Goal: Task Accomplishment & Management: Use online tool/utility

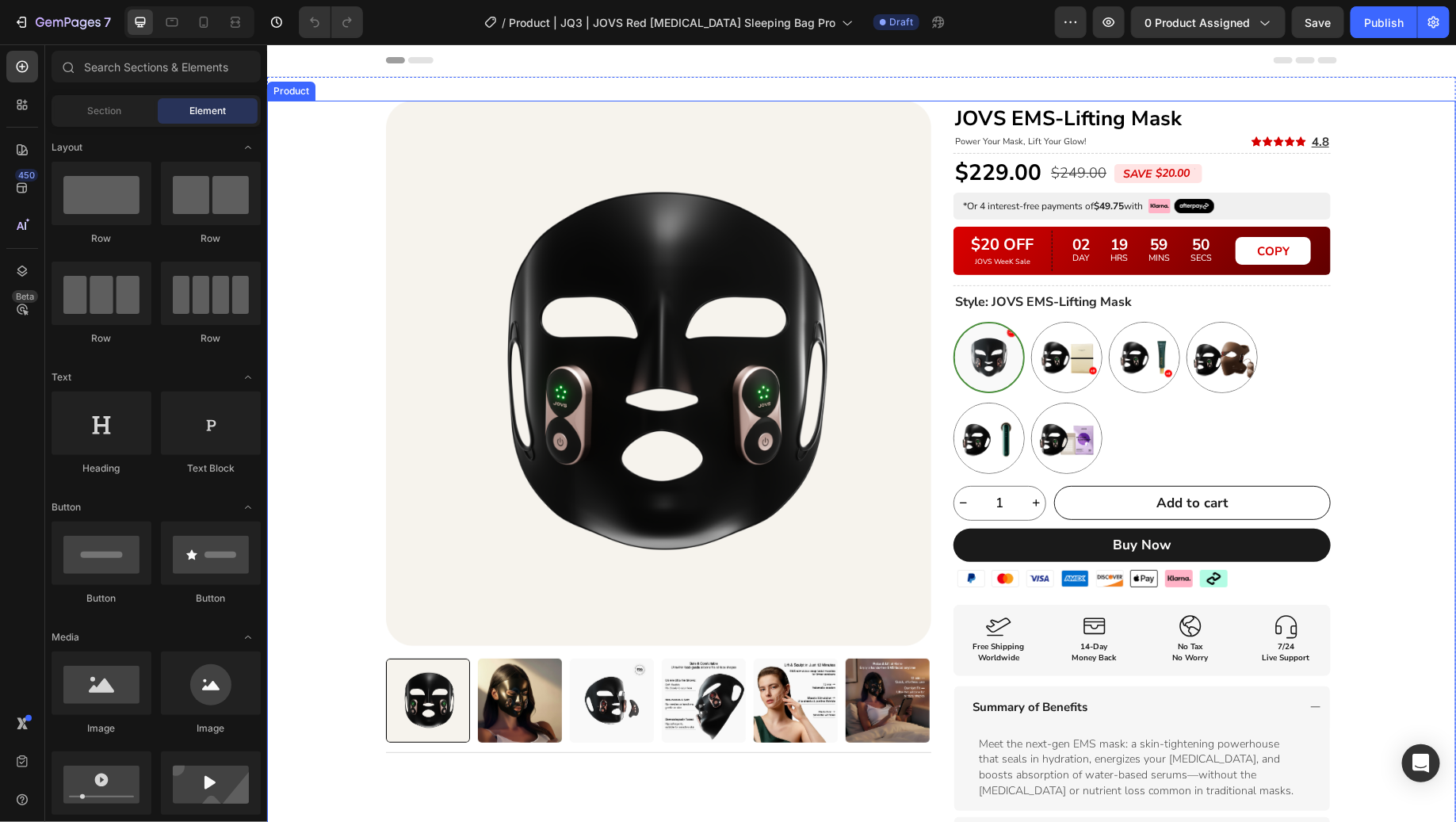
click at [933, 168] on div "Product Images Title Line Row JOVS EMS-Lifting Mask Heading Power Your Mask, Li…" at bounding box center [861, 557] width 951 height 915
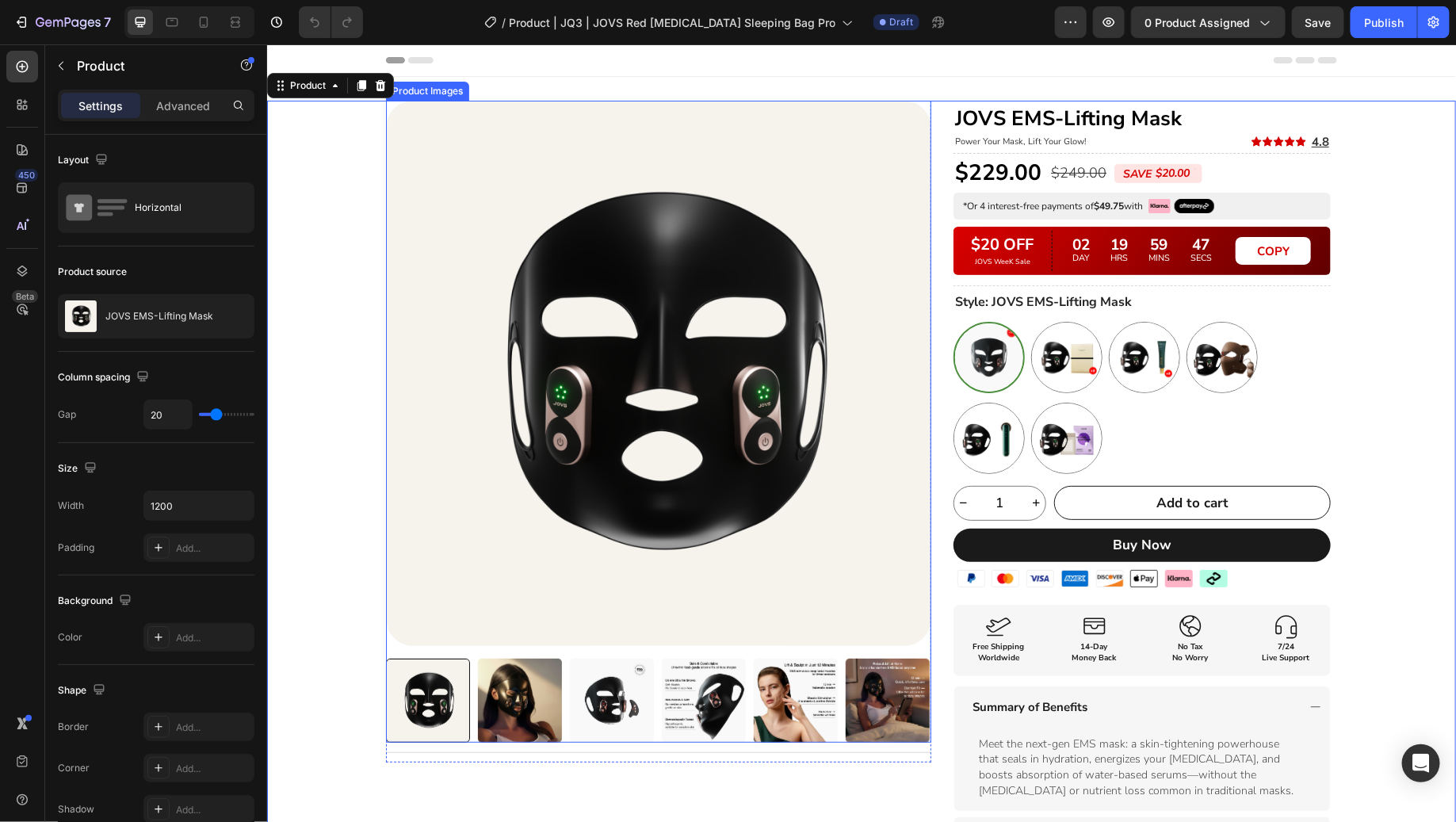
click at [904, 300] on img at bounding box center [658, 372] width 545 height 545
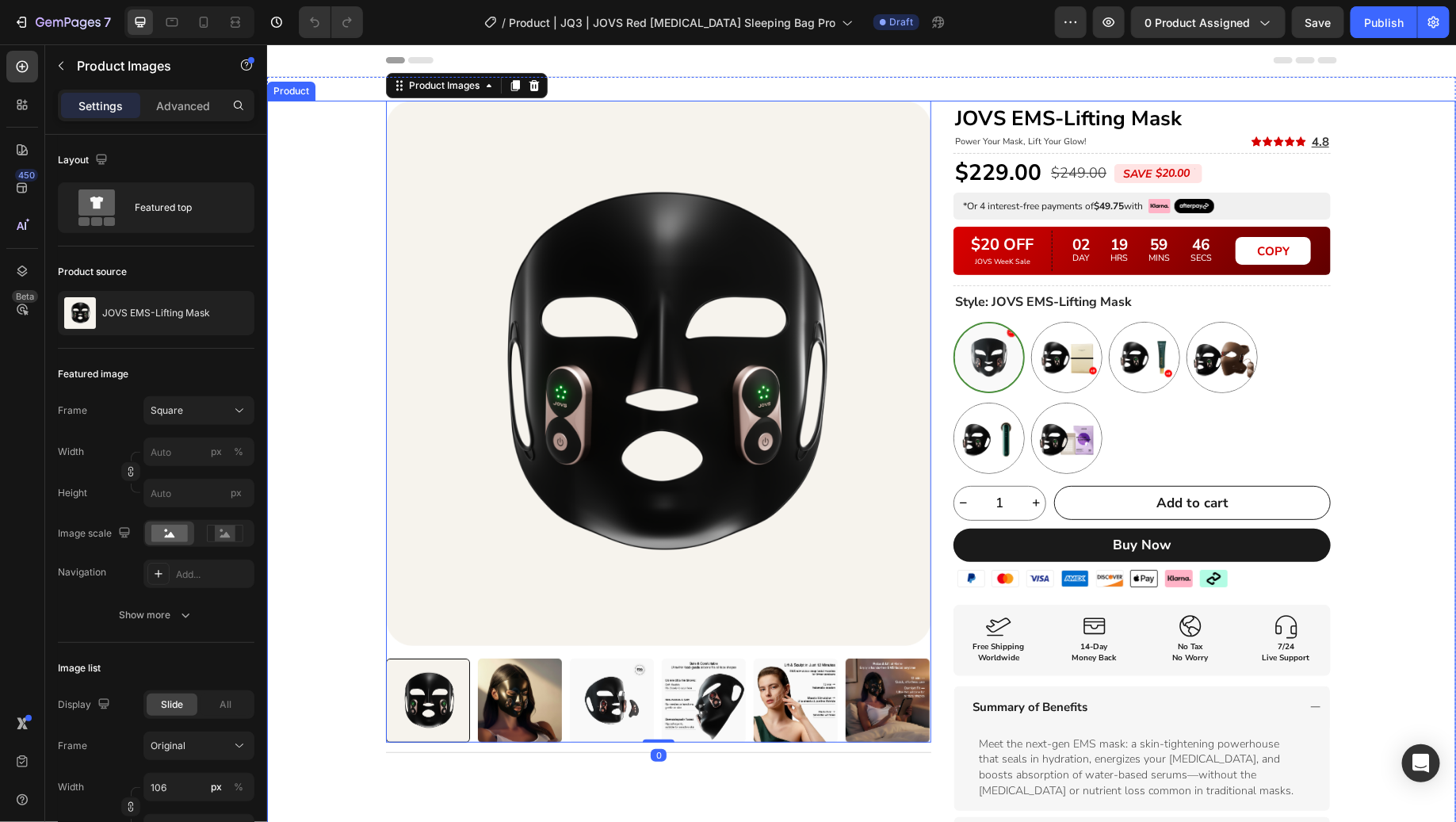
click at [934, 309] on div "Product Images 0 Title Line Row JOVS EMS-Lifting Mask Heading Power Your Mask, …" at bounding box center [861, 557] width 951 height 915
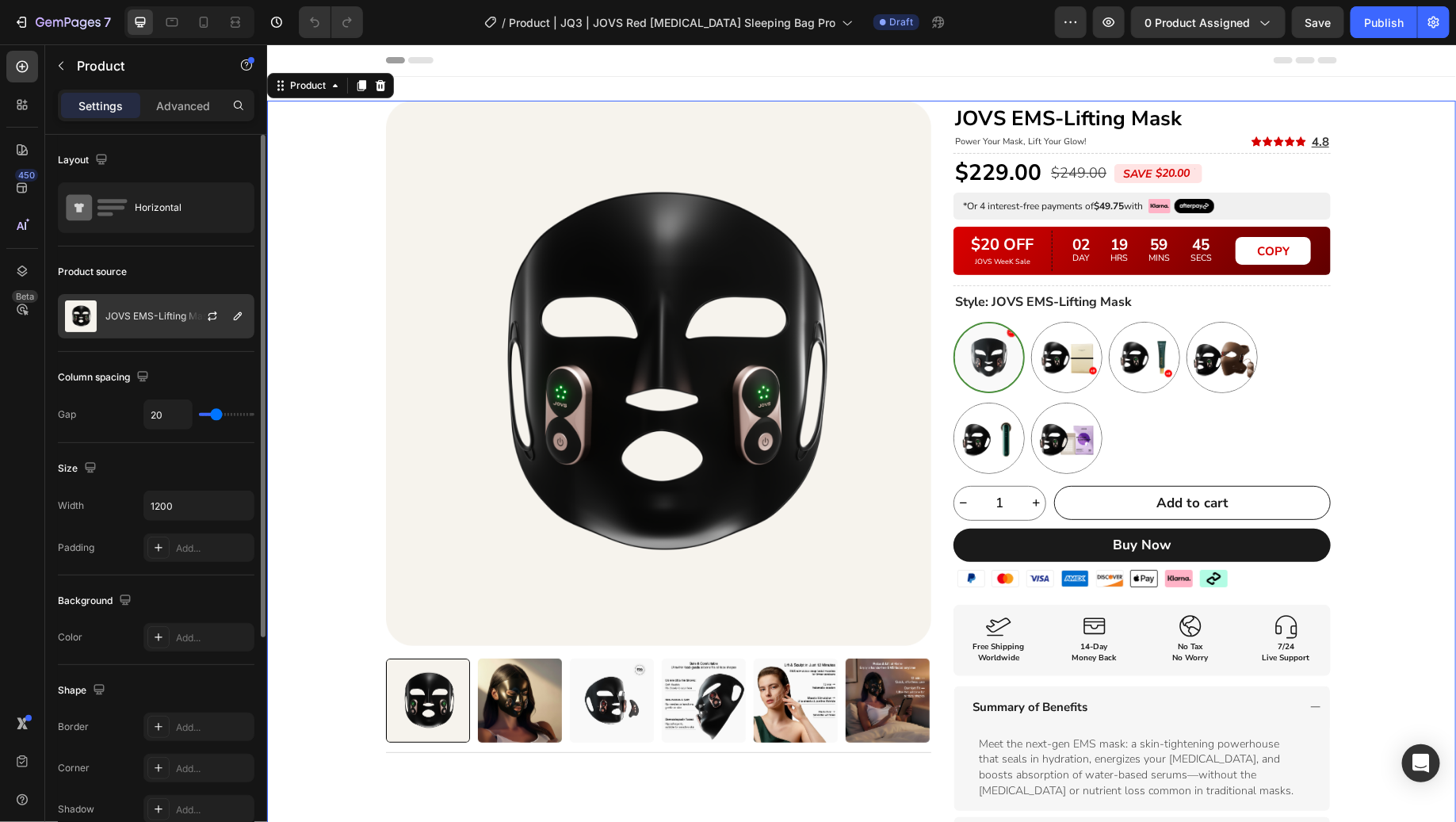
click at [171, 310] on p "JOVS EMS-Lifting Mask" at bounding box center [159, 316] width 108 height 11
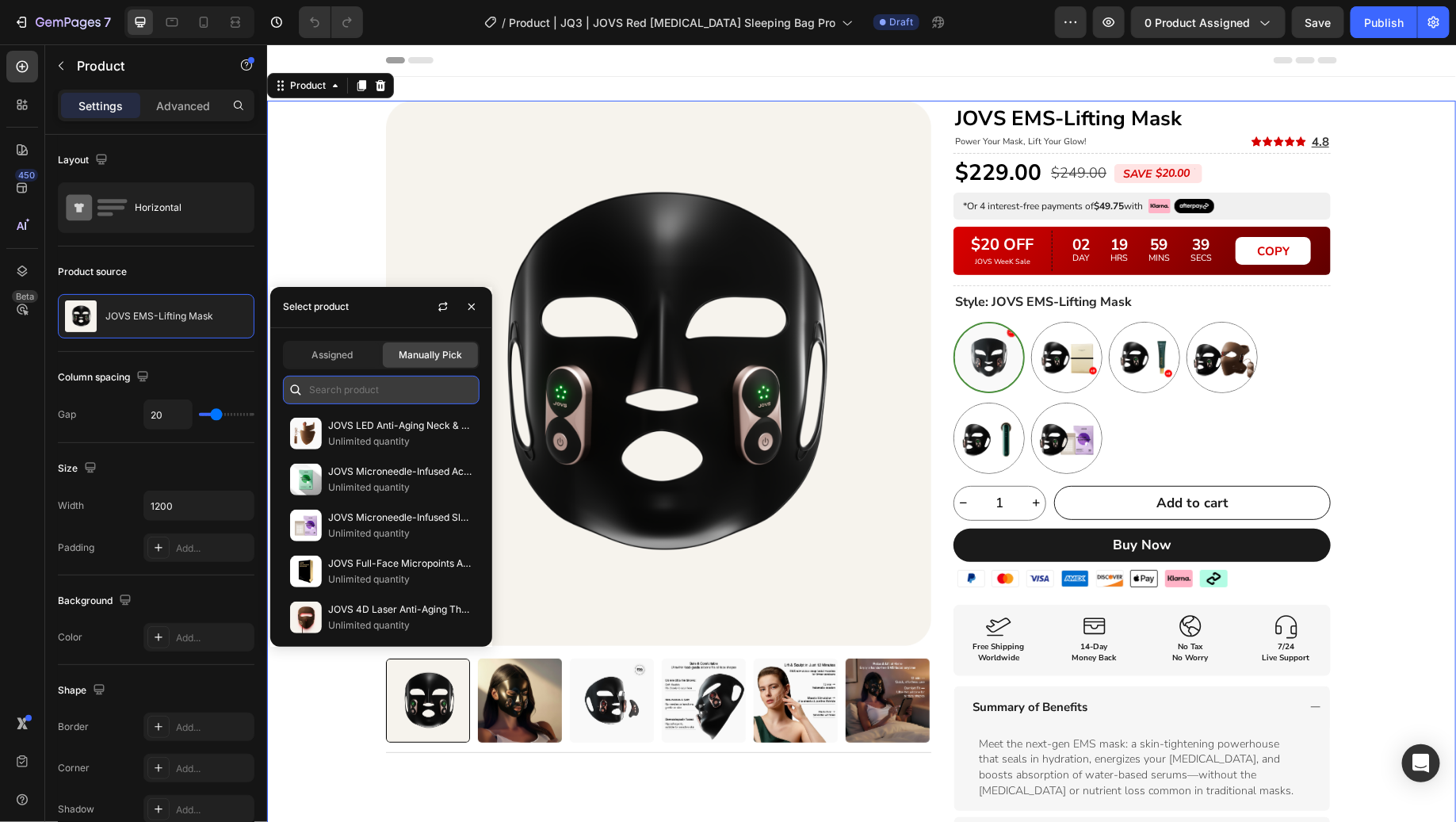
click at [402, 378] on input "text" at bounding box center [381, 390] width 197 height 28
paste input "JOVS Red [MEDICAL_DATA] Sleeping Bag Pro"
type input "JOVS Red [MEDICAL_DATA] Sleeping Bag Pro"
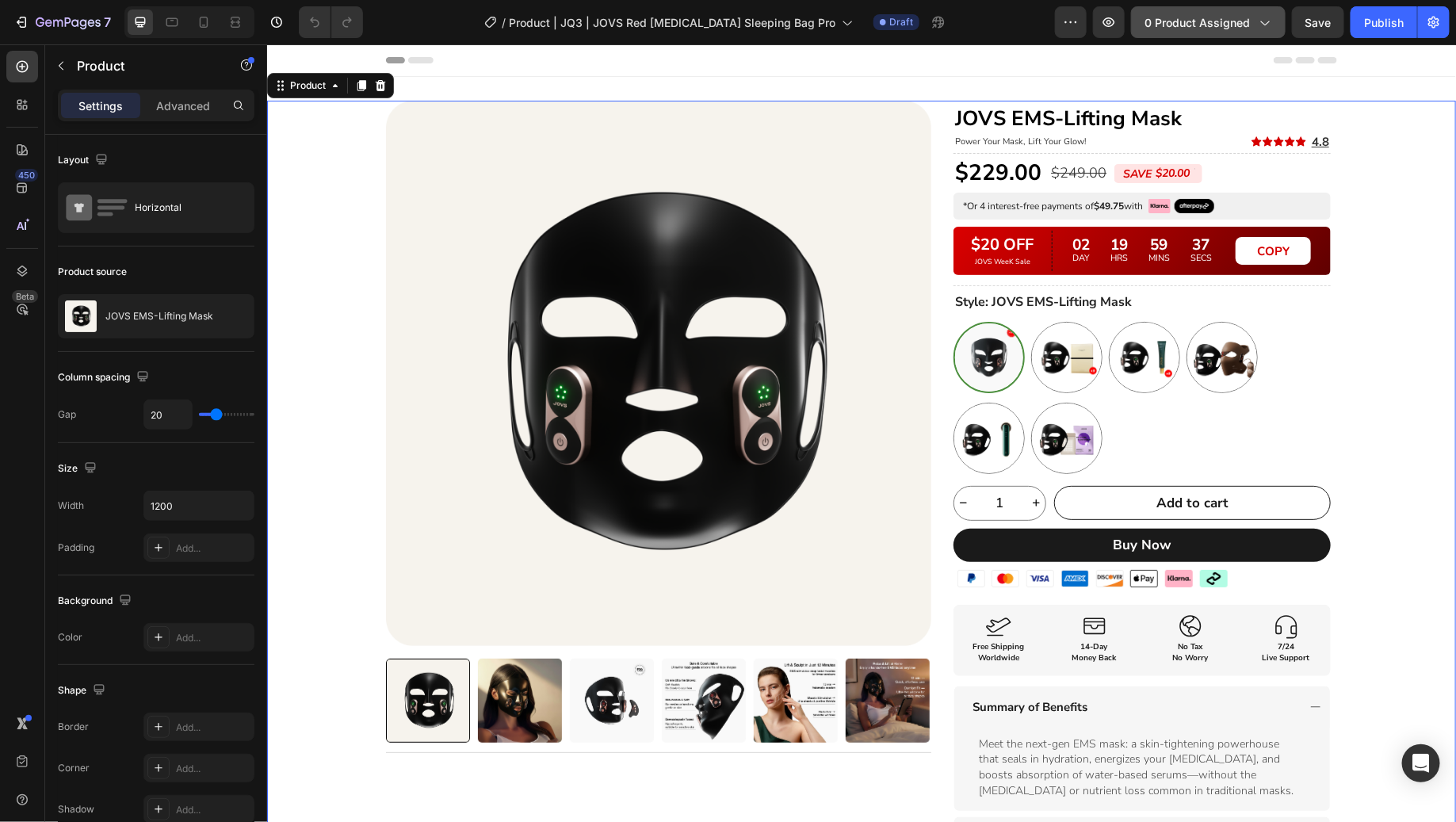
click at [1200, 30] on button "0 product assigned" at bounding box center [1208, 21] width 155 height 32
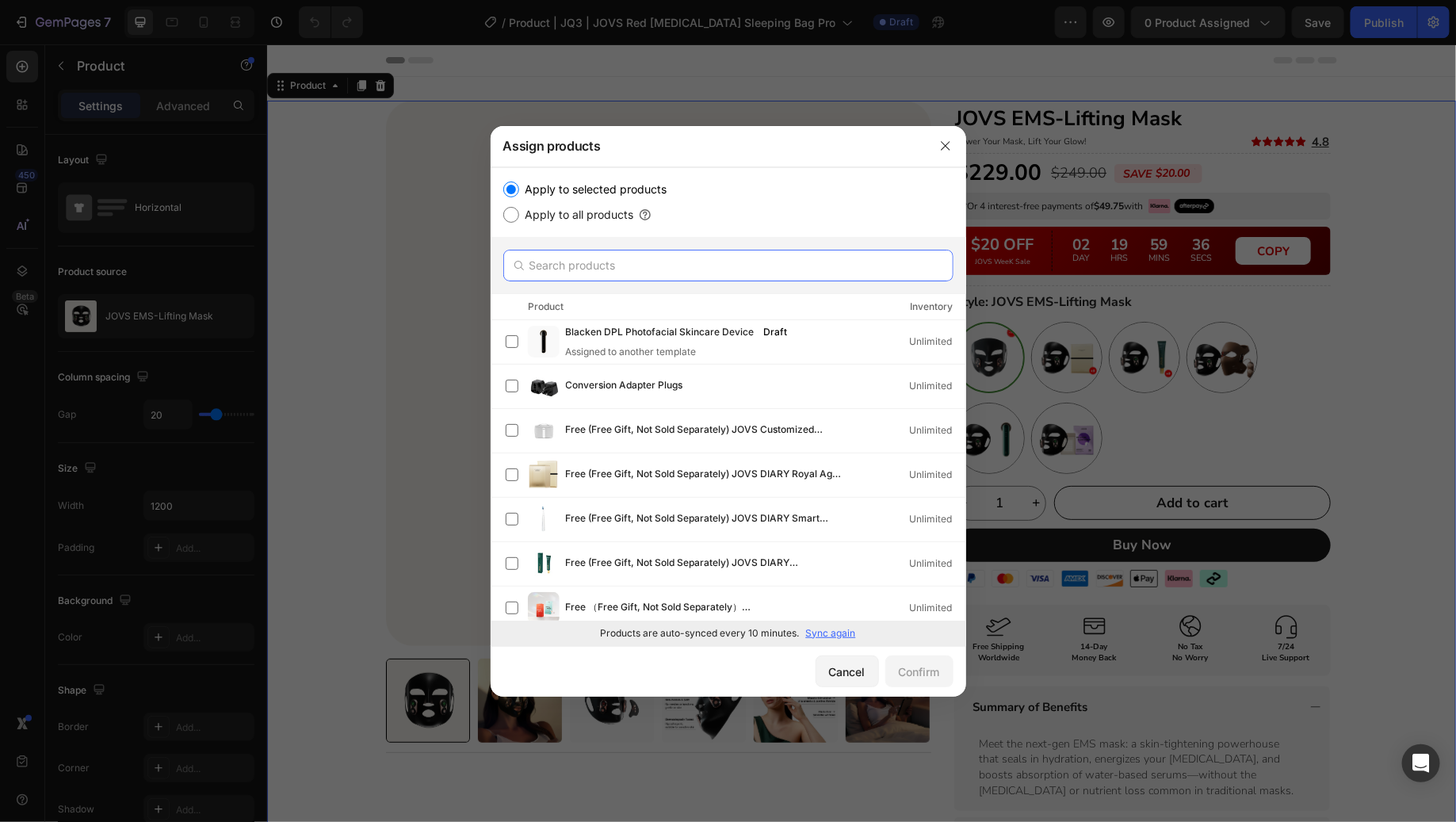
click at [670, 266] on input "text" at bounding box center [728, 265] width 450 height 32
paste input "JOVS Red [MEDICAL_DATA] Sleeping Bag Pro"
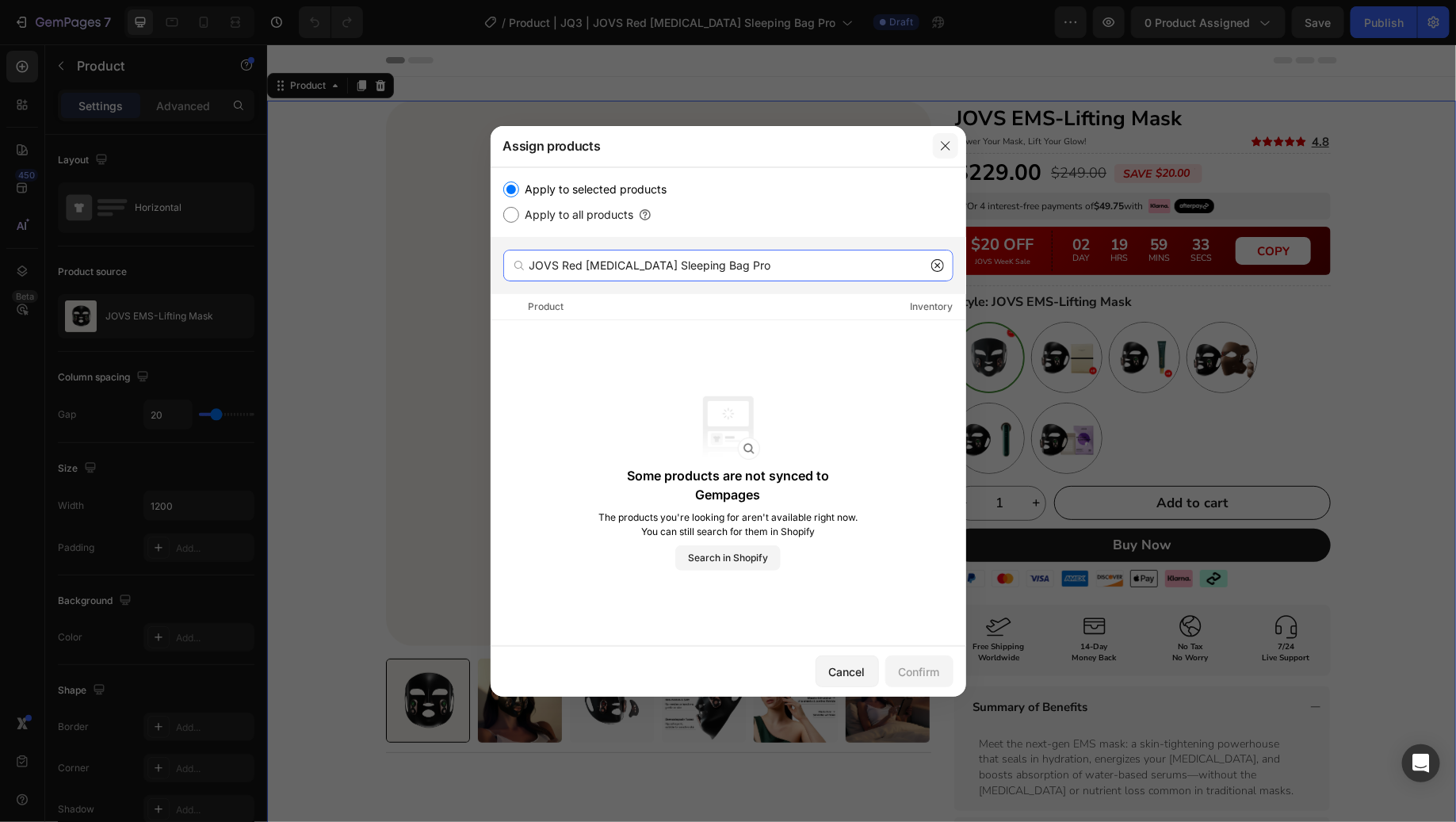
type input "JOVS Red [MEDICAL_DATA] Sleeping Bag Pro"
click at [950, 146] on icon "button" at bounding box center [945, 145] width 13 height 13
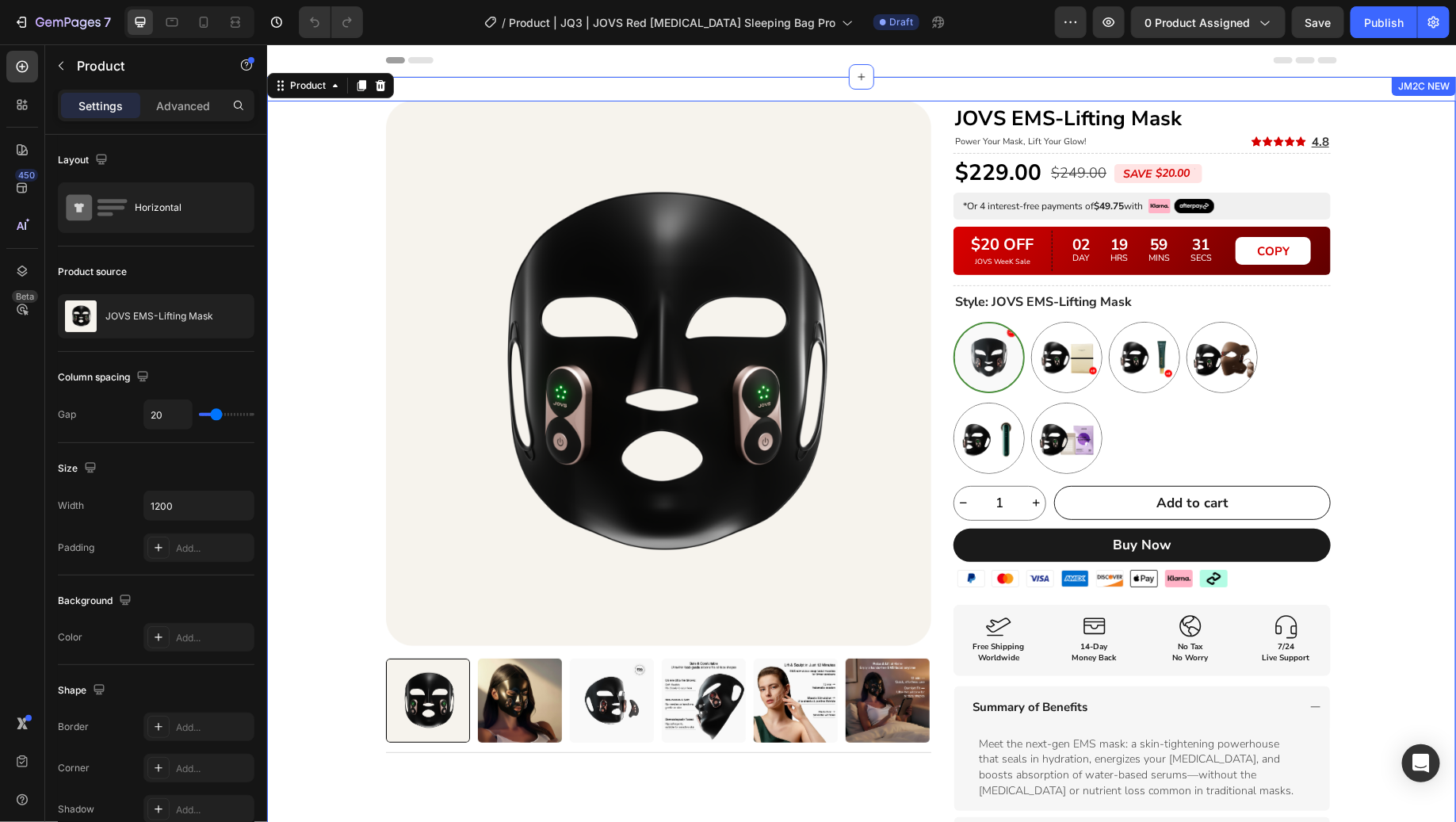
click at [1393, 237] on div "Product Images Title Line Row JOVS EMS-Lifting Mask Heading Power Your Mask, Li…" at bounding box center [861, 639] width 1189 height 1079
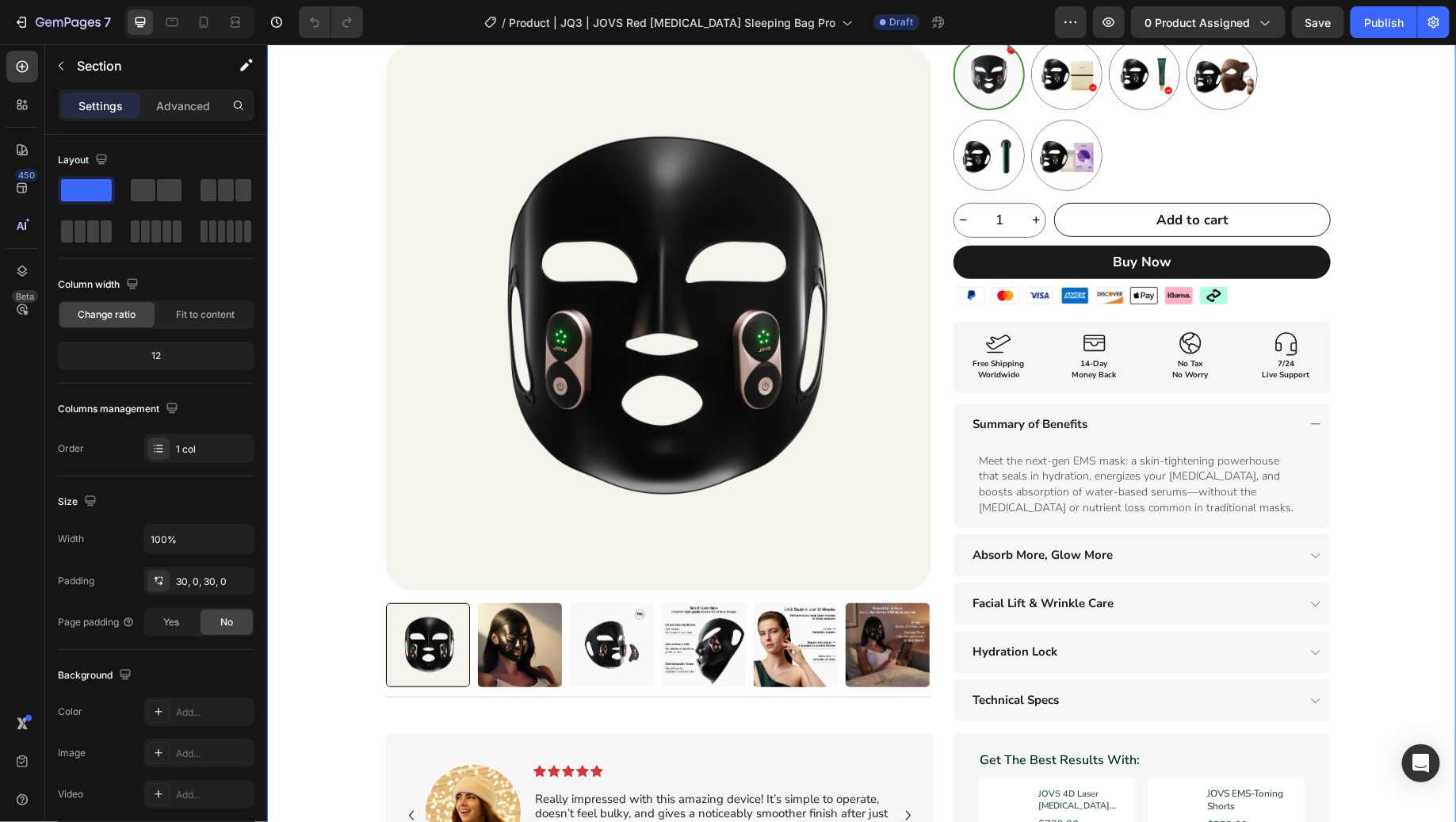
scroll to position [0, 0]
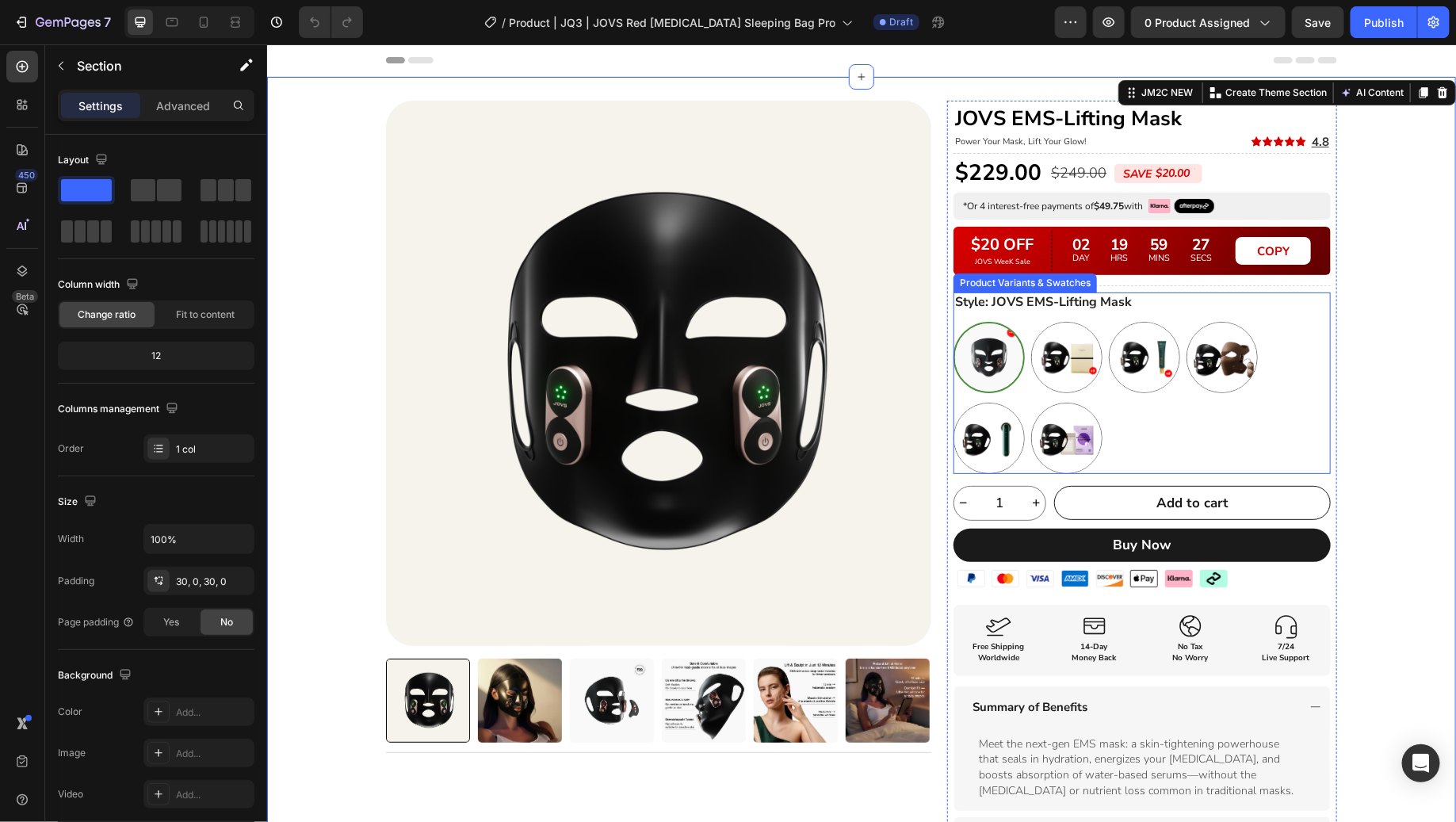
click at [1197, 431] on div "JOVS EMS-Lifting Mask JOVS EMS-Lifting Mask Anti-Aging Skincare Set Anti-Aging …" at bounding box center [1141, 396] width 378 height 152
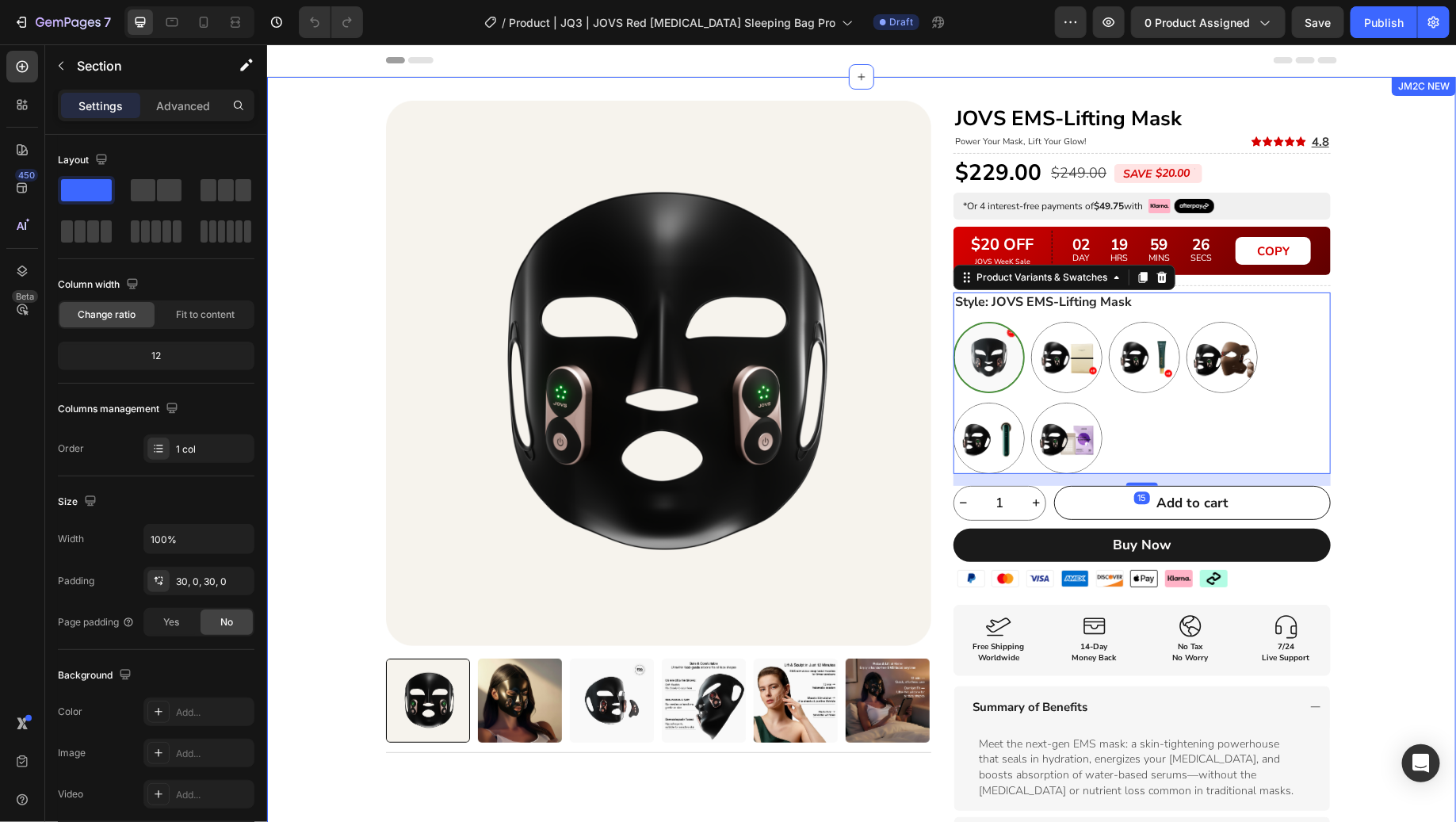
click at [1379, 337] on div "Product Images Title Line Row JOVS EMS-Lifting Mask Heading Power Your Mask, Li…" at bounding box center [861, 639] width 1189 height 1079
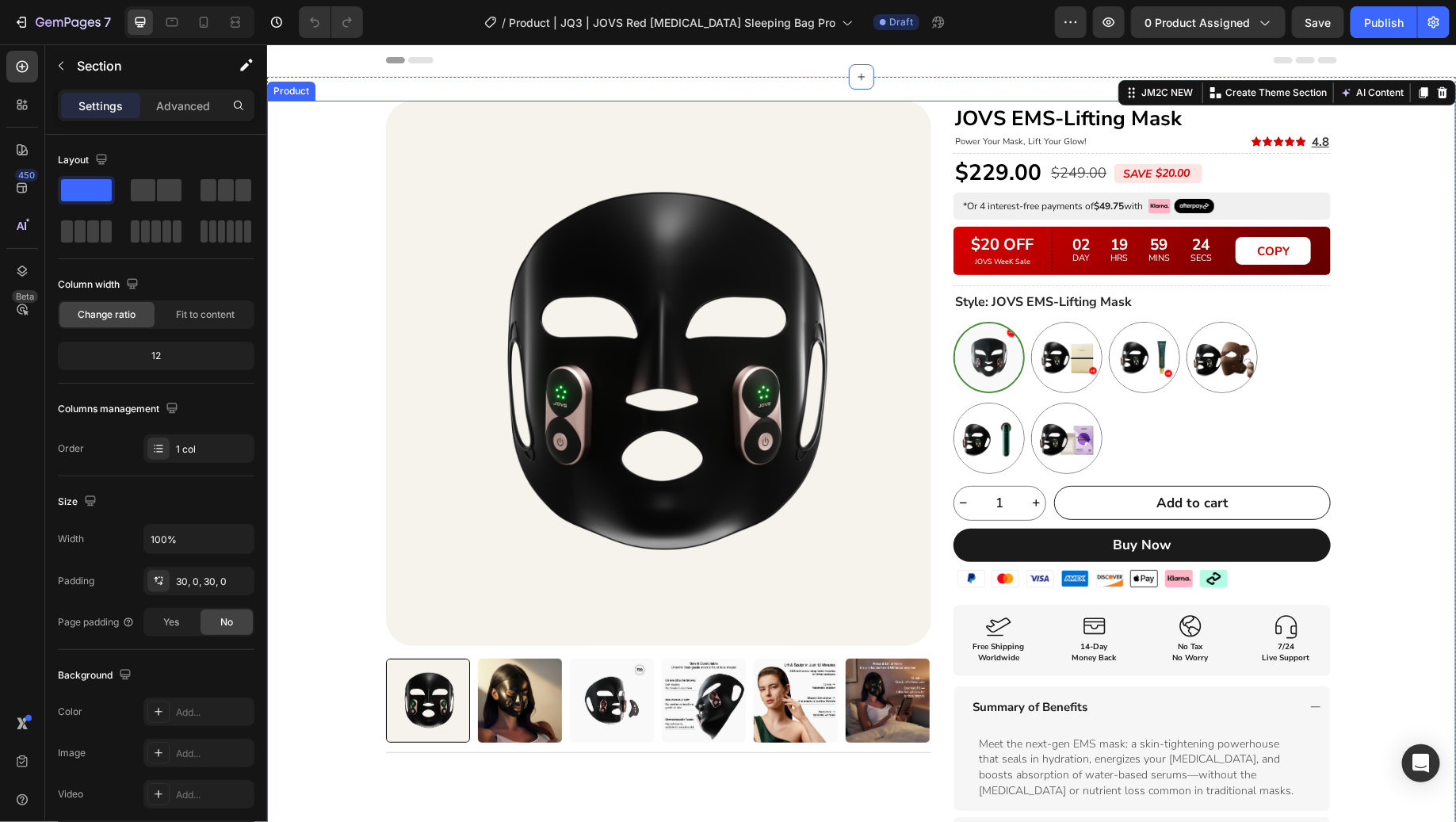
click at [933, 179] on div "Product Images Title Line Row JOVS EMS-Lifting Mask Heading Power Your Mask, Li…" at bounding box center [861, 557] width 951 height 915
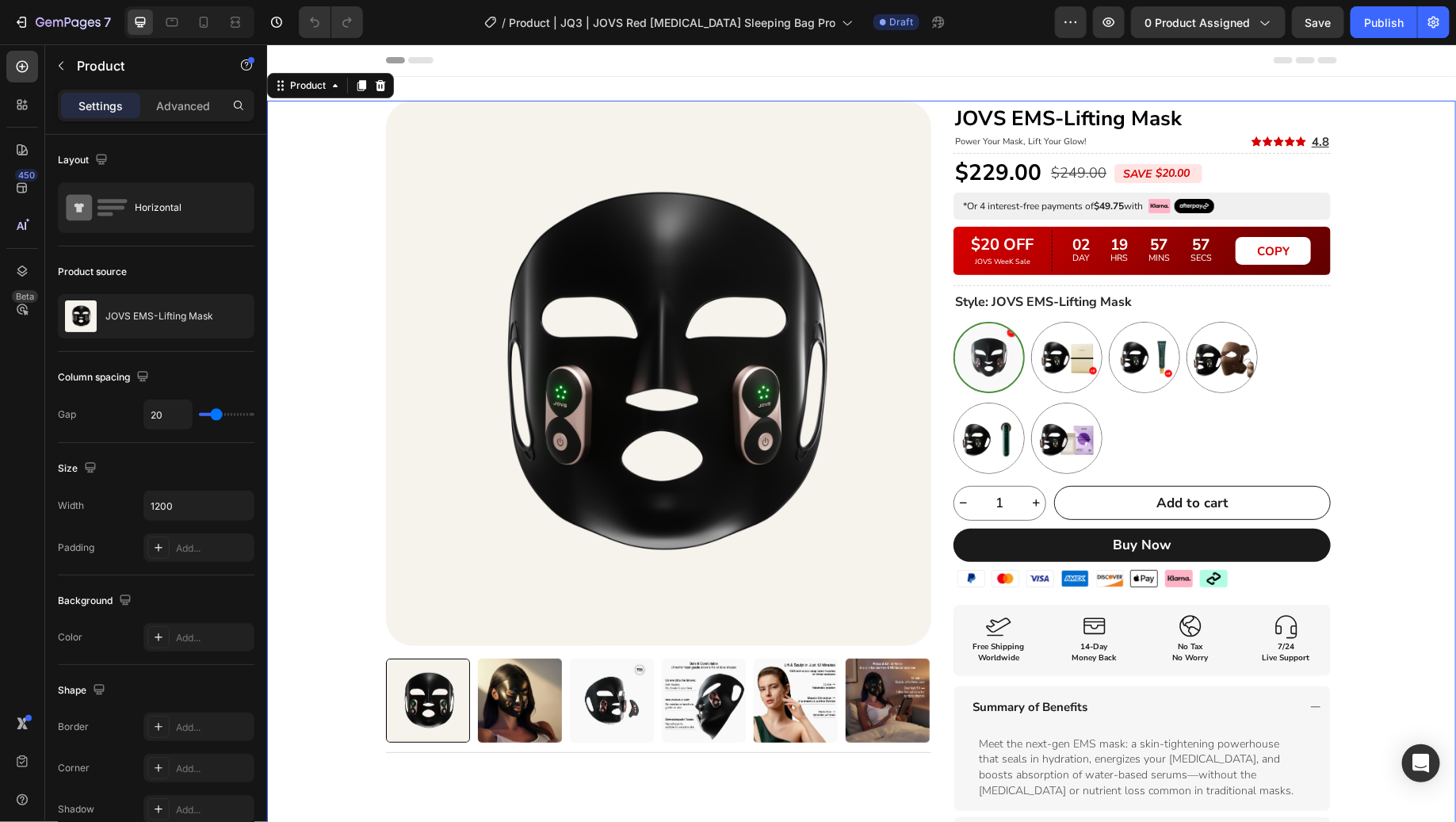
click at [933, 189] on div "Product Images Title Line Row JOVS EMS-Lifting Mask Heading Power Your Mask, Li…" at bounding box center [861, 557] width 951 height 915
click at [175, 339] on div "Product source JOVS EMS-Lifting Mask" at bounding box center [156, 299] width 197 height 106
click at [178, 328] on div "JOVS EMS-Lifting Mask" at bounding box center [156, 316] width 197 height 45
click at [212, 318] on icon "button" at bounding box center [212, 316] width 13 height 13
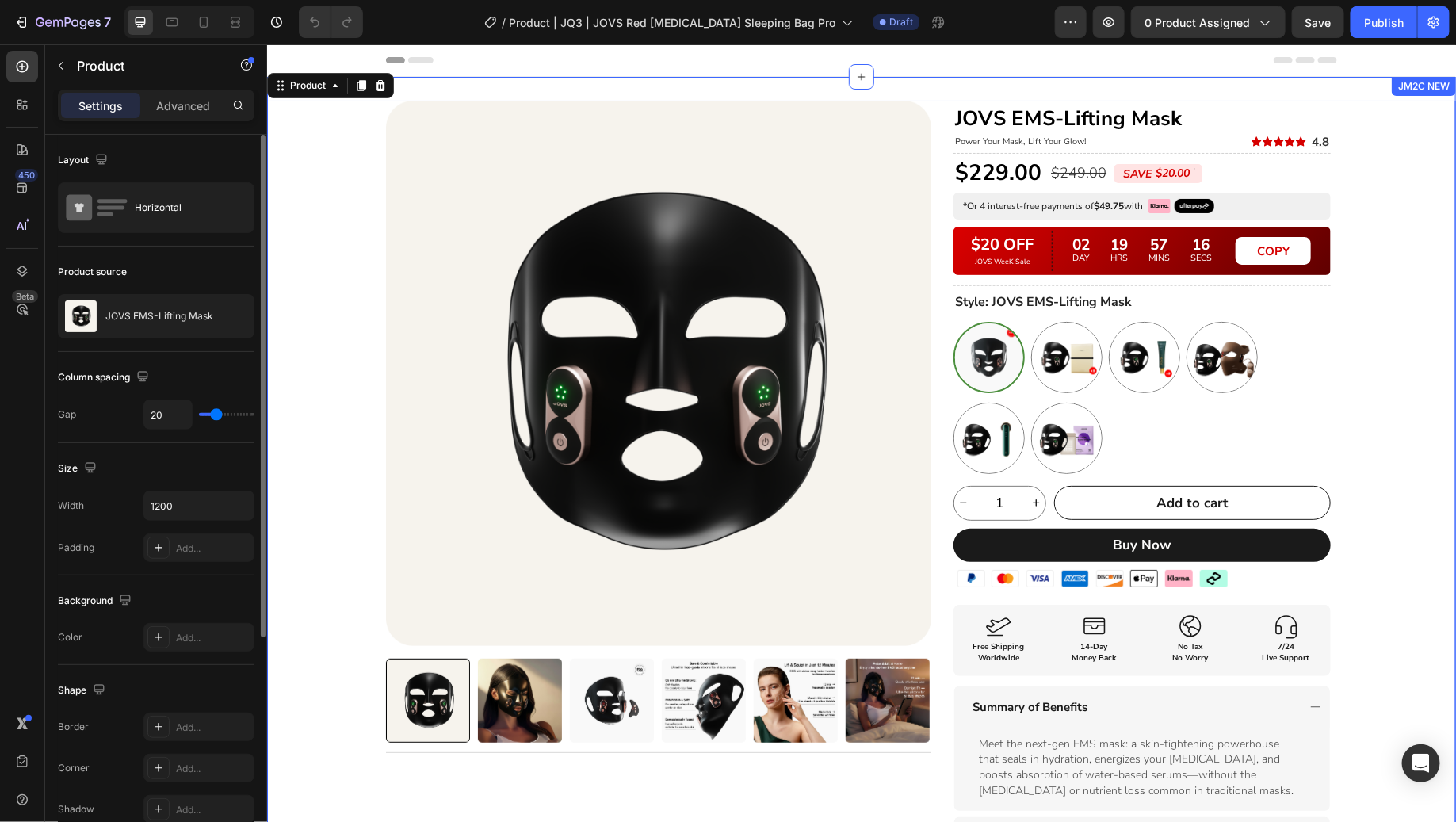
click at [1410, 298] on div "Product Images Title Line Row JOVS EMS-Lifting Mask Heading Power Your Mask, Li…" at bounding box center [861, 639] width 1189 height 1079
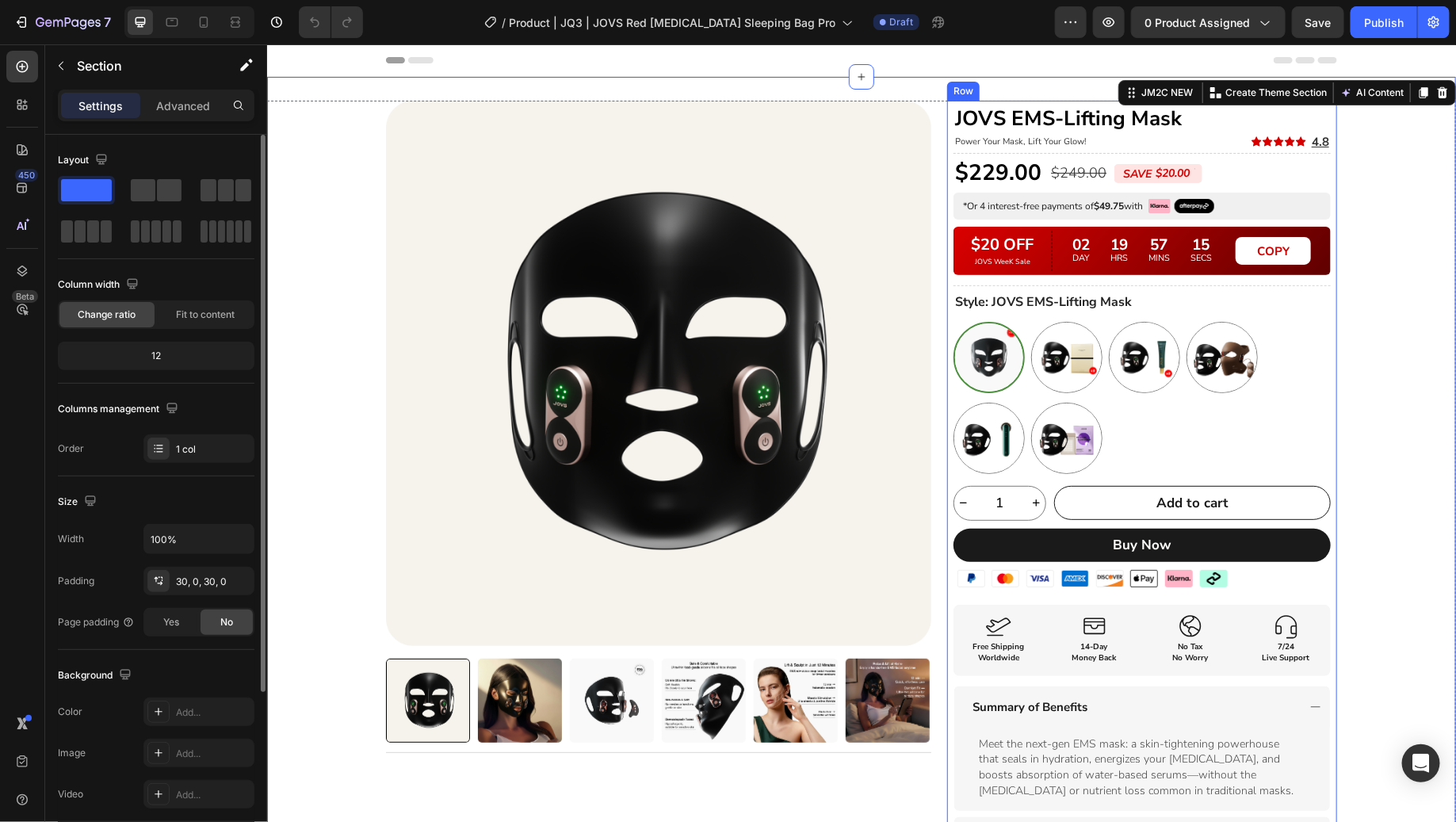
click at [946, 334] on div "$229.00 Product Price Product Price $249.00 Product Price Product Price SAVE $2…" at bounding box center [1140, 586] width 390 height 857
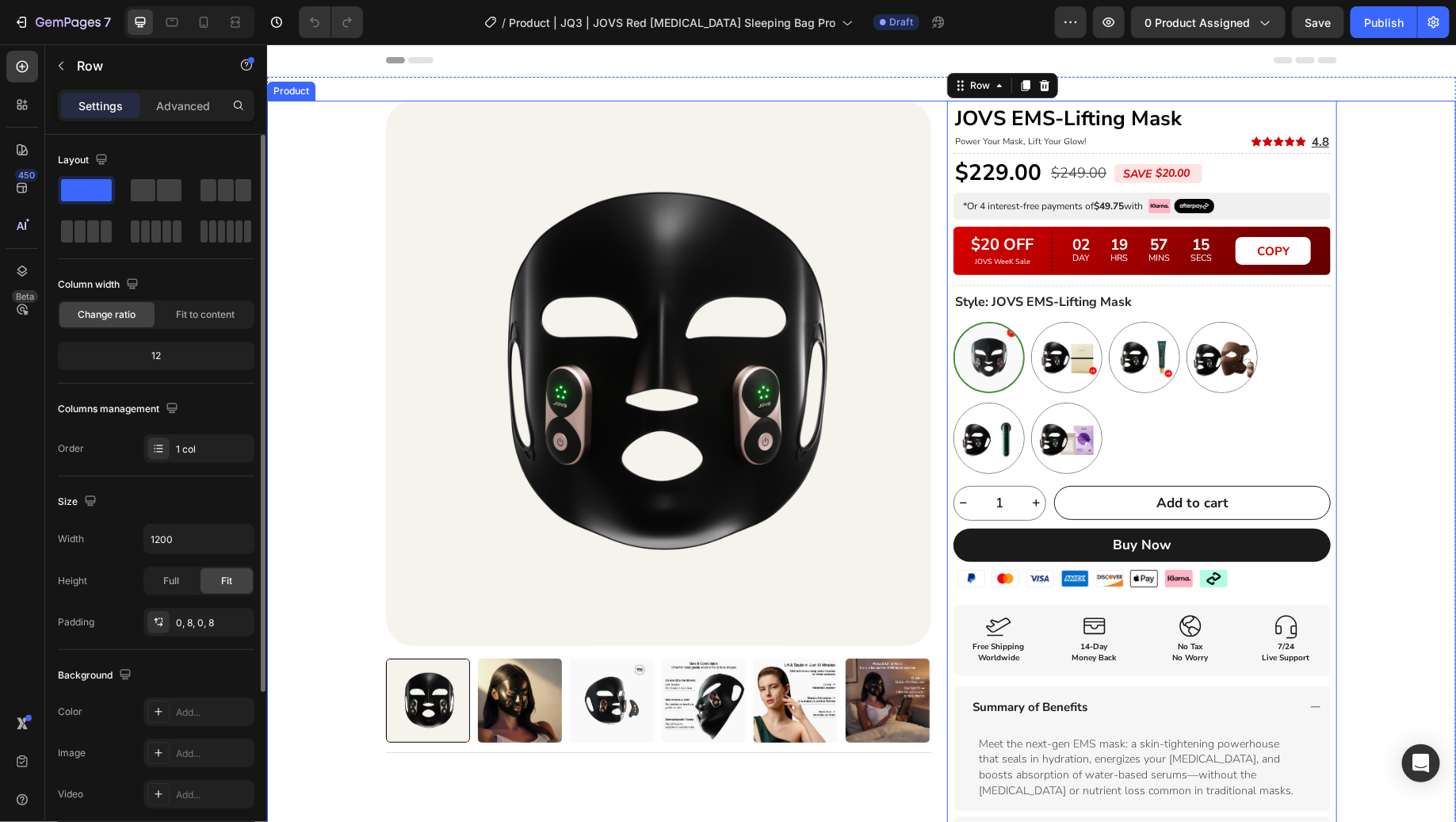
click at [930, 324] on div "Product Images Title Line Row JOVS EMS-Lifting Mask Heading Power Your Mask, Li…" at bounding box center [861, 557] width 951 height 915
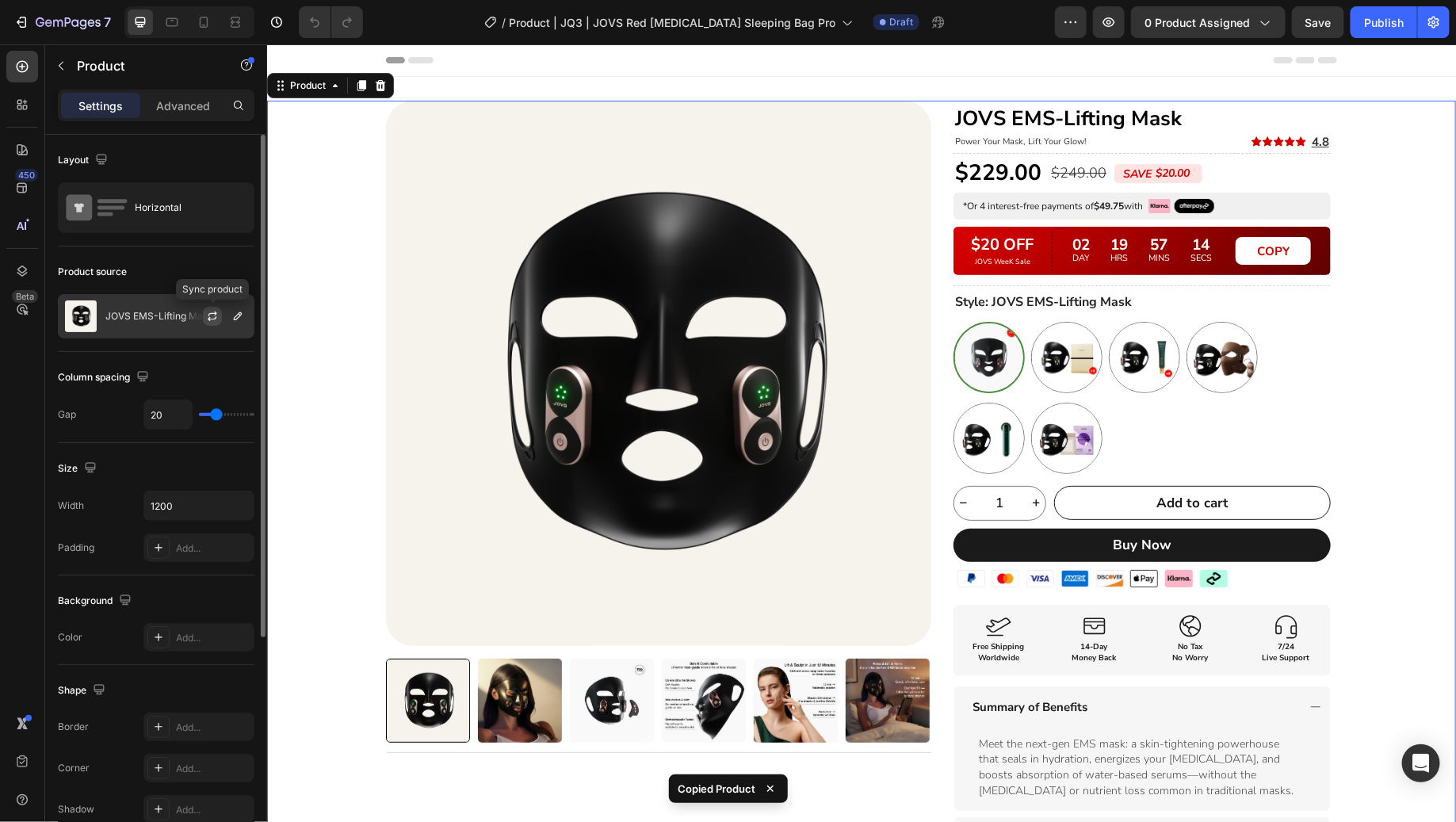
click at [212, 310] on icon "button" at bounding box center [212, 316] width 13 height 13
click at [118, 325] on div "JOVS EMS-Lifting Mask" at bounding box center [156, 316] width 197 height 45
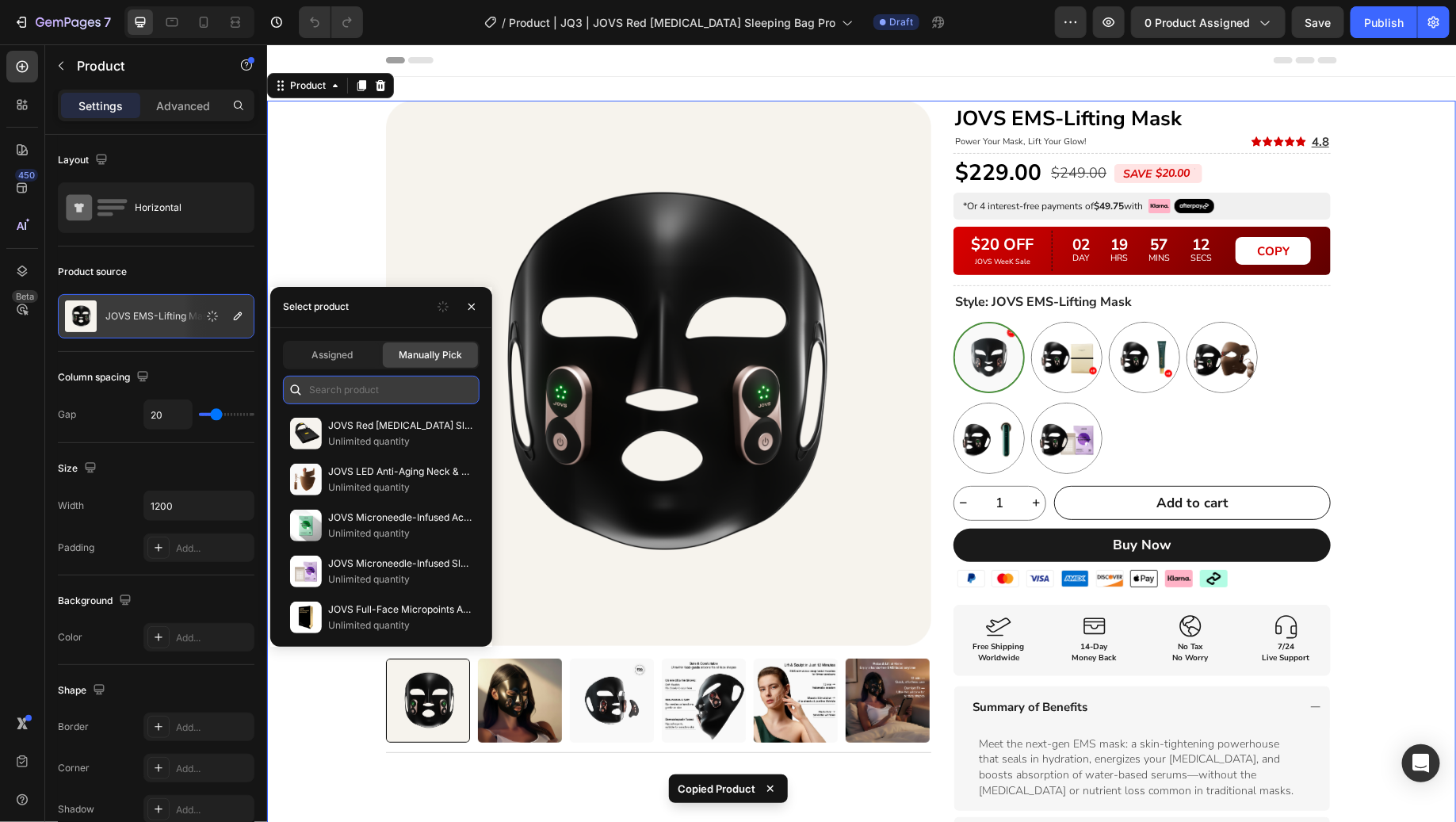
click at [345, 387] on input "text" at bounding box center [381, 390] width 197 height 28
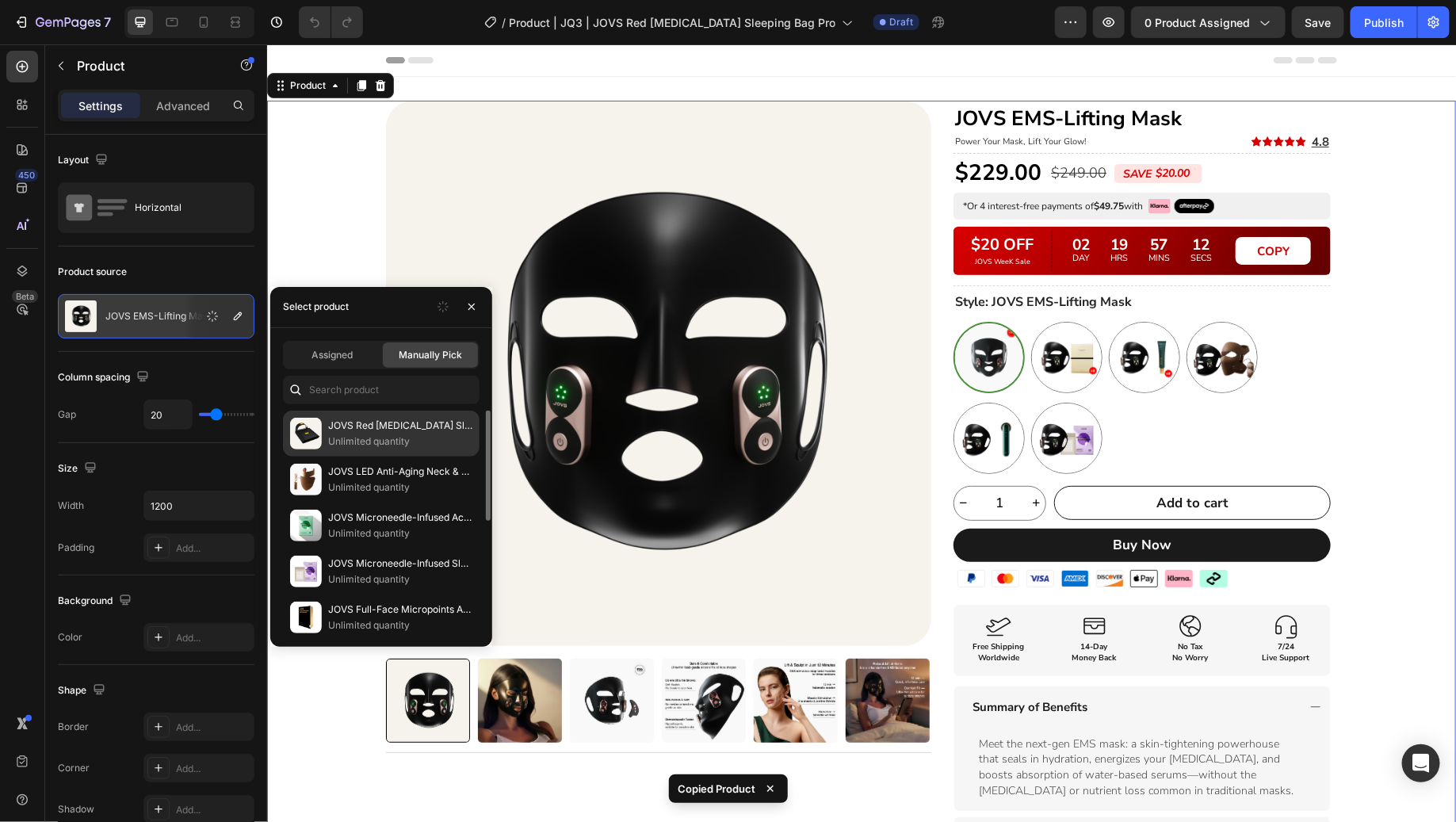
click at [362, 426] on p "JOVS Red [MEDICAL_DATA] Sleeping Bag Pro" at bounding box center [401, 426] width 144 height 15
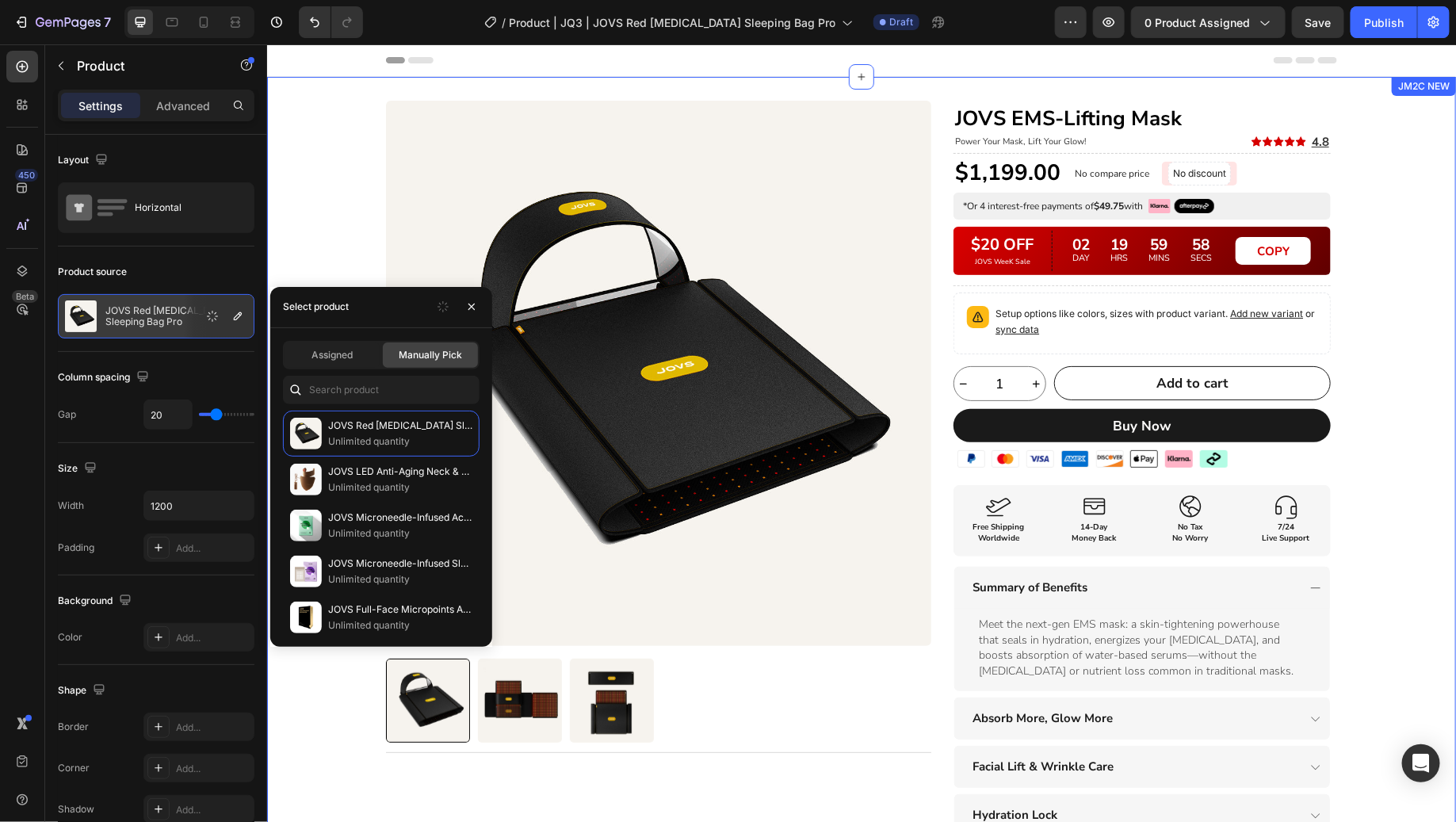
click at [1389, 334] on div "Product Images Title Line Row JOVS EMS-Lifting Mask Heading Power Your Mask, Li…" at bounding box center [861, 580] width 1189 height 960
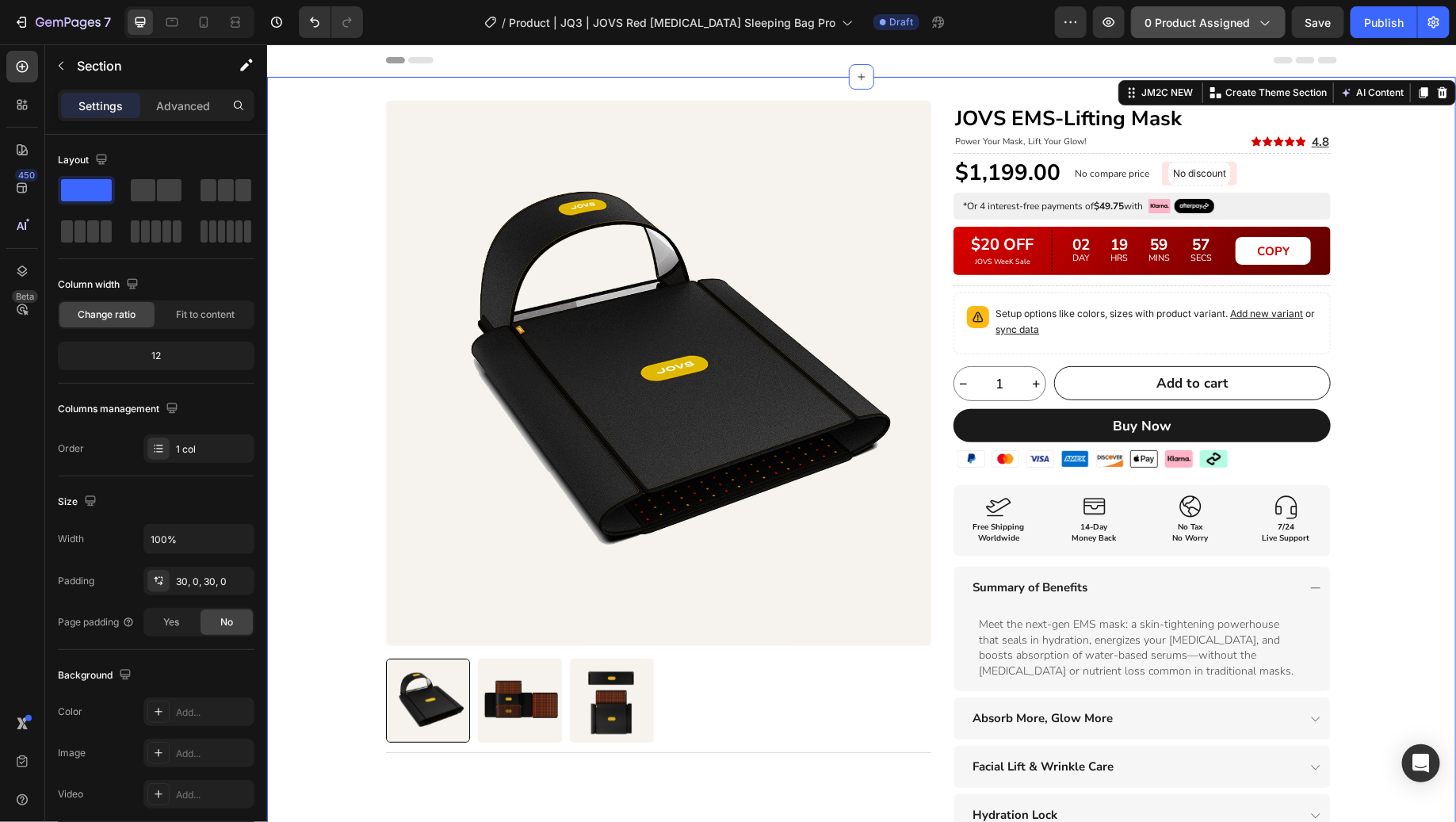
click at [1217, 19] on span "0 product assigned" at bounding box center [1197, 22] width 106 height 16
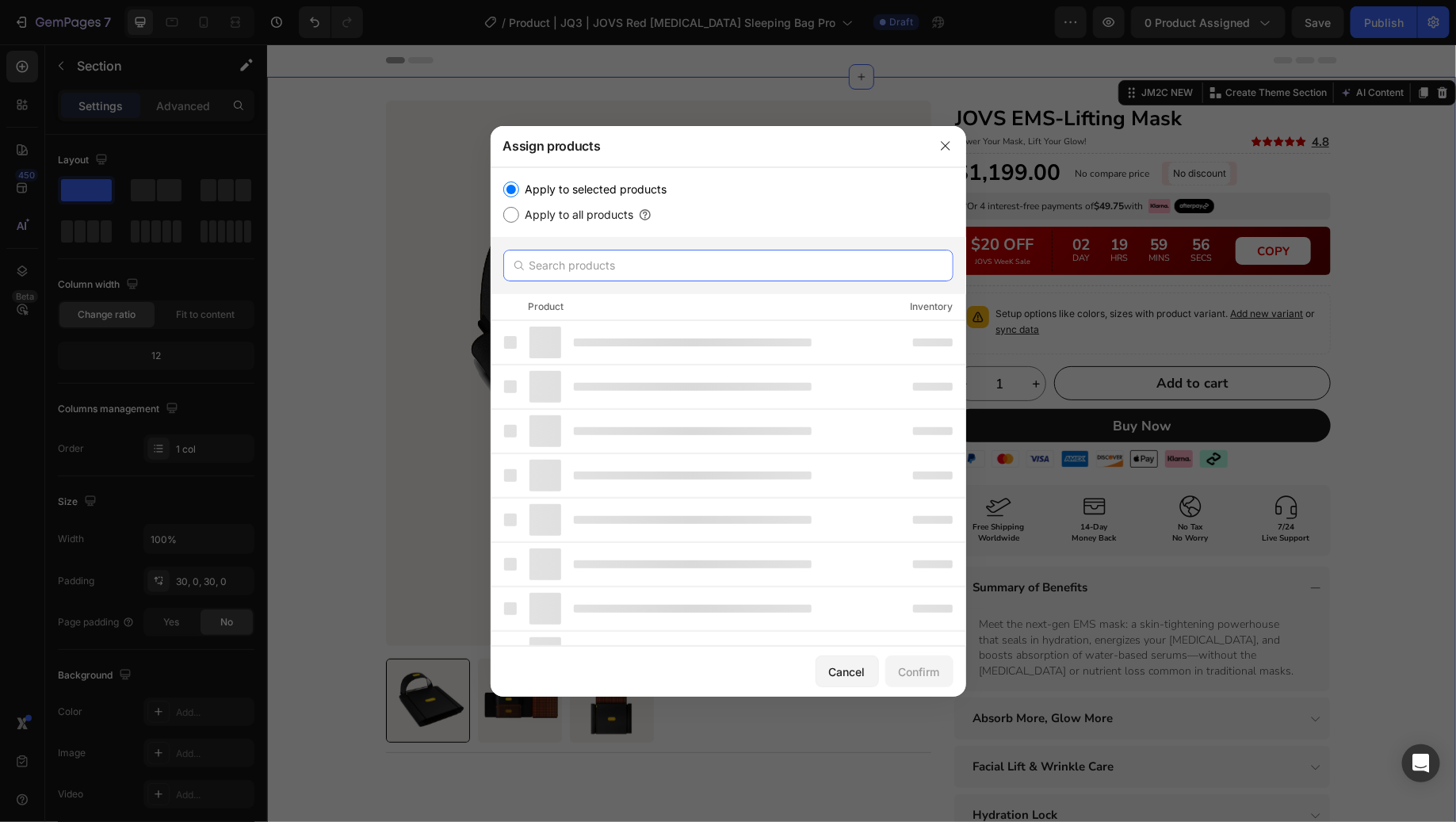
click at [674, 268] on input "text" at bounding box center [728, 265] width 450 height 32
type input "热"
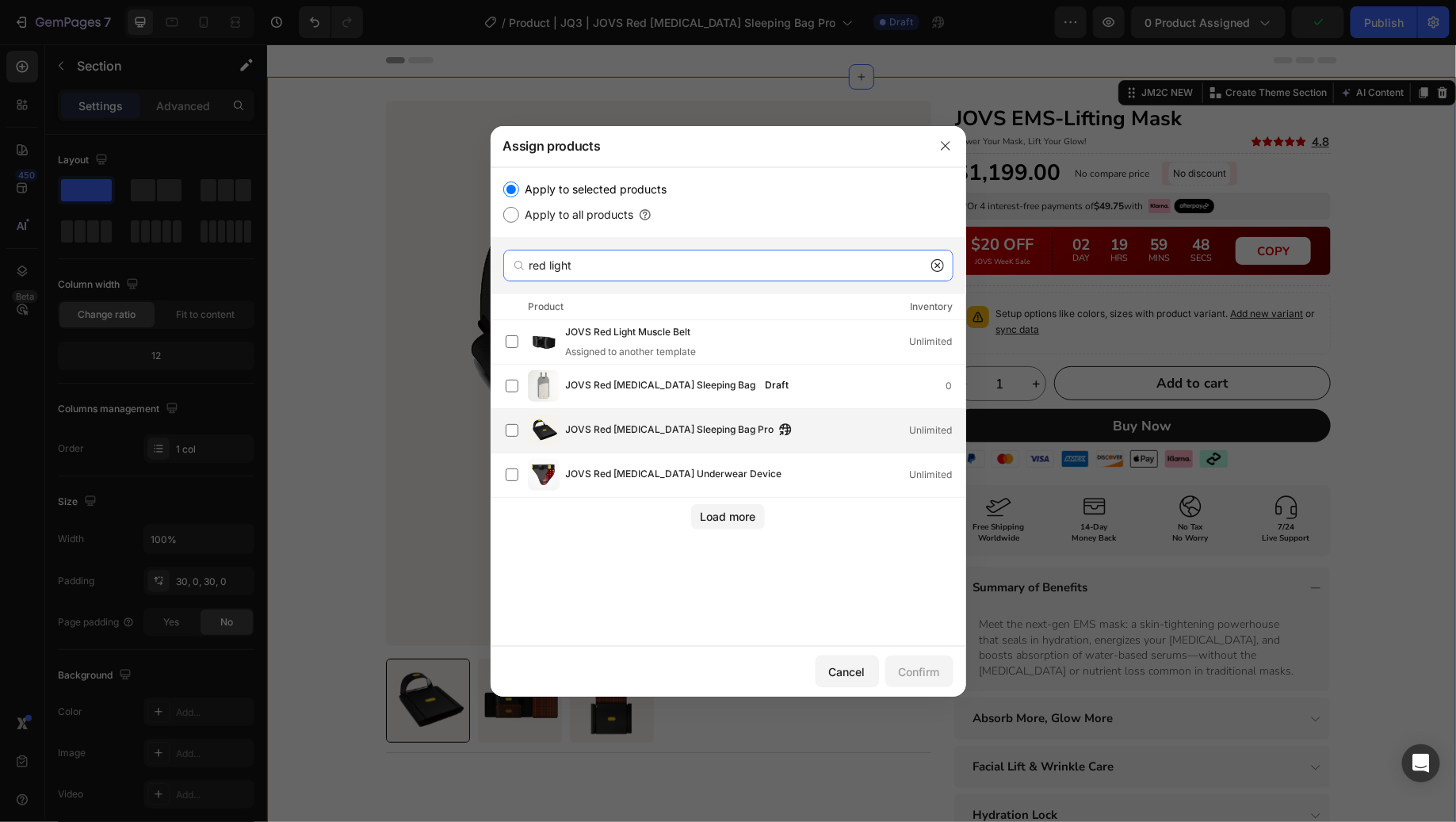
type input "red light"
click at [659, 434] on span "JOVS Red [MEDICAL_DATA] Sleeping Bag Pro" at bounding box center [670, 430] width 208 height 17
click at [933, 678] on div "Confirm" at bounding box center [919, 671] width 41 height 16
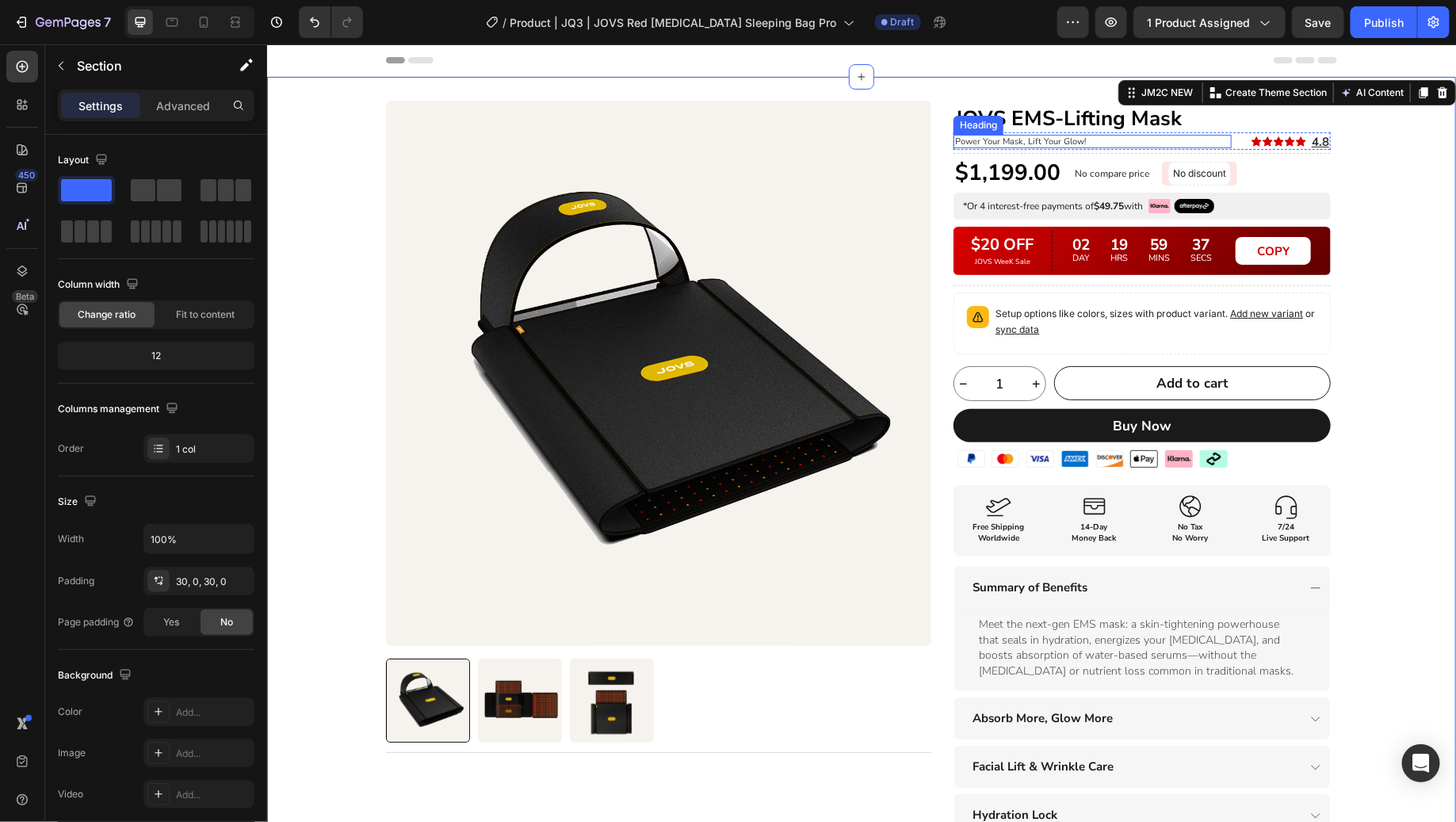
click at [1136, 122] on h1 "JOVS EMS-Lifting Mask" at bounding box center [1141, 118] width 378 height 28
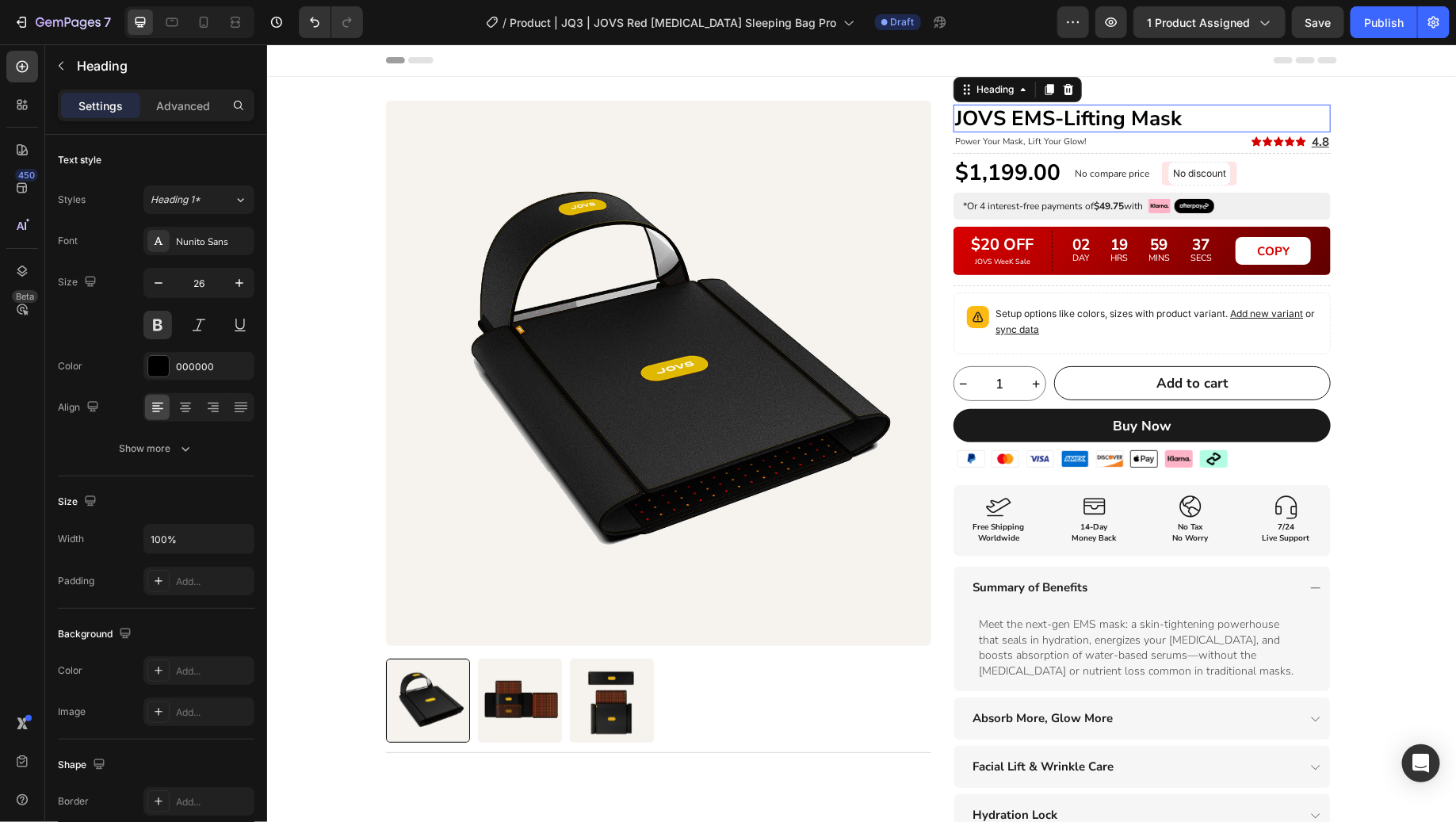
click at [1136, 122] on h1 "JOVS EMS-Lifting Mask" at bounding box center [1141, 118] width 378 height 28
click at [1136, 122] on p "JOVS EMS-Lifting Mask" at bounding box center [1141, 118] width 374 height 25
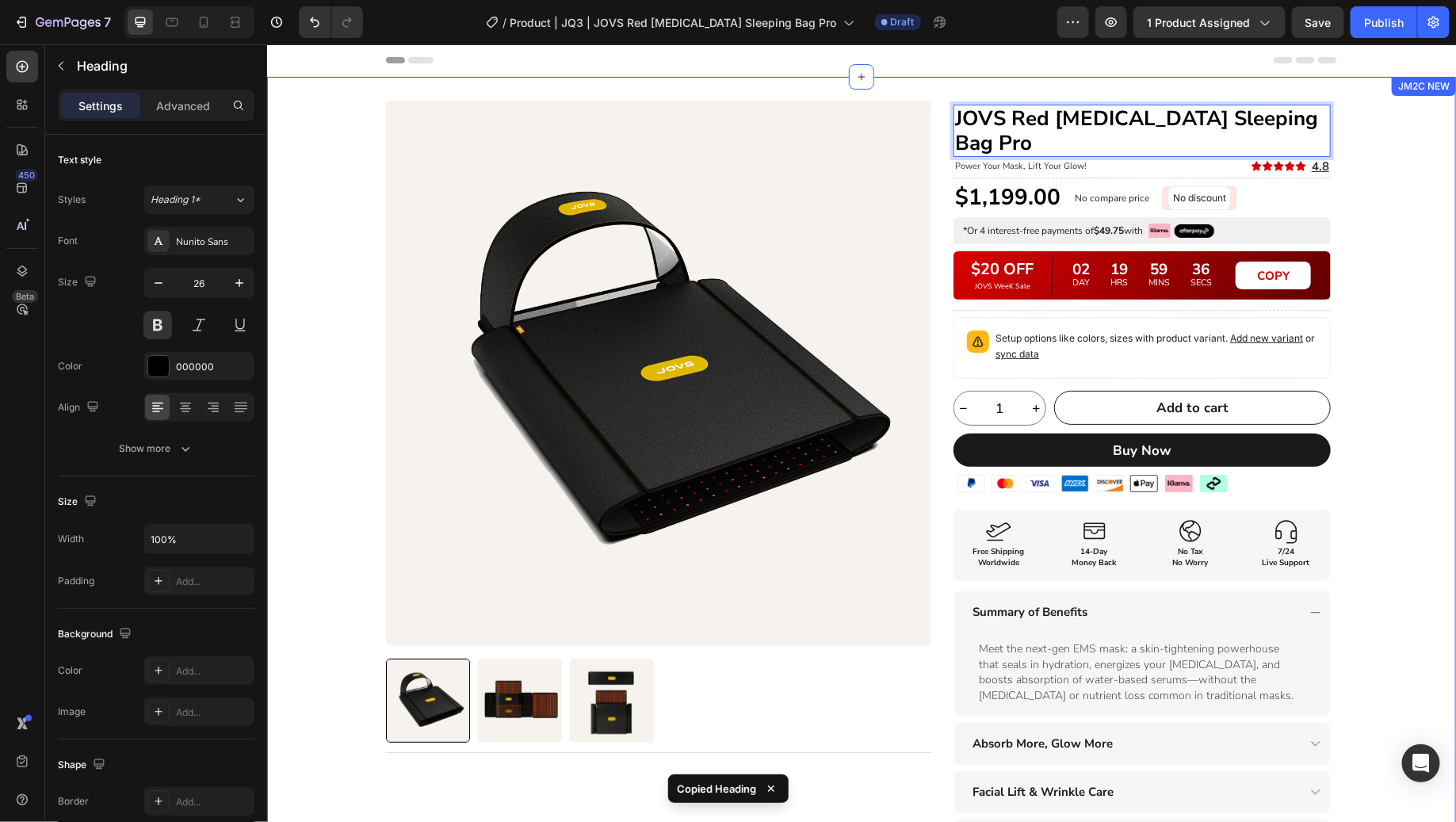
click at [1397, 241] on div "Product Images Title Line Row JOVS Red [MEDICAL_DATA] Sleeping Bag Pro Heading …" at bounding box center [861, 592] width 1189 height 985
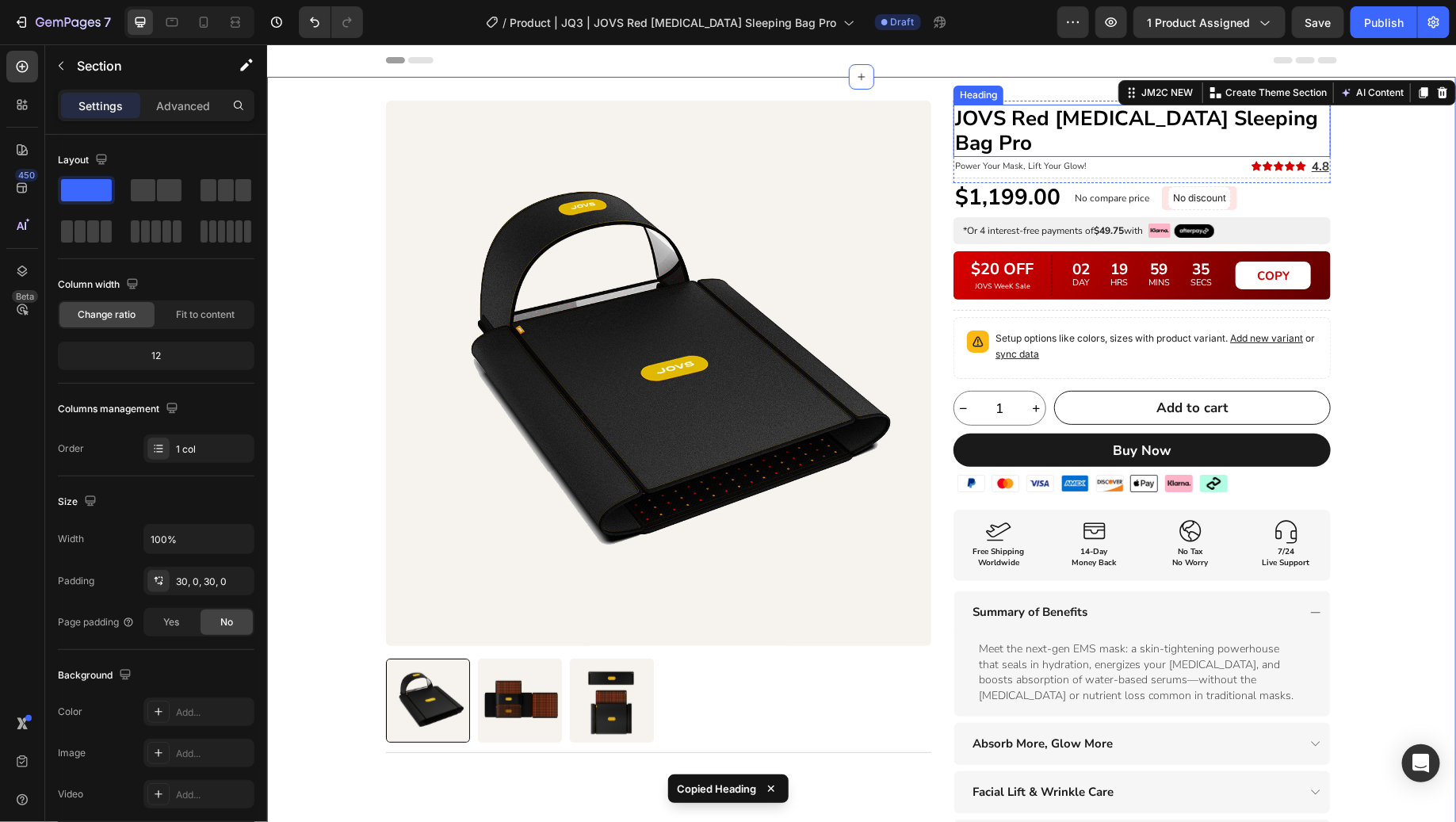
click at [1232, 133] on p "JOVS Red [MEDICAL_DATA] Sleeping Bag Pro" at bounding box center [1141, 130] width 374 height 49
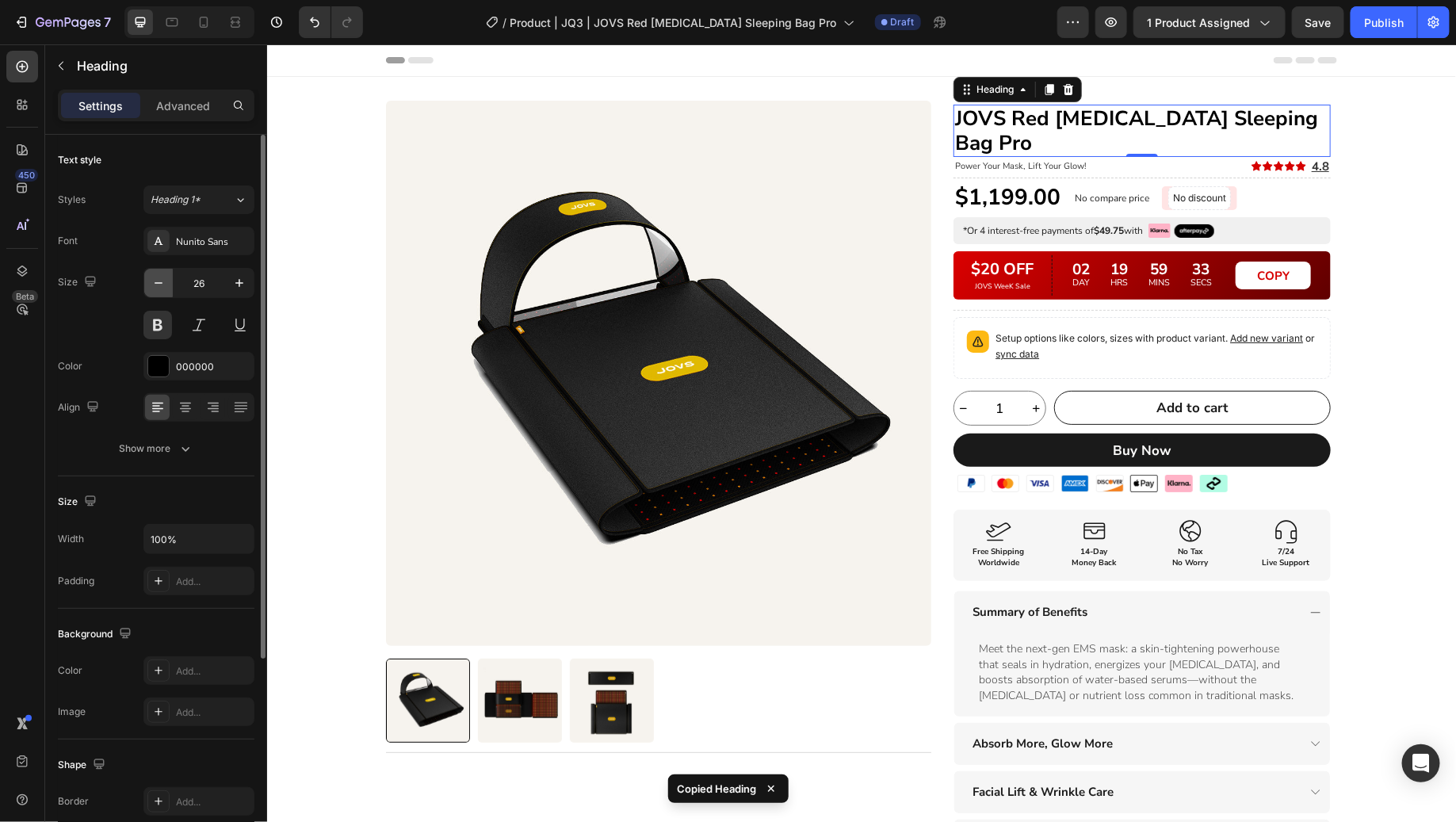
click at [160, 282] on icon "button" at bounding box center [158, 283] width 8 height 2
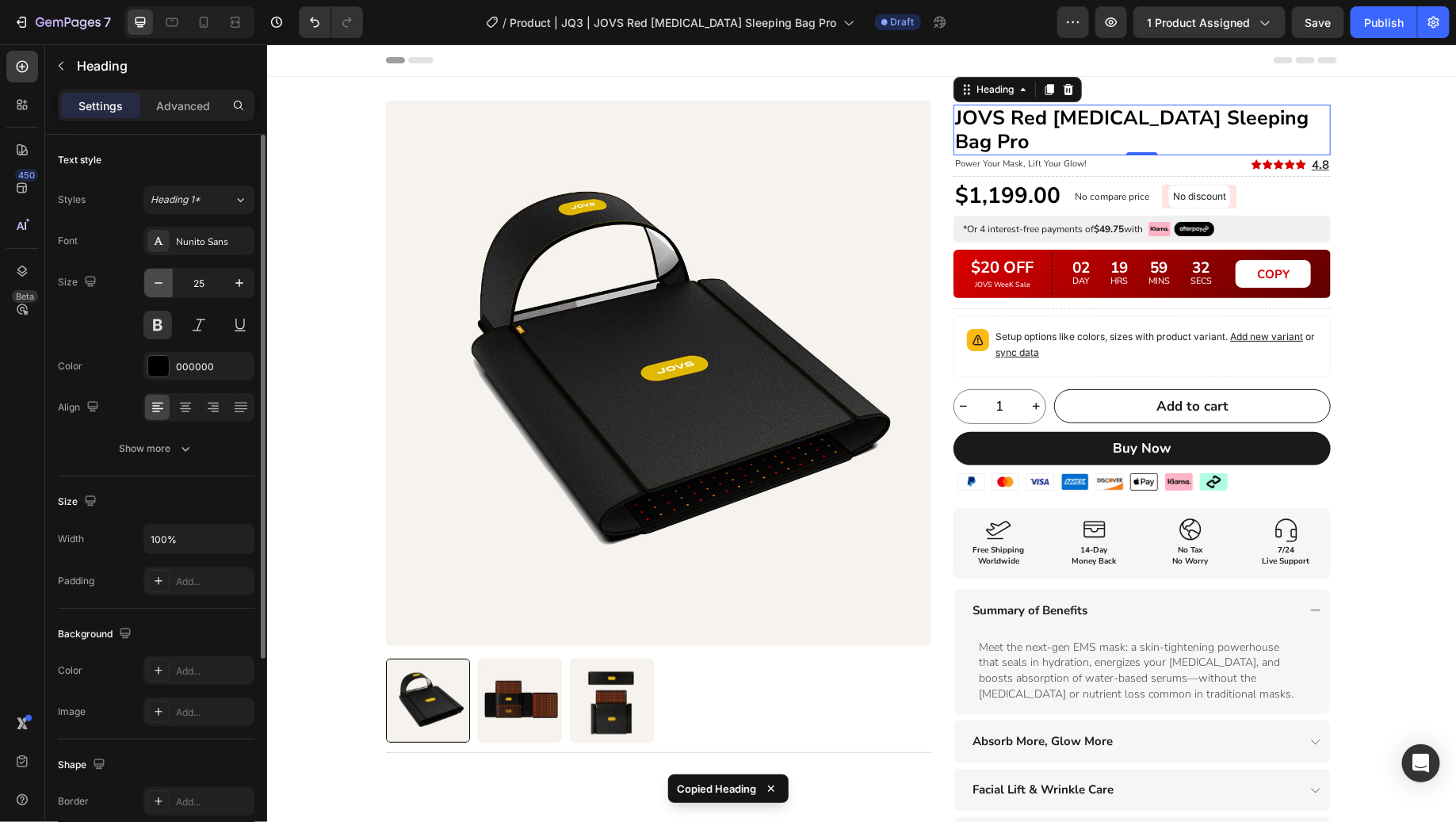
click at [160, 282] on icon "button" at bounding box center [158, 283] width 8 height 2
type input "24"
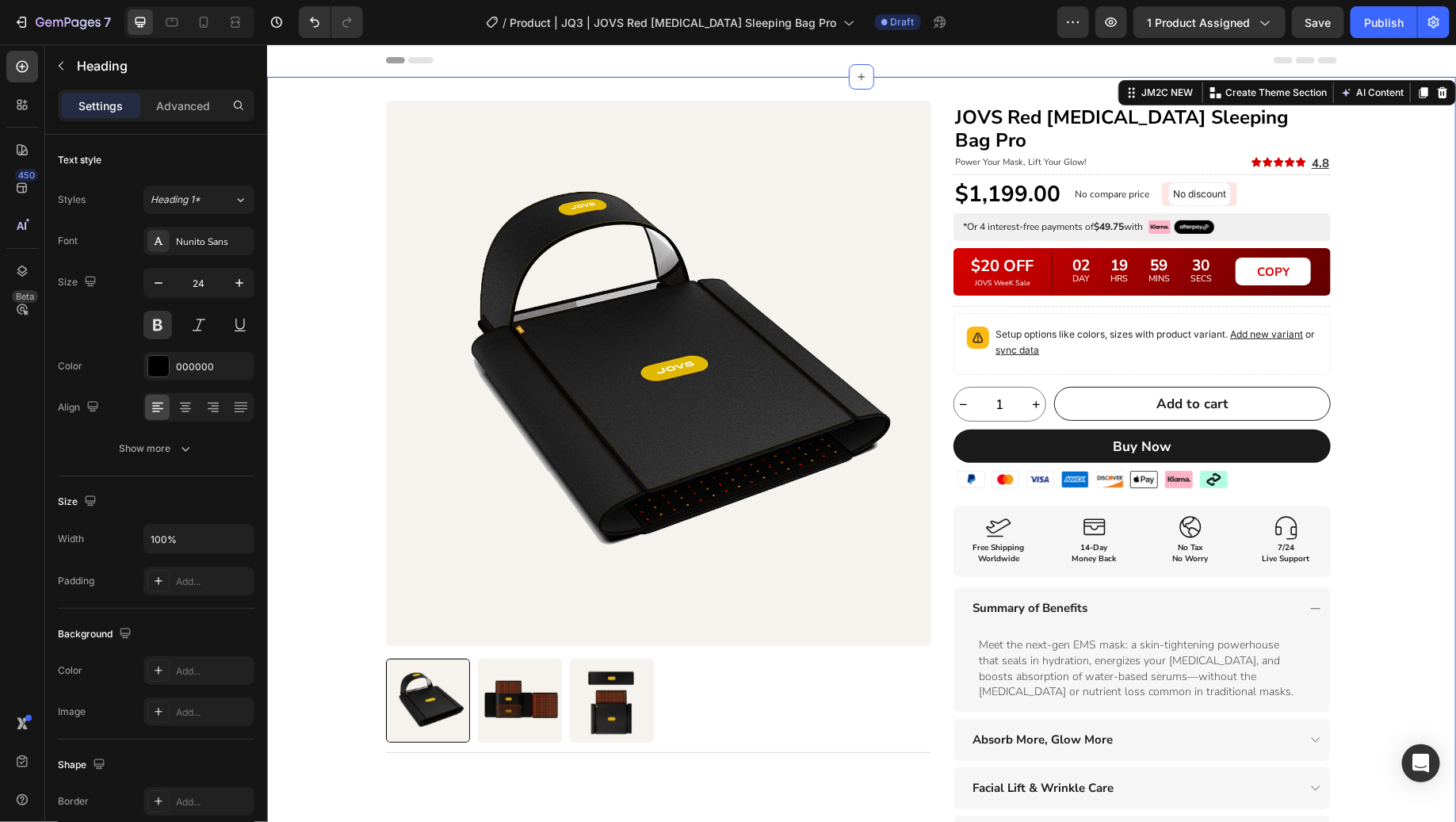
click at [1436, 196] on div "Product Images Title Line Row JOVS Red [MEDICAL_DATA] Sleeping Bag Pro Heading …" at bounding box center [861, 590] width 1189 height 981
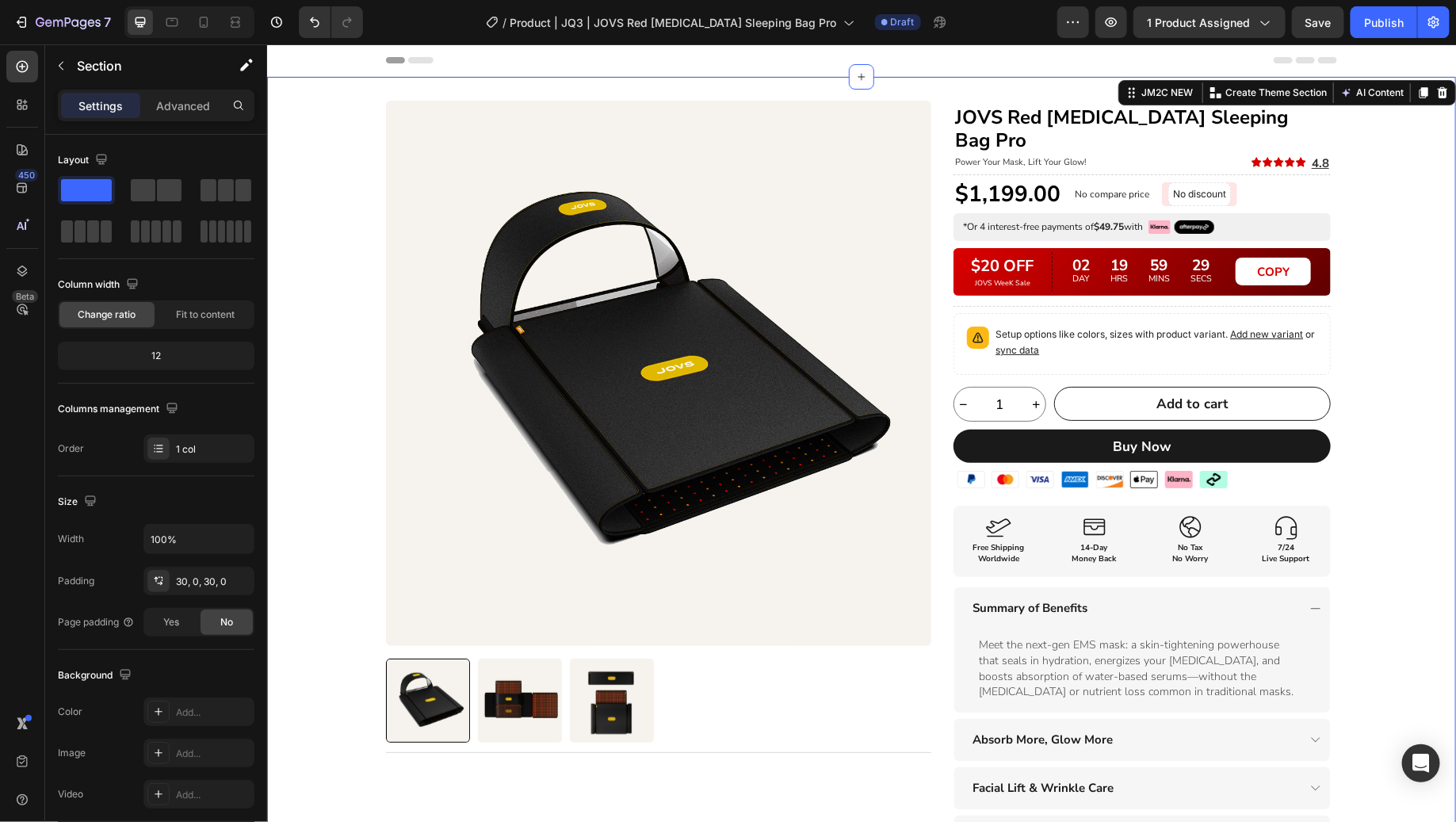
click at [1425, 202] on div "Product Images Title Line Row JOVS Red [MEDICAL_DATA] Sleeping Bag Pro Heading …" at bounding box center [861, 590] width 1189 height 981
click at [322, 21] on button "Undo/Redo" at bounding box center [314, 21] width 32 height 32
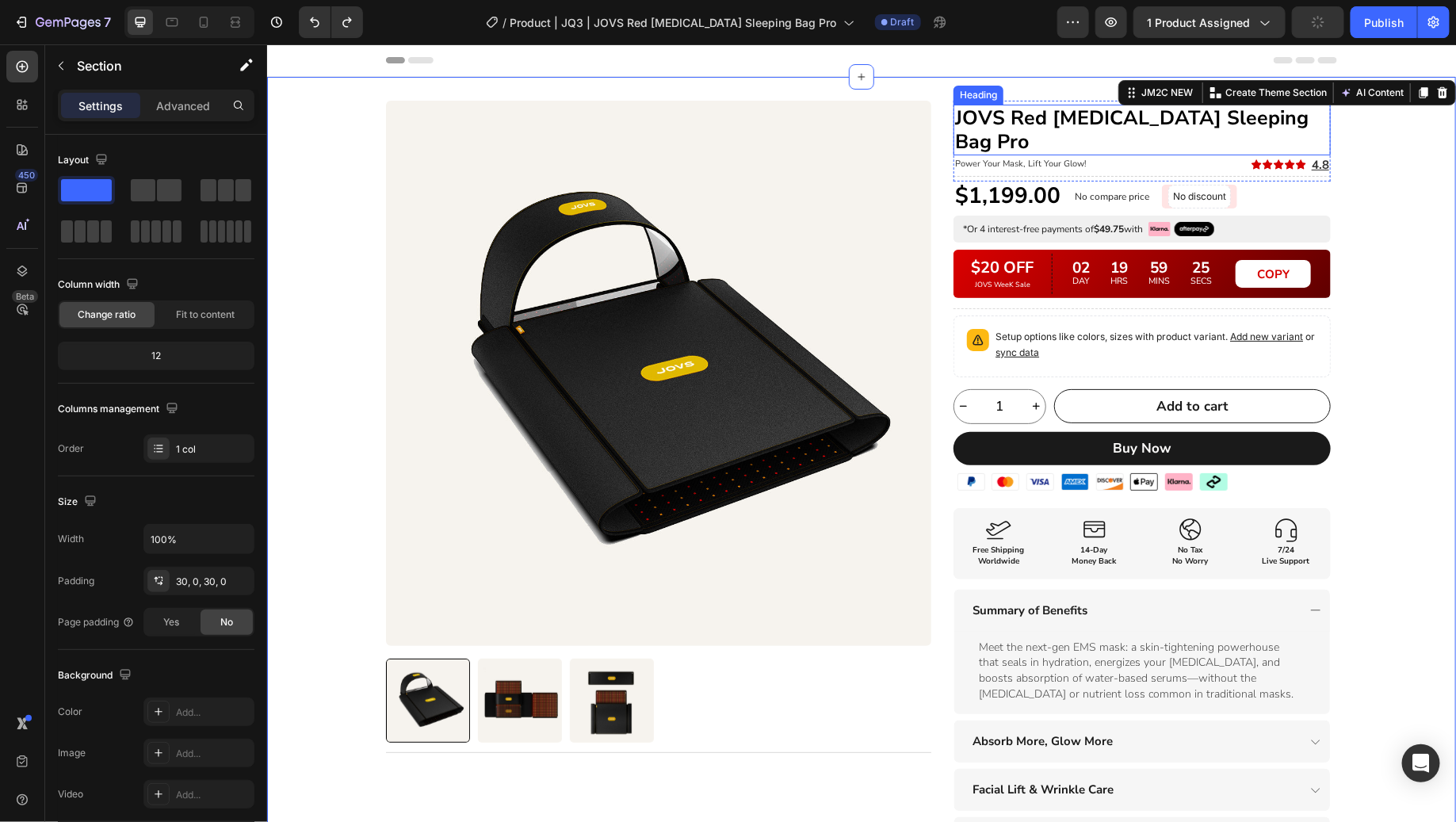
click at [1076, 118] on p "JOVS Red [MEDICAL_DATA] Sleeping Bag Pro" at bounding box center [1141, 129] width 374 height 47
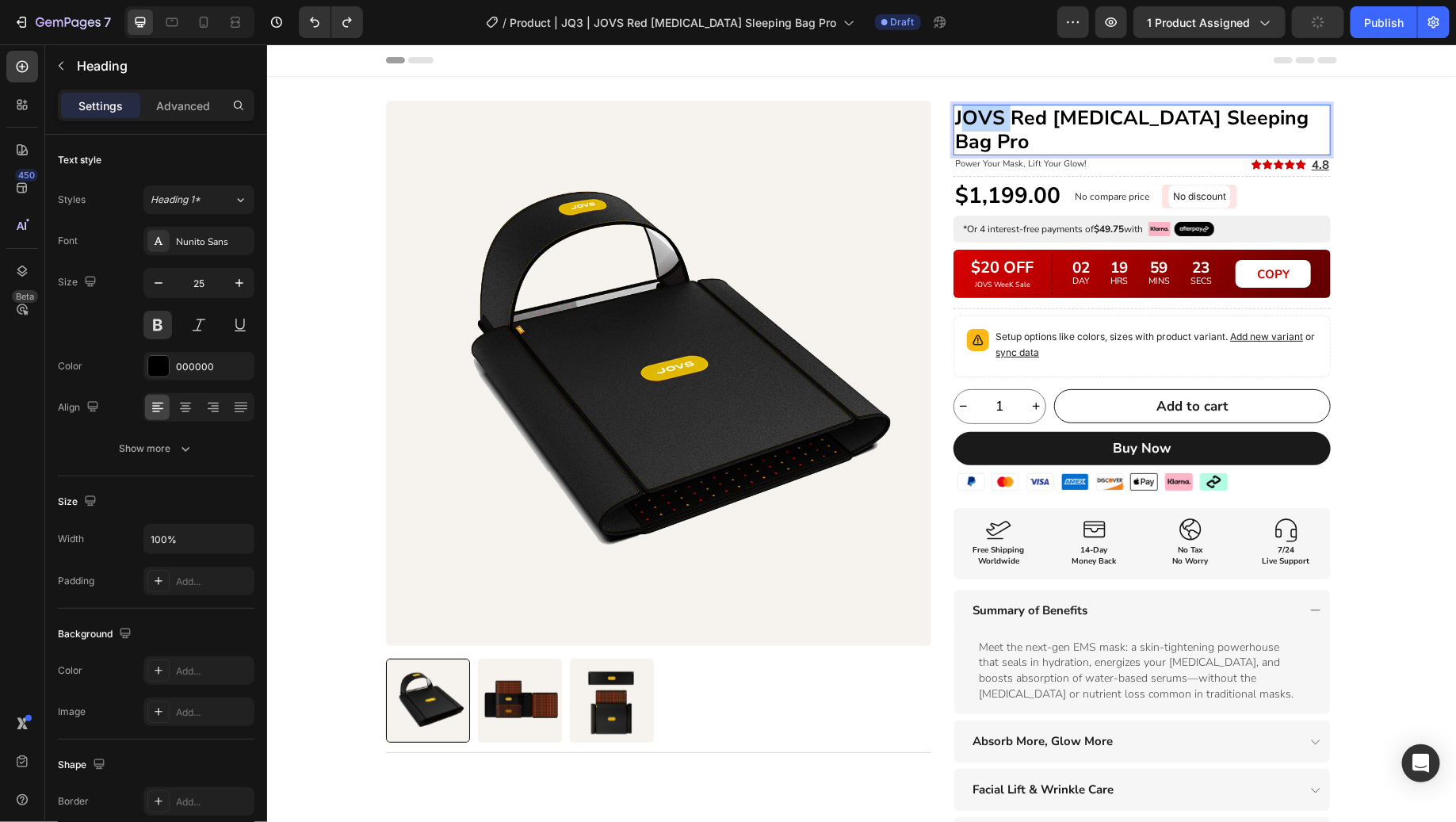
drag, startPoint x: 1005, startPoint y: 117, endPoint x: 961, endPoint y: 120, distance: 44.1
click at [961, 120] on p "JOVS Red [MEDICAL_DATA] Sleeping Bag Pro" at bounding box center [1141, 129] width 374 height 47
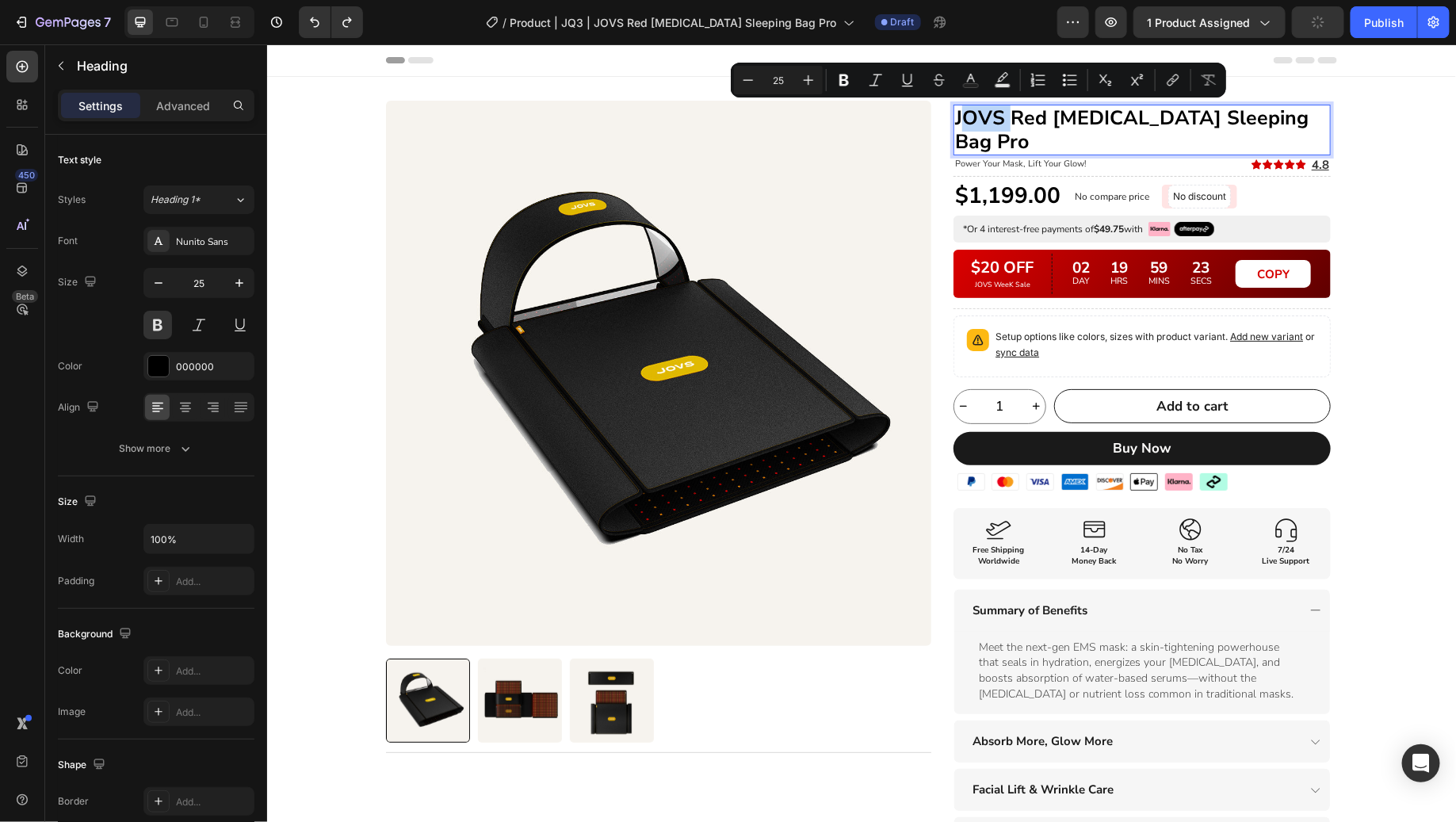
copy p "OVS"
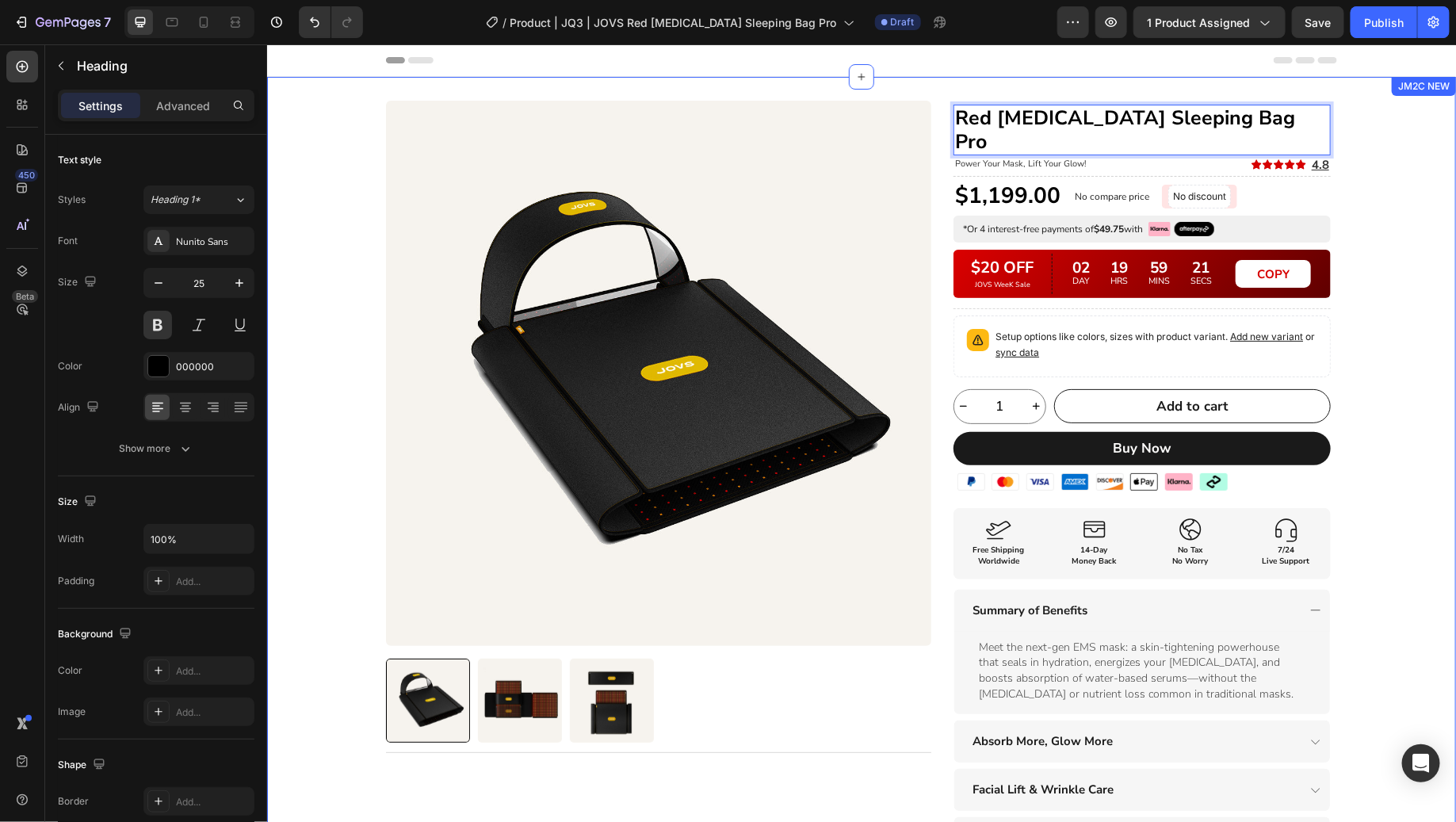
click at [1386, 207] on div "Product Images Title Line Row Red [MEDICAL_DATA] Sleeping Bag Pro Heading 0 Pow…" at bounding box center [861, 591] width 1189 height 983
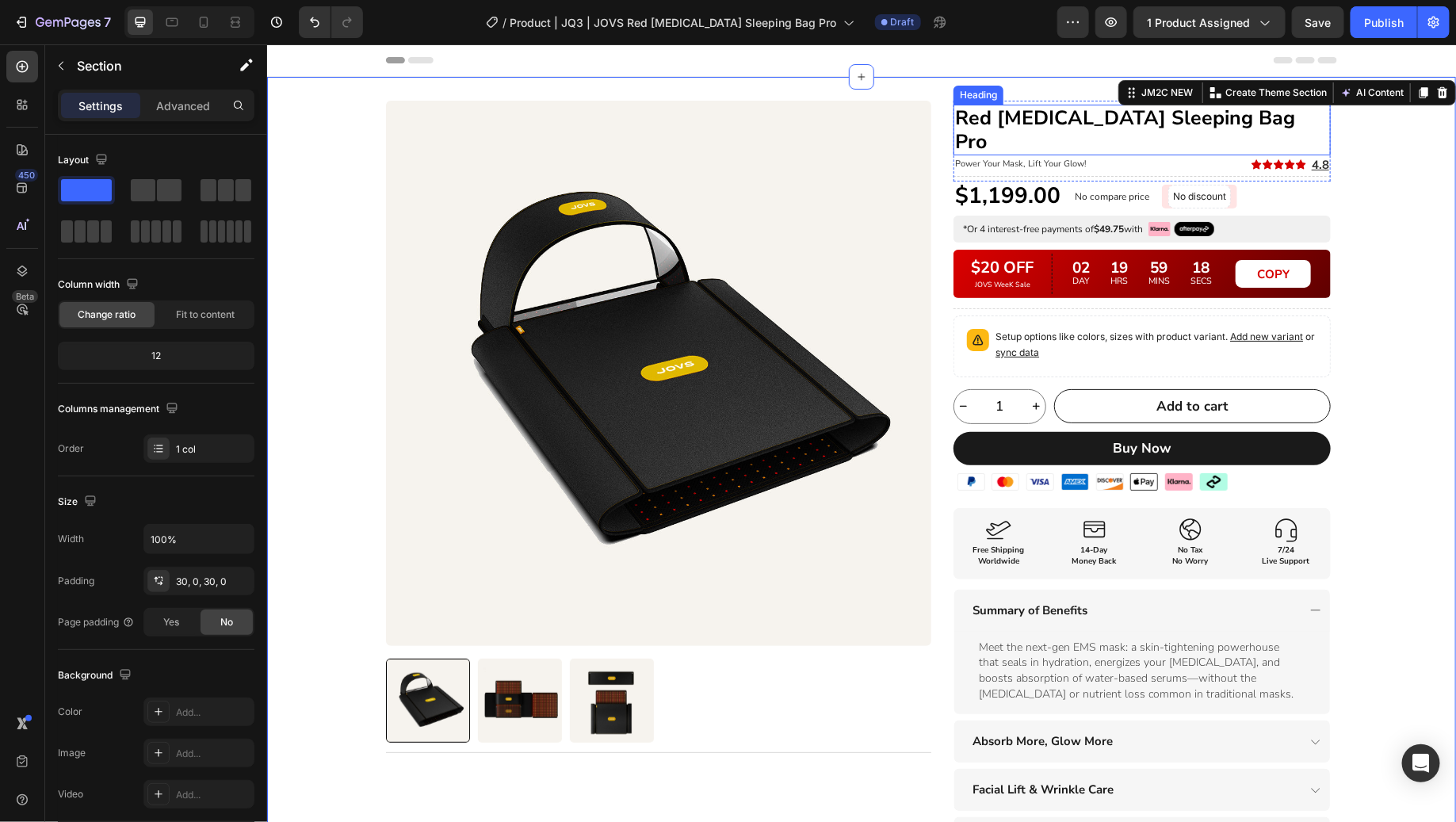
click at [1056, 119] on p "Red [MEDICAL_DATA] Sleeping Bag Pro" at bounding box center [1141, 129] width 374 height 47
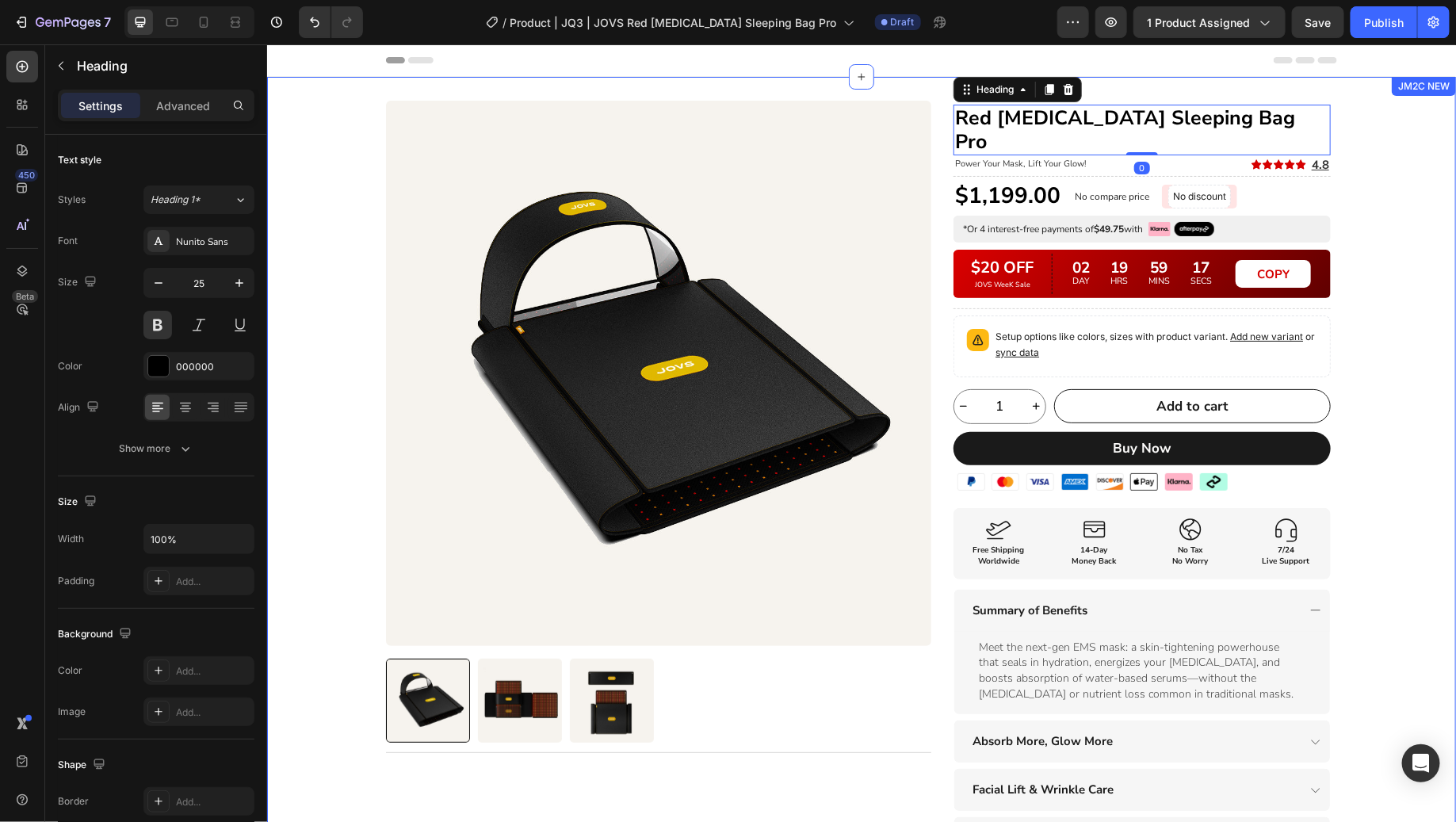
click at [1383, 209] on div "Product Images Title Line Row Red [MEDICAL_DATA] Sleeping Bag Pro Heading 0 Pow…" at bounding box center [861, 591] width 1189 height 983
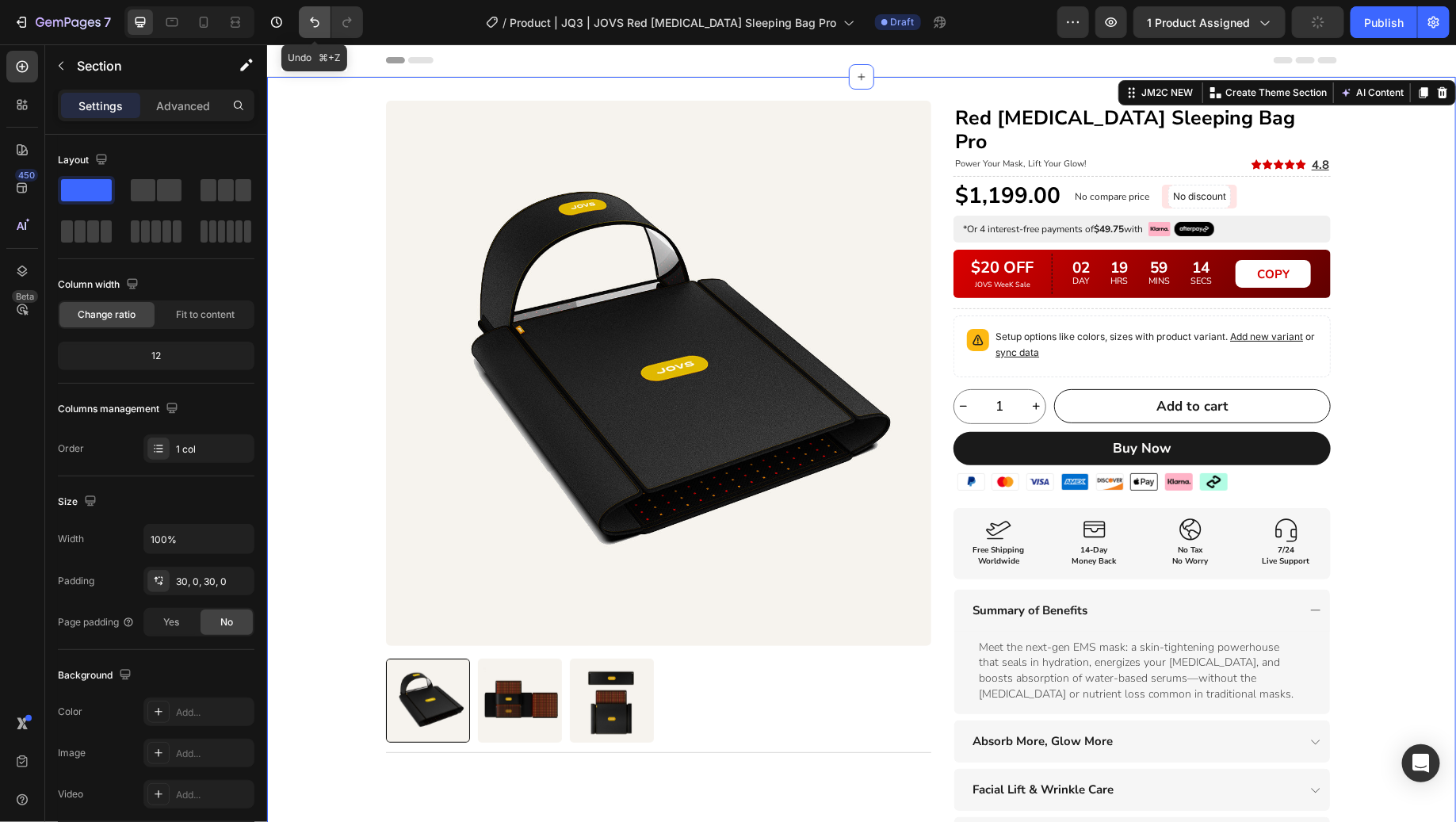
click at [307, 25] on icon "Undo/Redo" at bounding box center [315, 22] width 15 height 15
click at [310, 25] on icon "Undo/Redo" at bounding box center [315, 22] width 15 height 15
drag, startPoint x: 310, startPoint y: 25, endPoint x: 73, endPoint y: 57, distance: 239.2
click at [310, 25] on icon "Undo/Redo" at bounding box center [315, 22] width 15 height 15
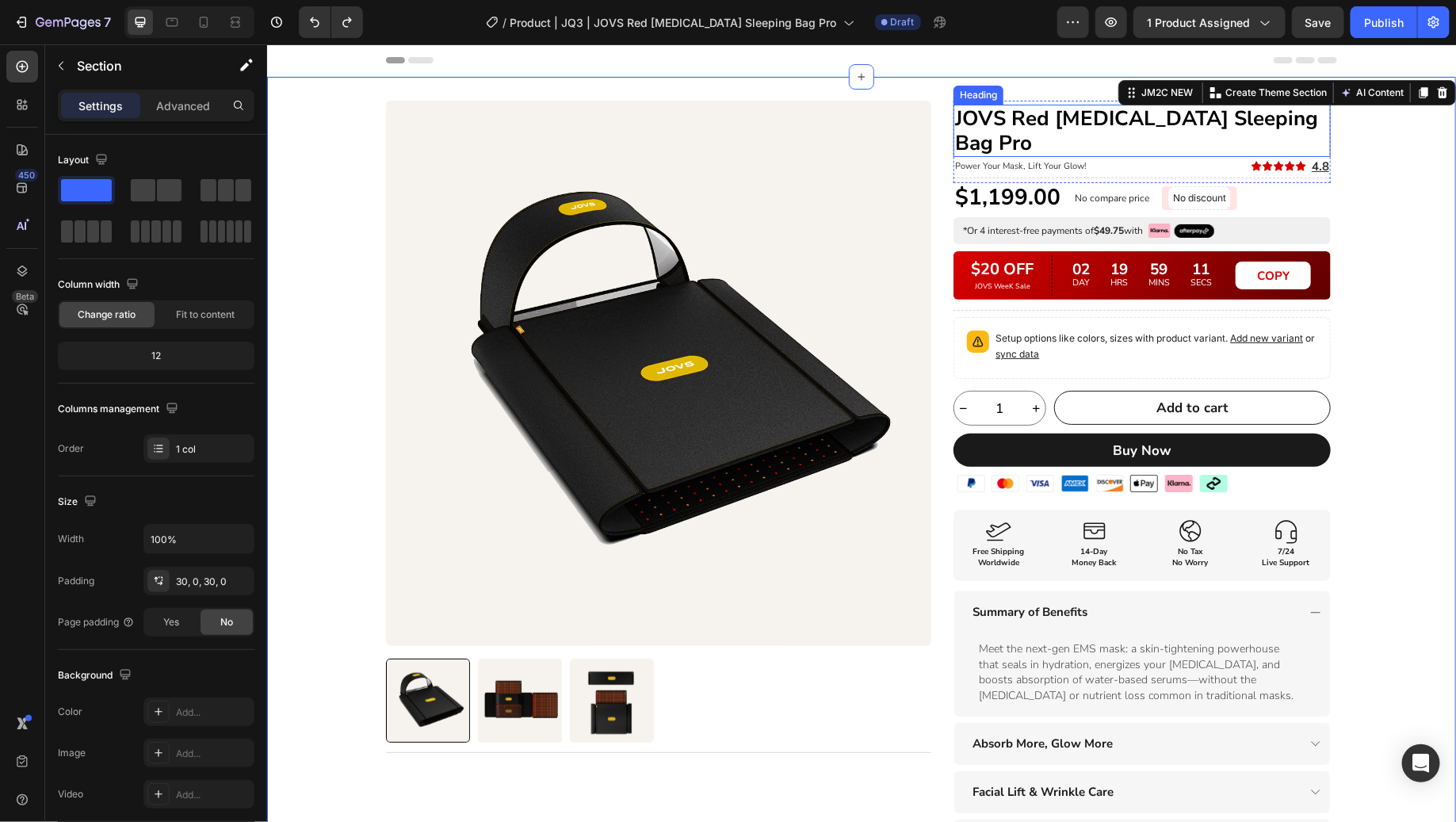
click at [1016, 126] on h1 "JOVS Red [MEDICAL_DATA] Sleeping Bag Pro" at bounding box center [1141, 130] width 378 height 52
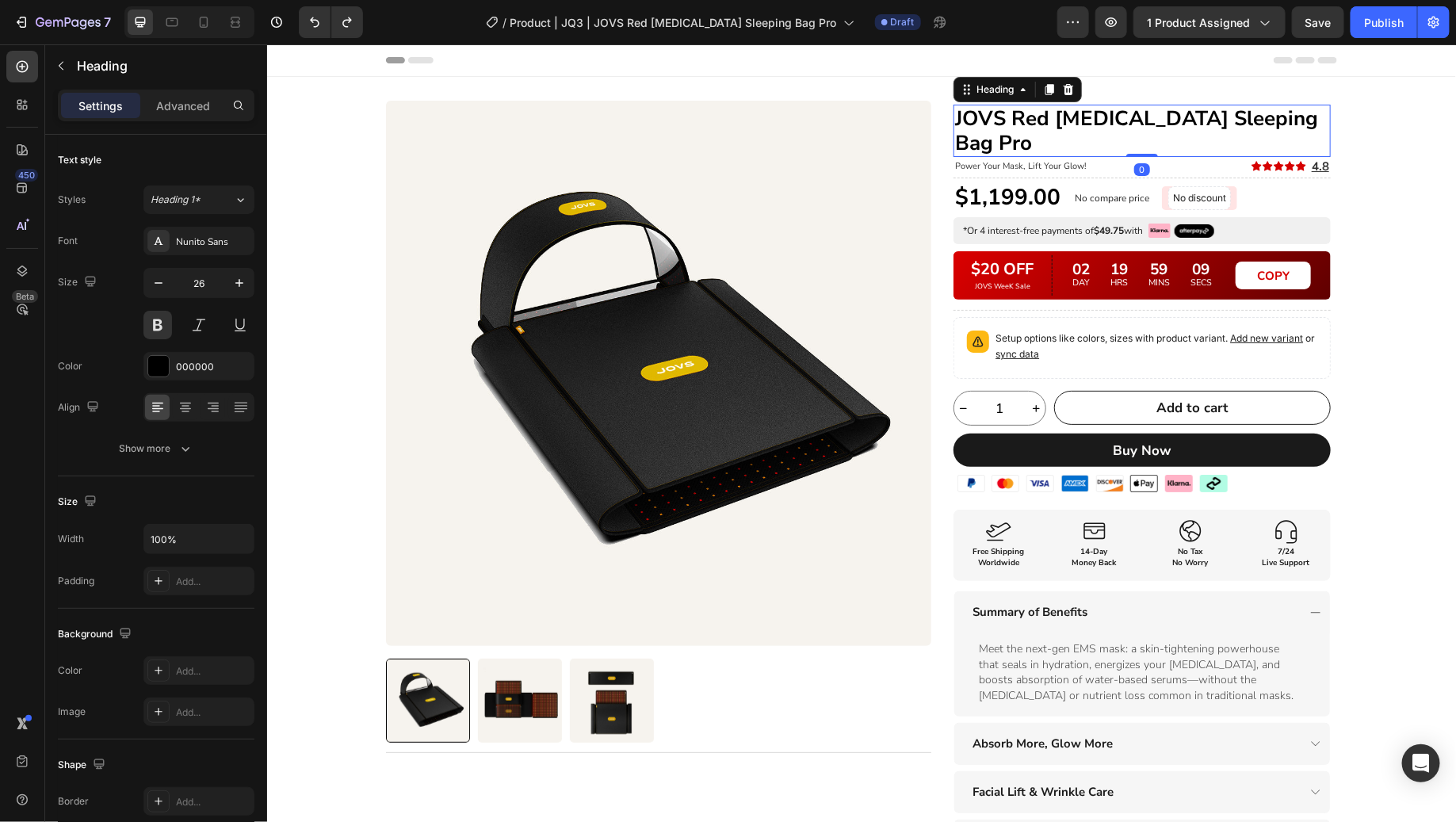
click at [1005, 119] on h1 "JOVS Red [MEDICAL_DATA] Sleeping Bag Pro" at bounding box center [1141, 130] width 378 height 52
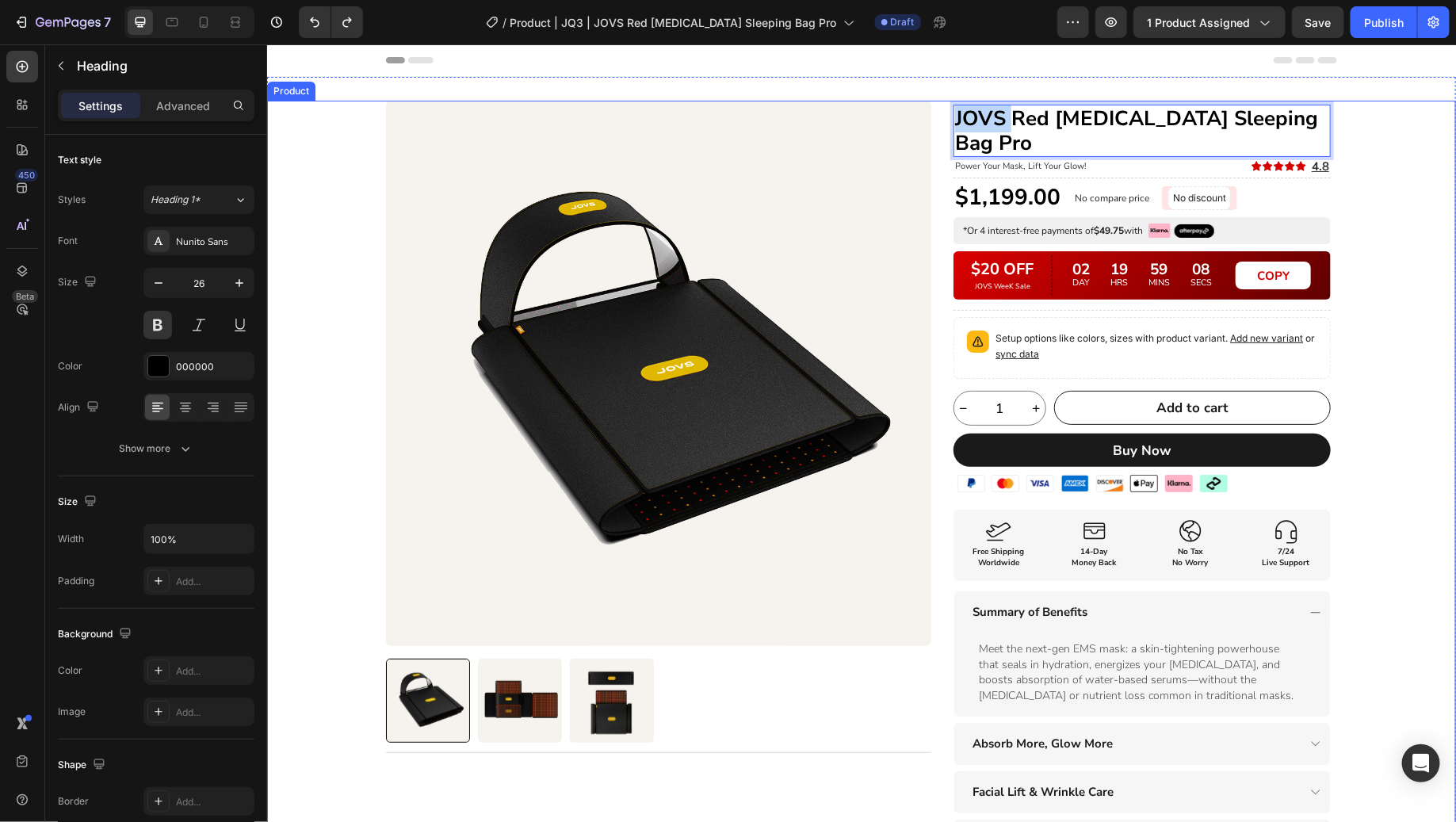
drag, startPoint x: 1004, startPoint y: 118, endPoint x: 937, endPoint y: 121, distance: 67.1
click at [937, 121] on div "Product Images Title Line Row JOVS Red [MEDICAL_DATA] Sleeping Bag Pro Heading …" at bounding box center [861, 510] width 951 height 821
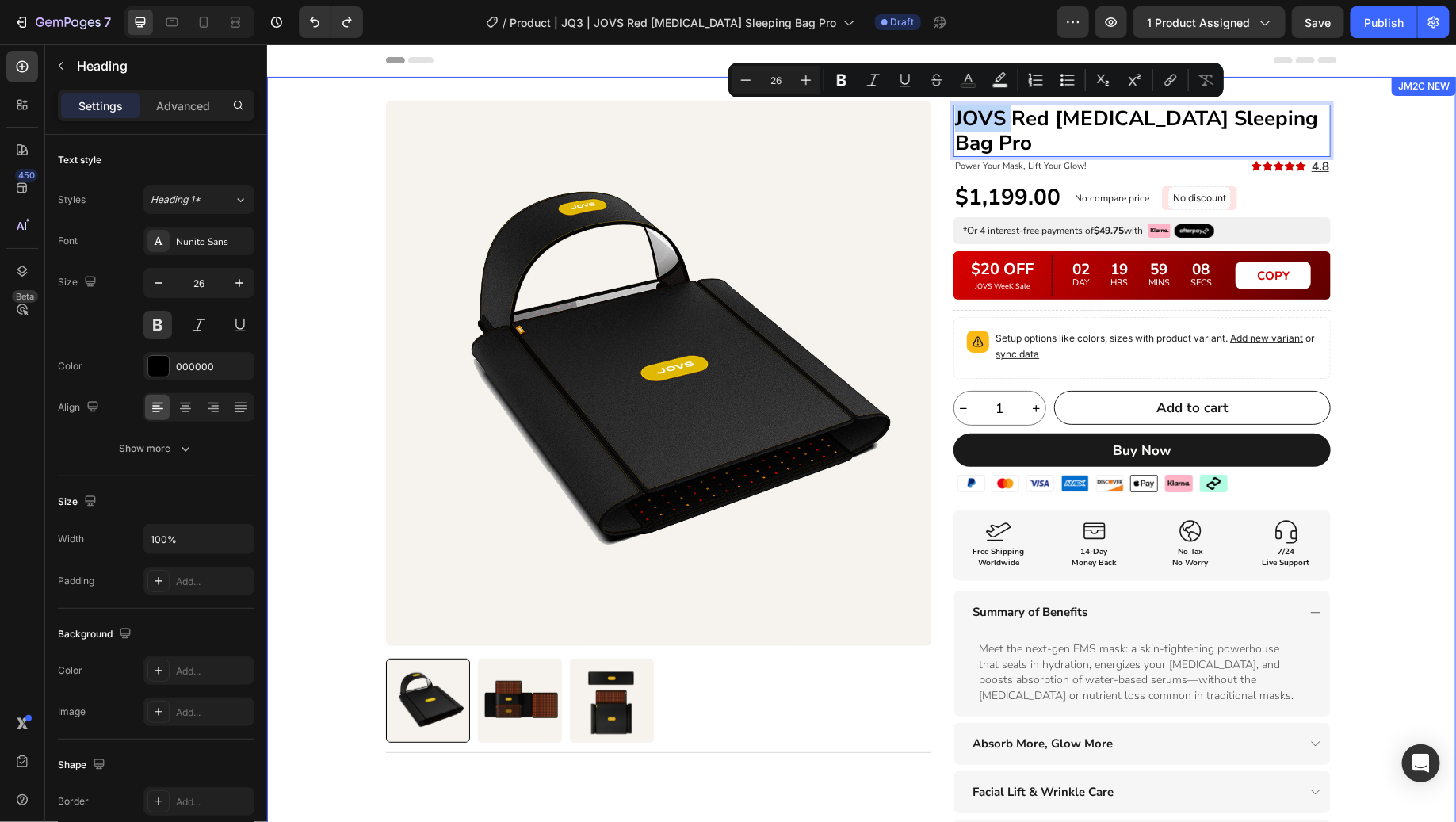
copy p "[DEMOGRAPHIC_DATA]"
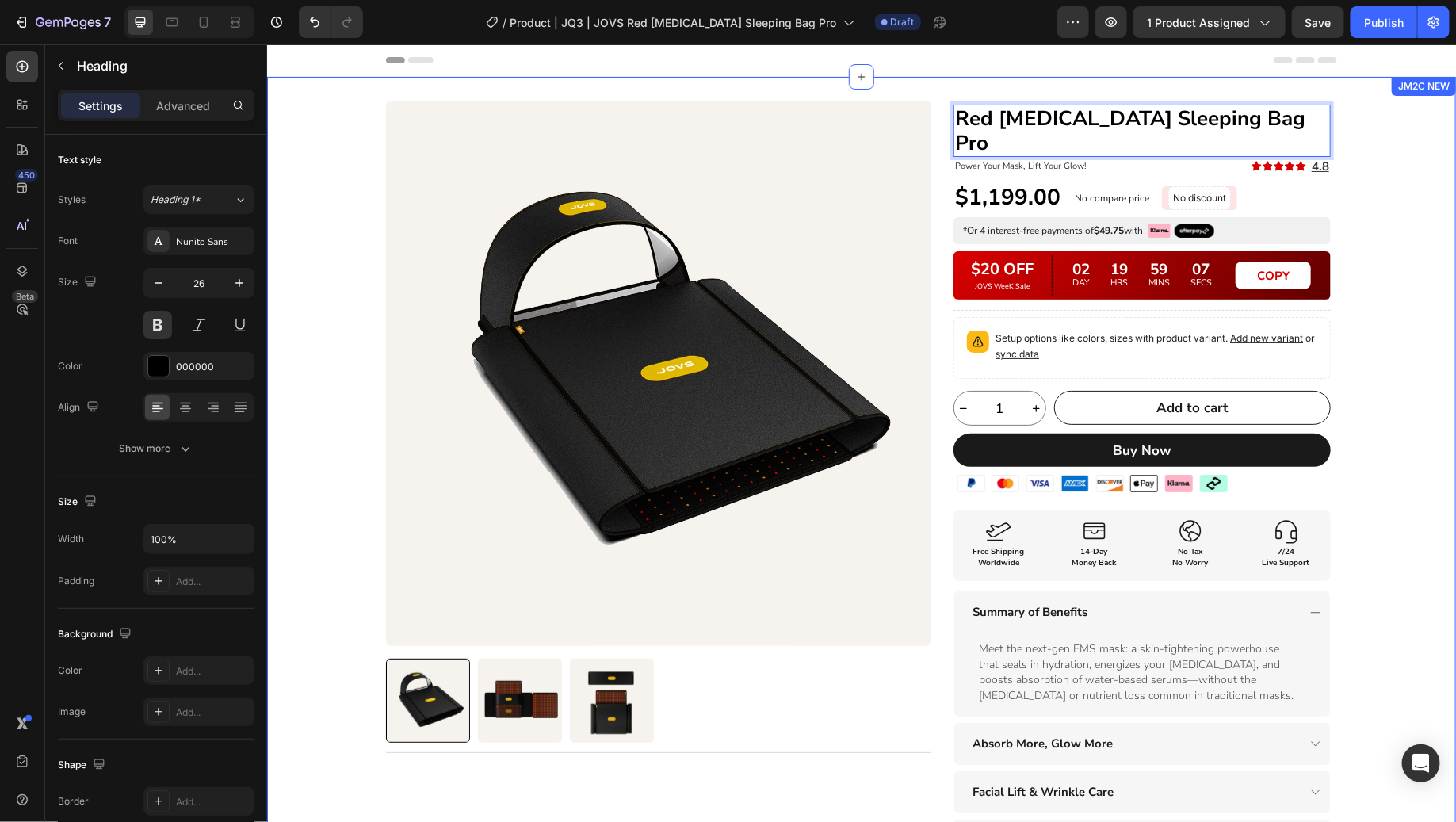
click at [1379, 178] on div "Product Images Title Line Row Red [MEDICAL_DATA] Sleeping Bag Pro Heading 0 Pow…" at bounding box center [861, 592] width 1189 height 985
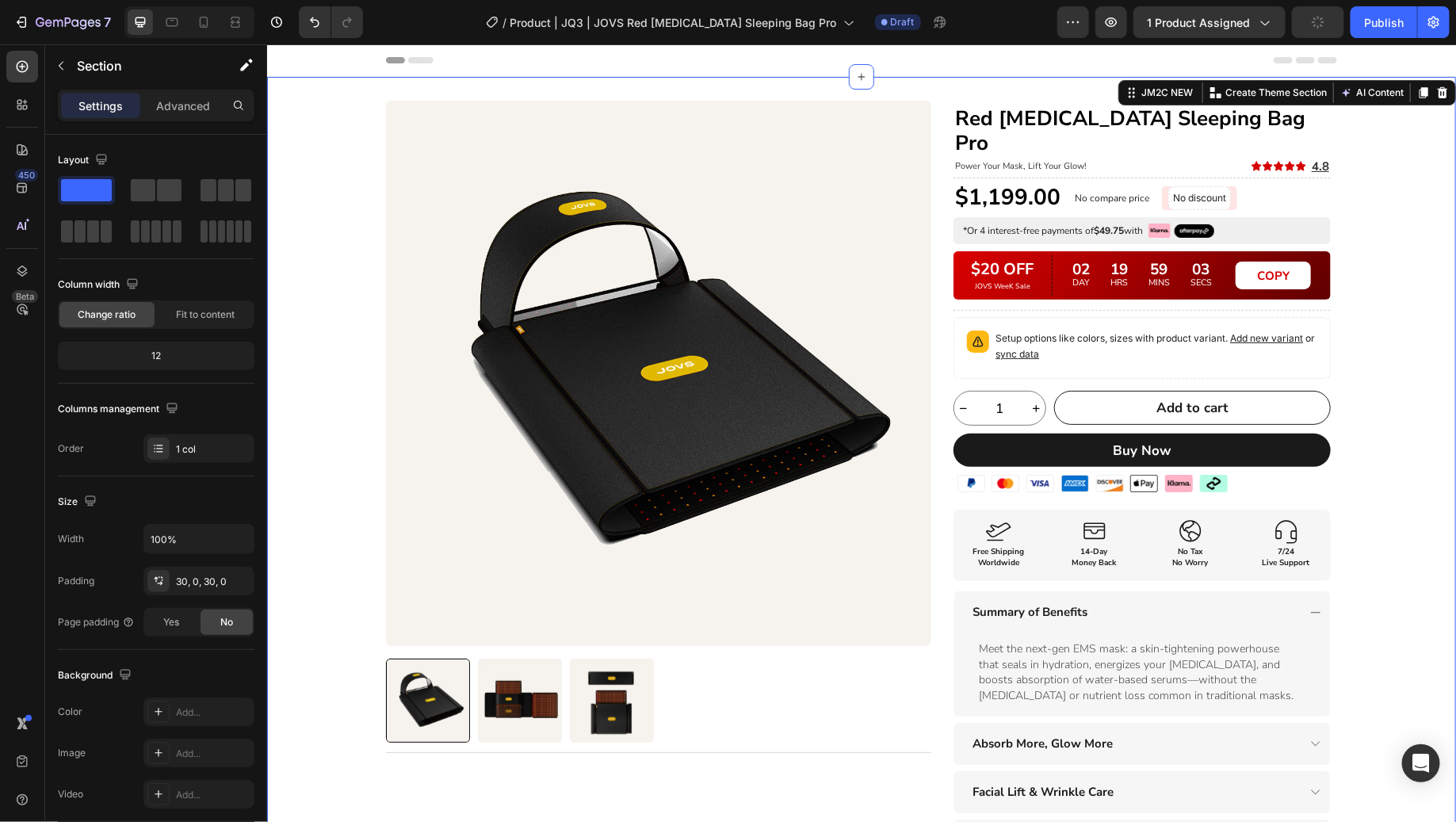
click at [1363, 208] on div "Product Images Title Line Row Red [MEDICAL_DATA] Sleeping Bag Pro Heading Power…" at bounding box center [861, 592] width 1189 height 985
click at [1209, 118] on p "Red [MEDICAL_DATA] Sleeping Bag Pro" at bounding box center [1141, 130] width 374 height 49
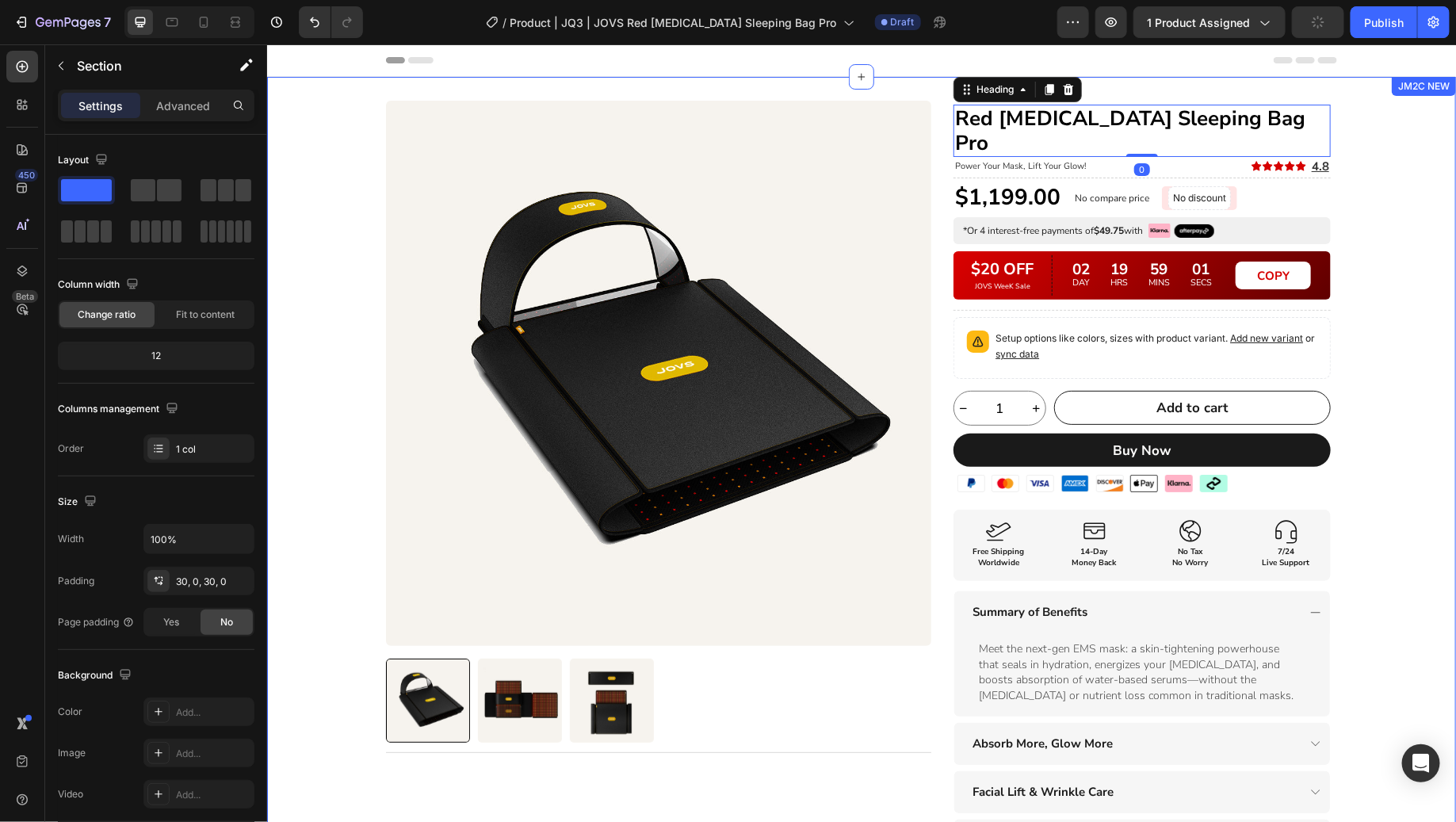
click at [1393, 175] on div "Product Images Title Line Row Red [MEDICAL_DATA] Sleeping Bag Pro Heading 0 Pow…" at bounding box center [861, 592] width 1189 height 985
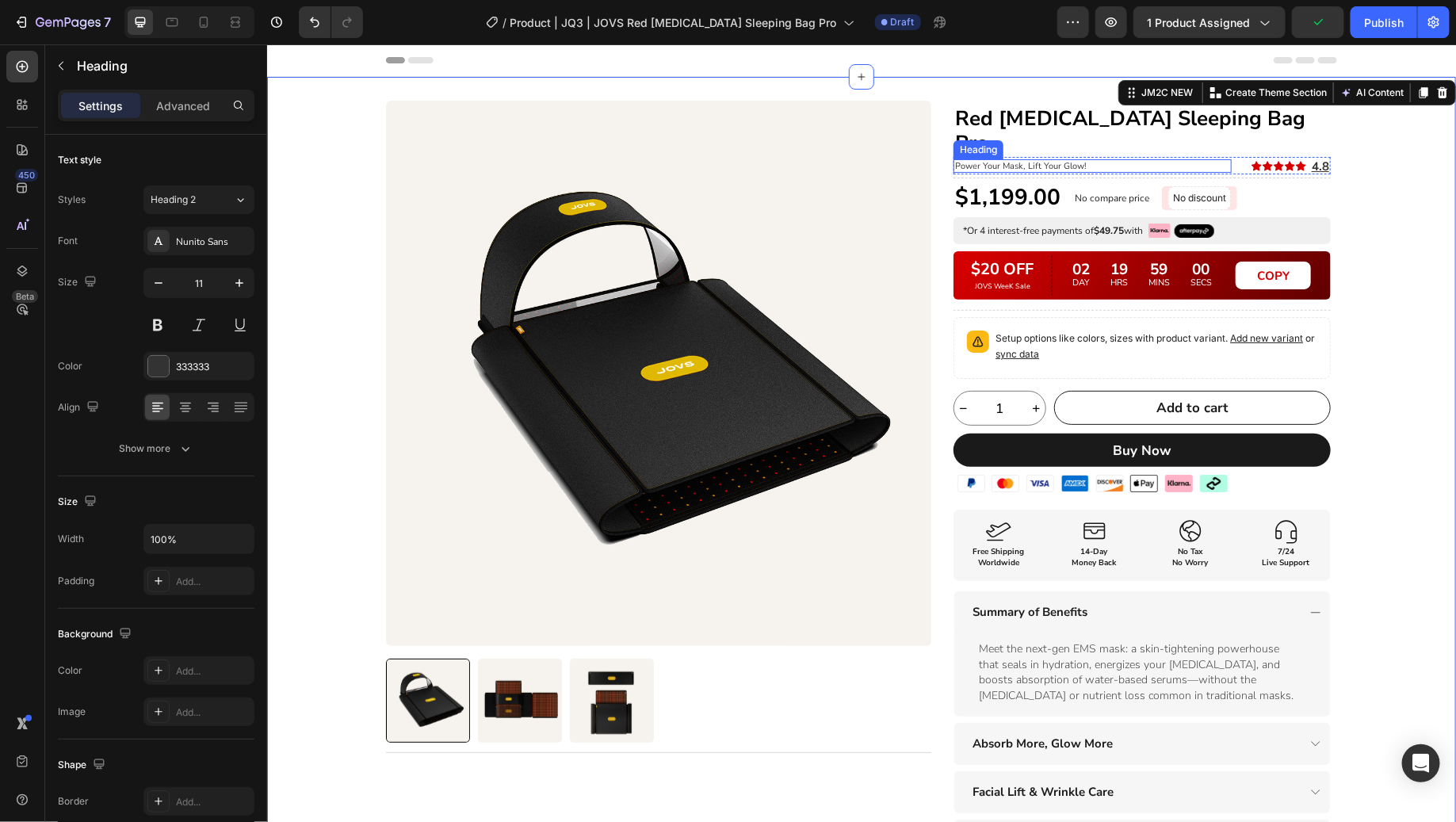
click at [1074, 158] on h2 "Power Your Mask, Lift Your Glow!" at bounding box center [1091, 165] width 278 height 14
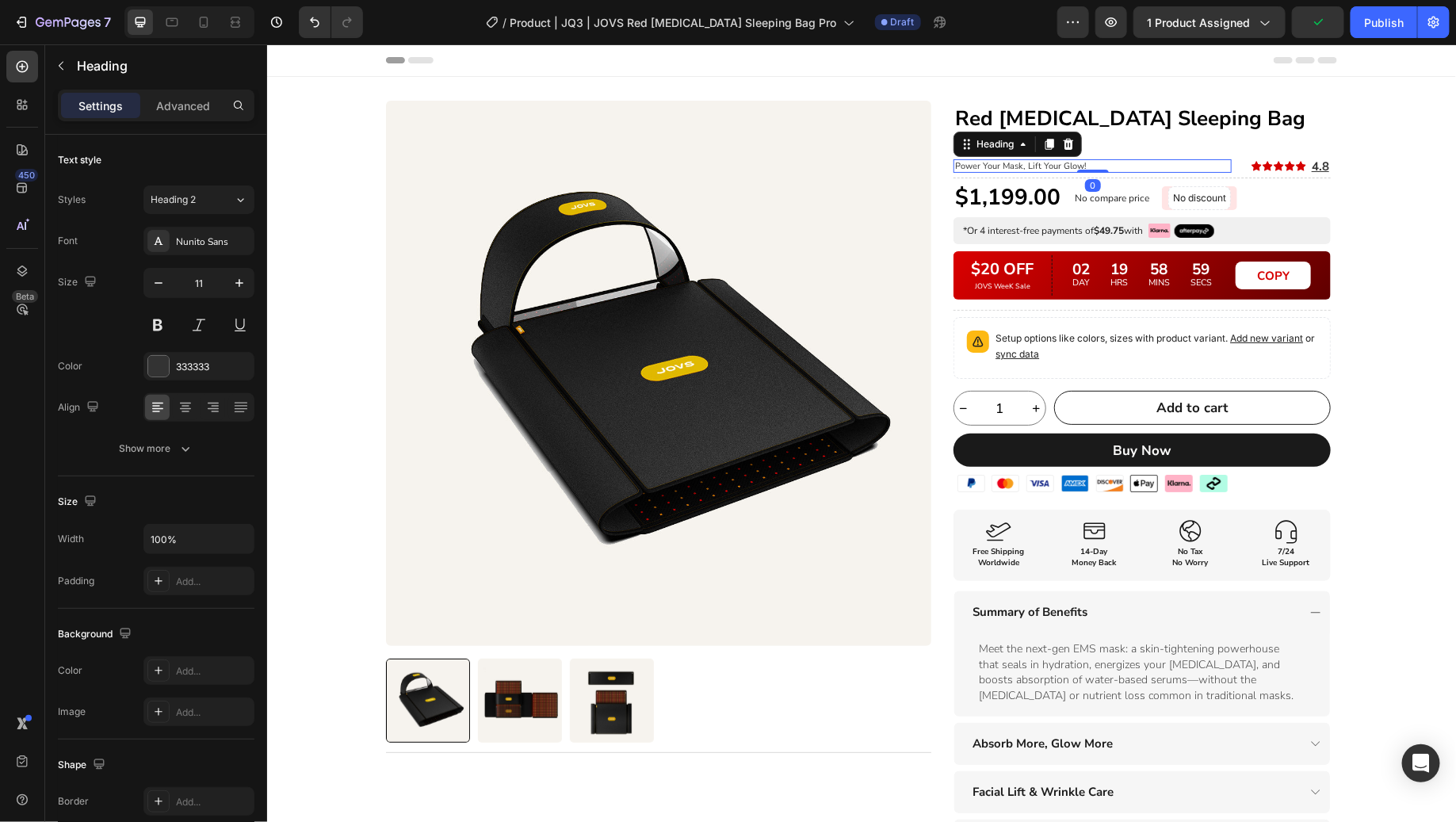
click at [1074, 158] on h2 "Power Your Mask, Lift Your Glow!" at bounding box center [1091, 165] width 278 height 14
click at [1081, 160] on p "Power Your Mask, Lift Your Glow!" at bounding box center [1092, 165] width 275 height 10
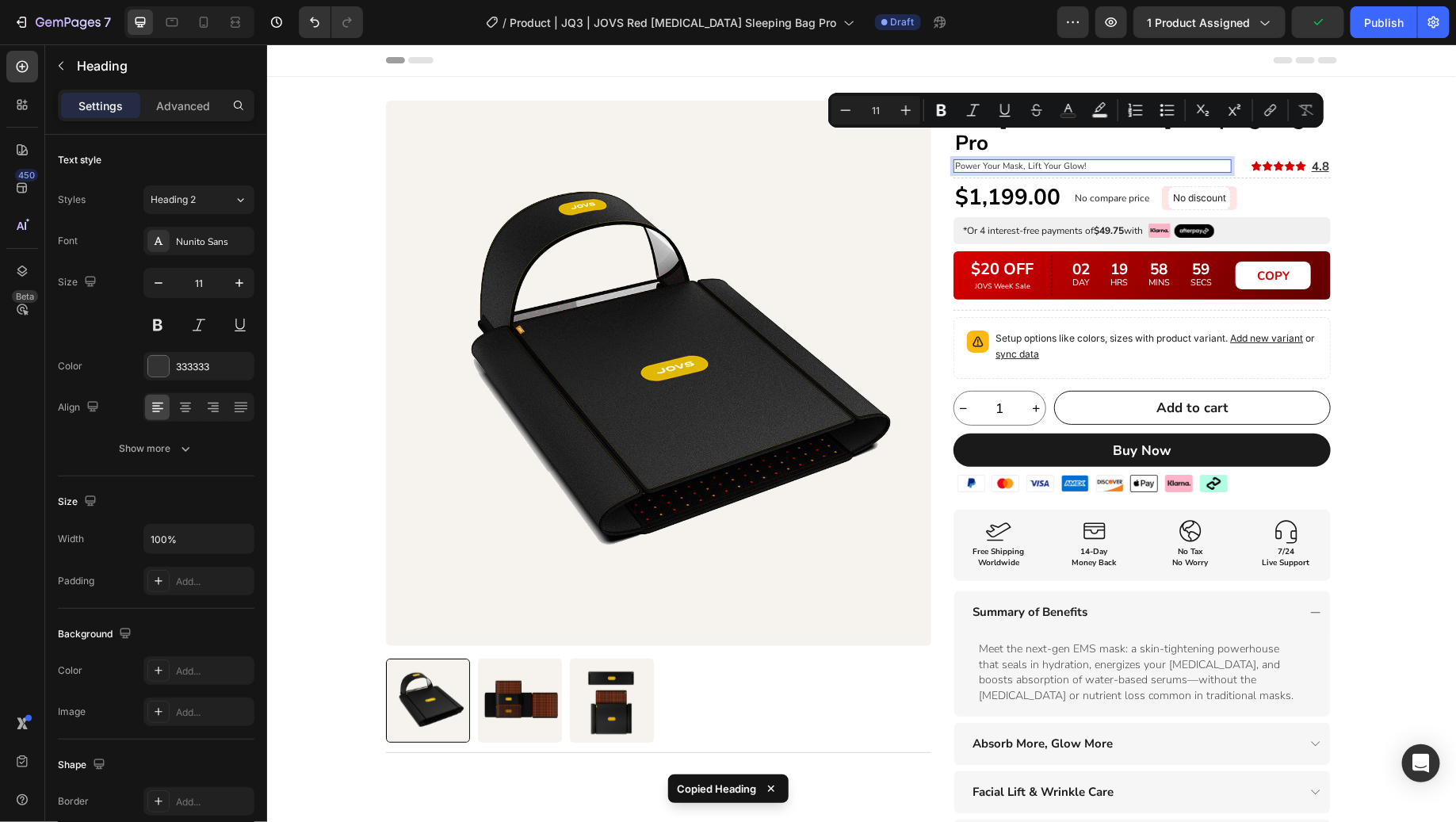
click at [1081, 160] on p "Power Your Mask, Lift Your Glow!" at bounding box center [1092, 165] width 275 height 10
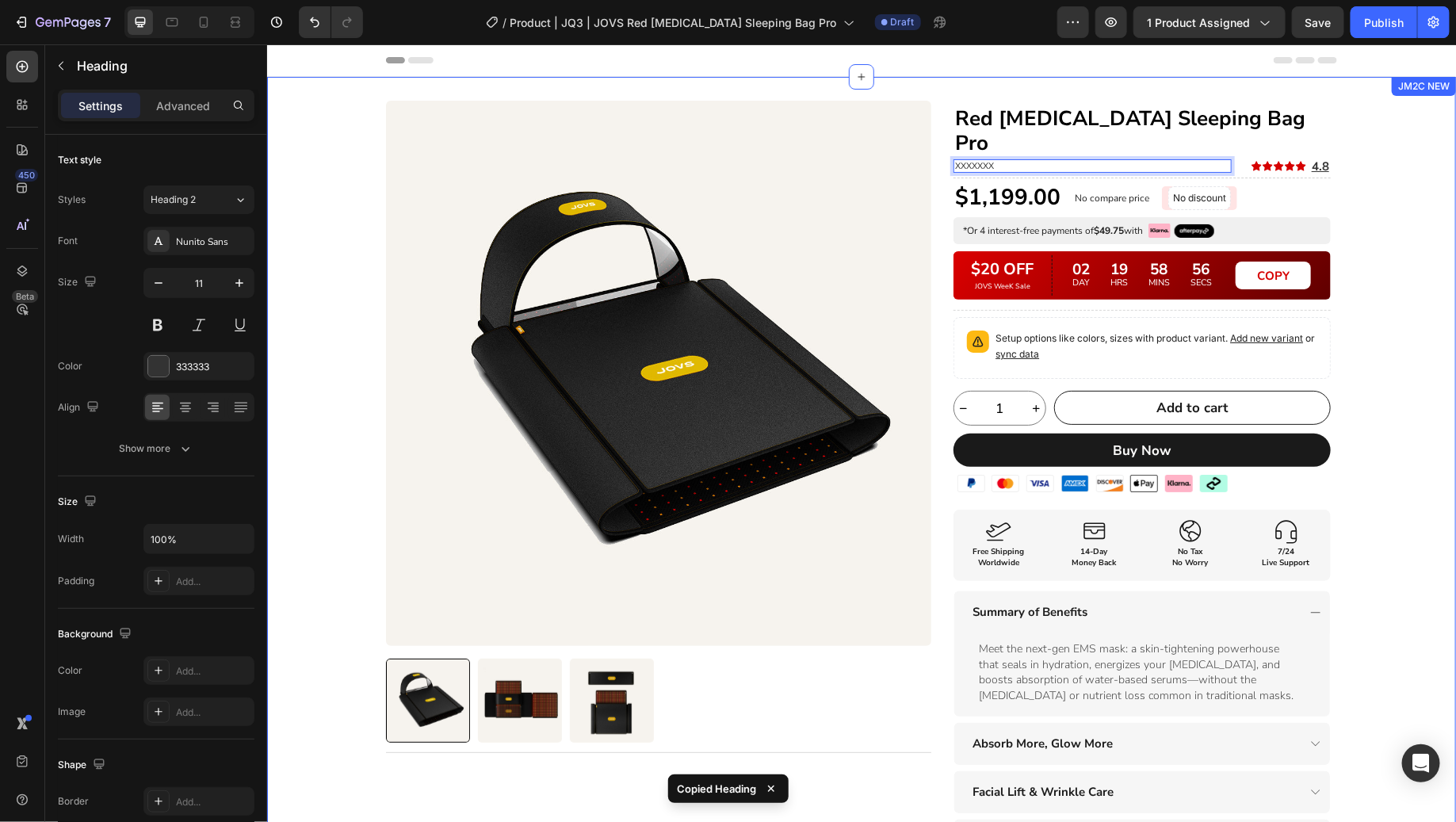
click at [1395, 227] on div "Product Images Title Line Row Red [MEDICAL_DATA] Sleeping Bag Pro Heading XXXXX…" at bounding box center [861, 592] width 1189 height 985
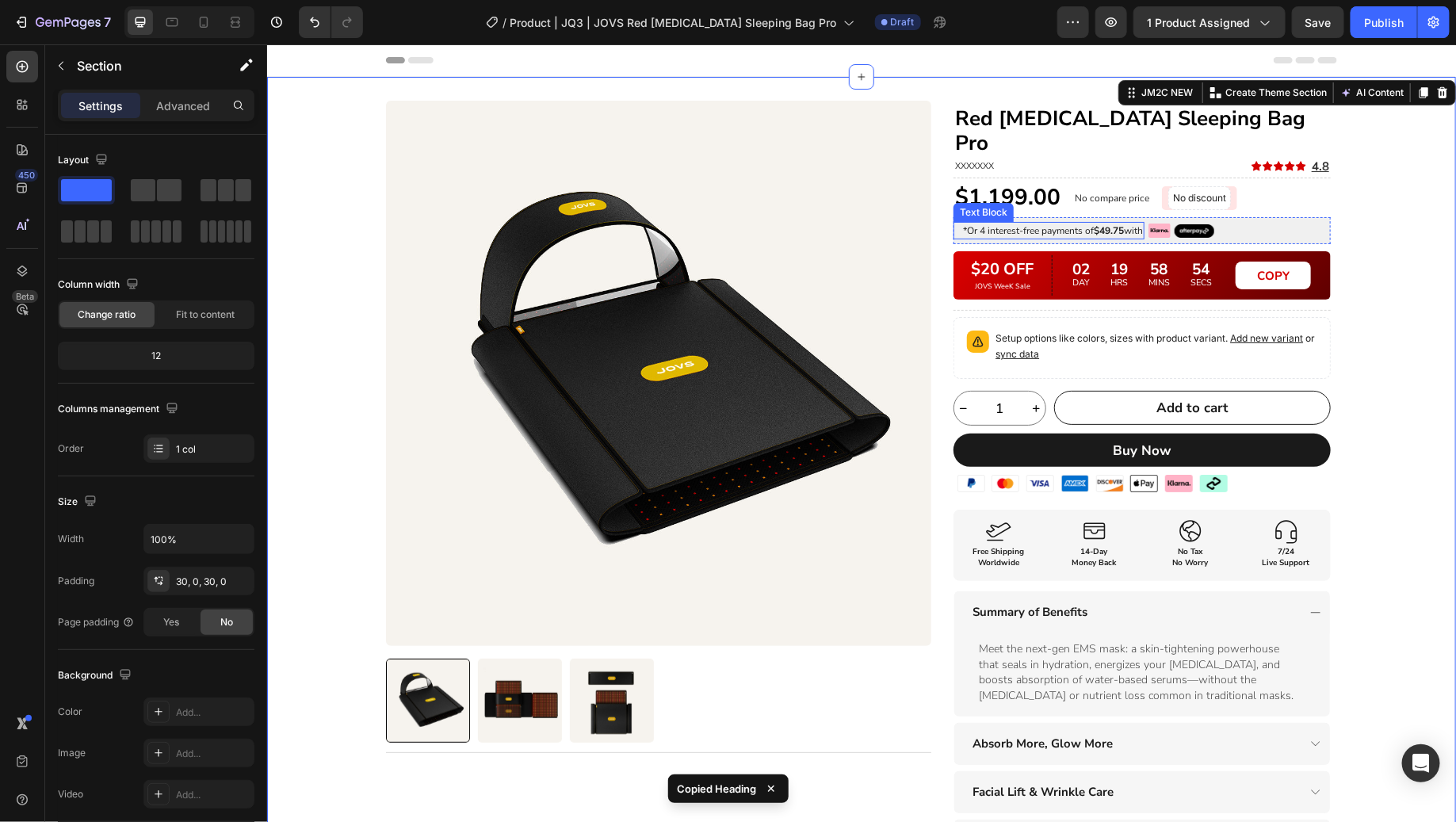
click at [1072, 224] on p "*Or 4 interest-free payments of $49.75 with" at bounding box center [1052, 230] width 180 height 11
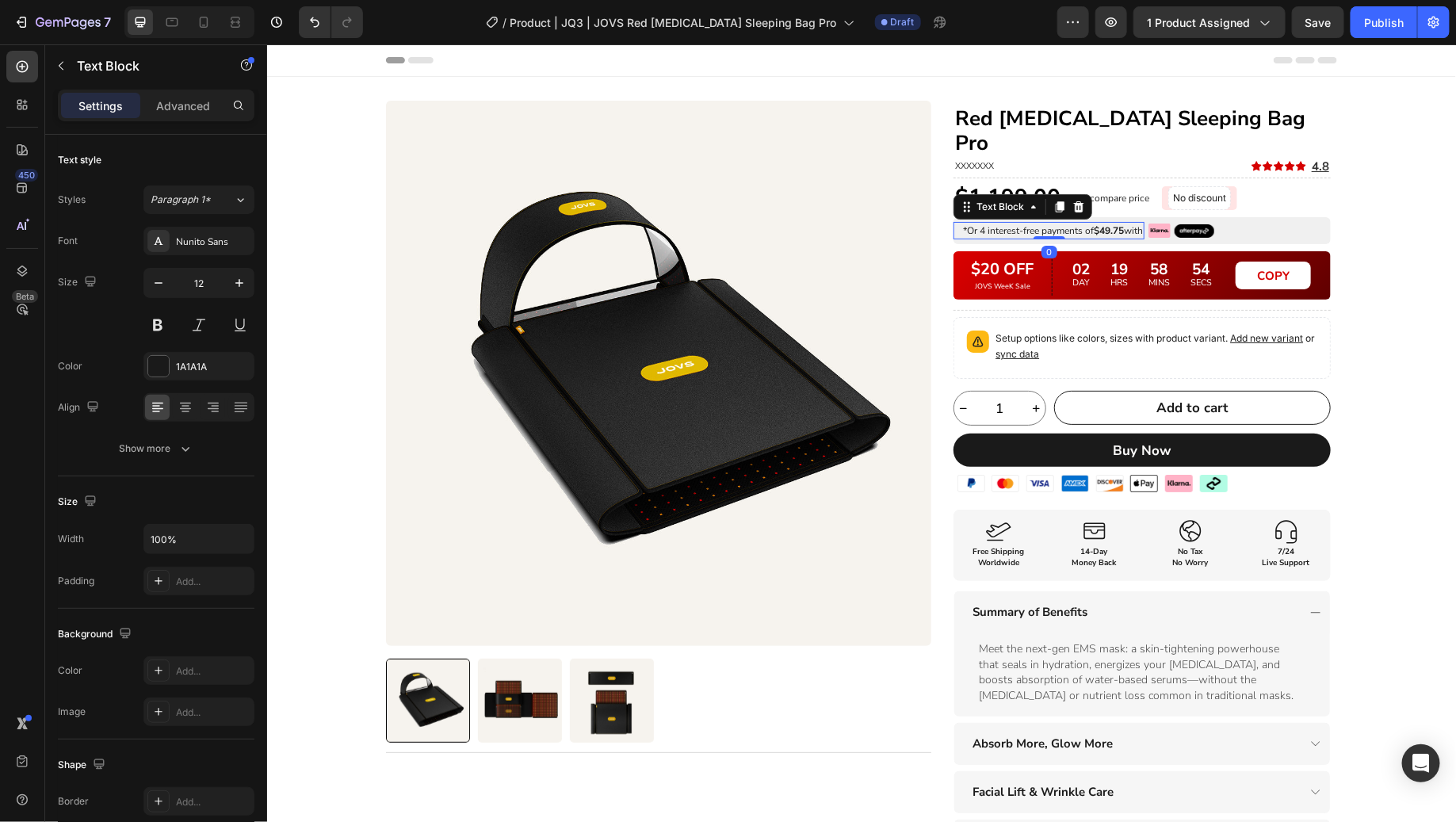
click at [1110, 224] on strong "$49.75" at bounding box center [1108, 230] width 30 height 13
copy strong "49.75"
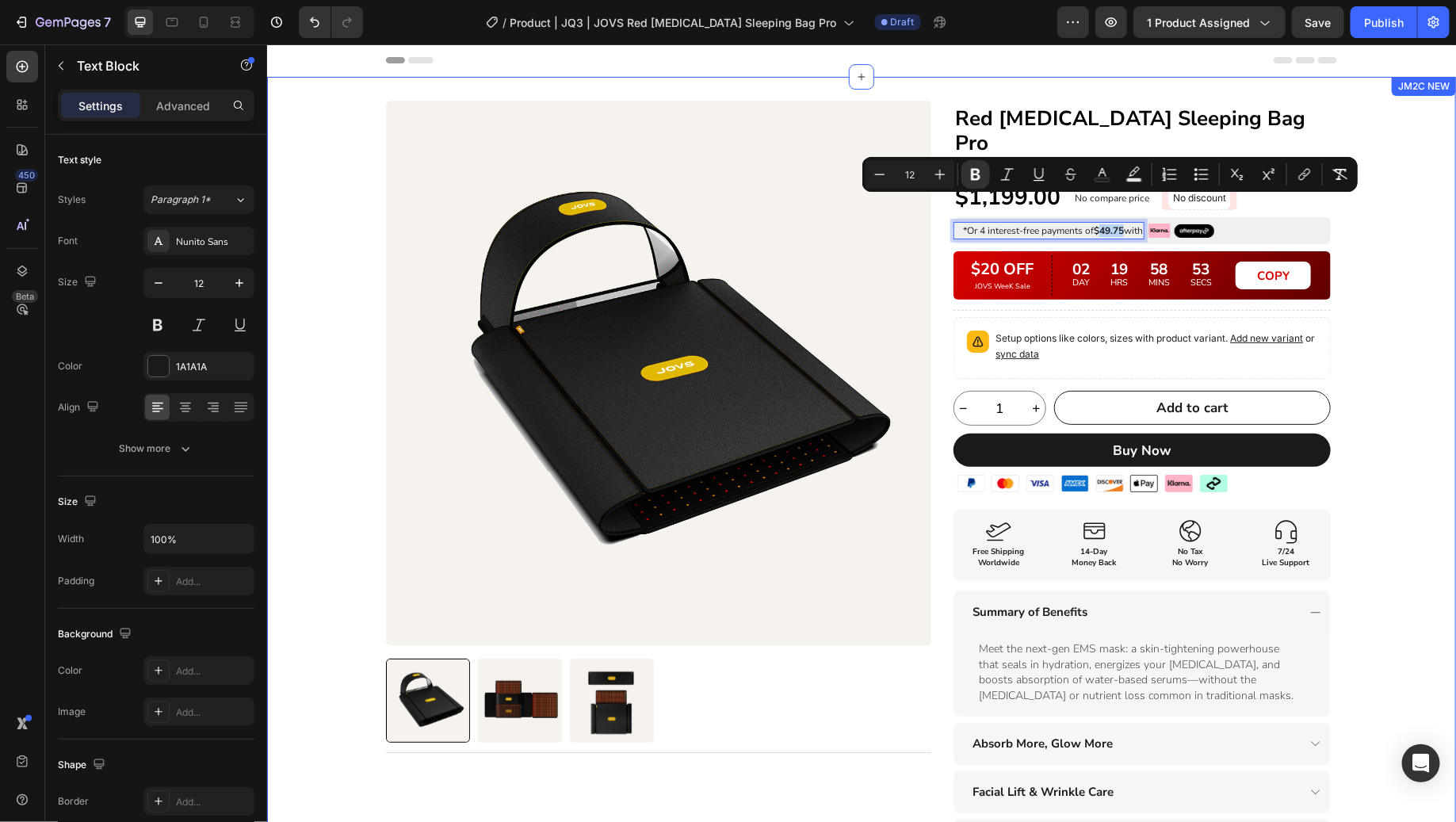
click at [1382, 250] on div "Product Images Title Line Row Red [MEDICAL_DATA] Sleeping Bag Pro Heading XXXXX…" at bounding box center [861, 592] width 1189 height 985
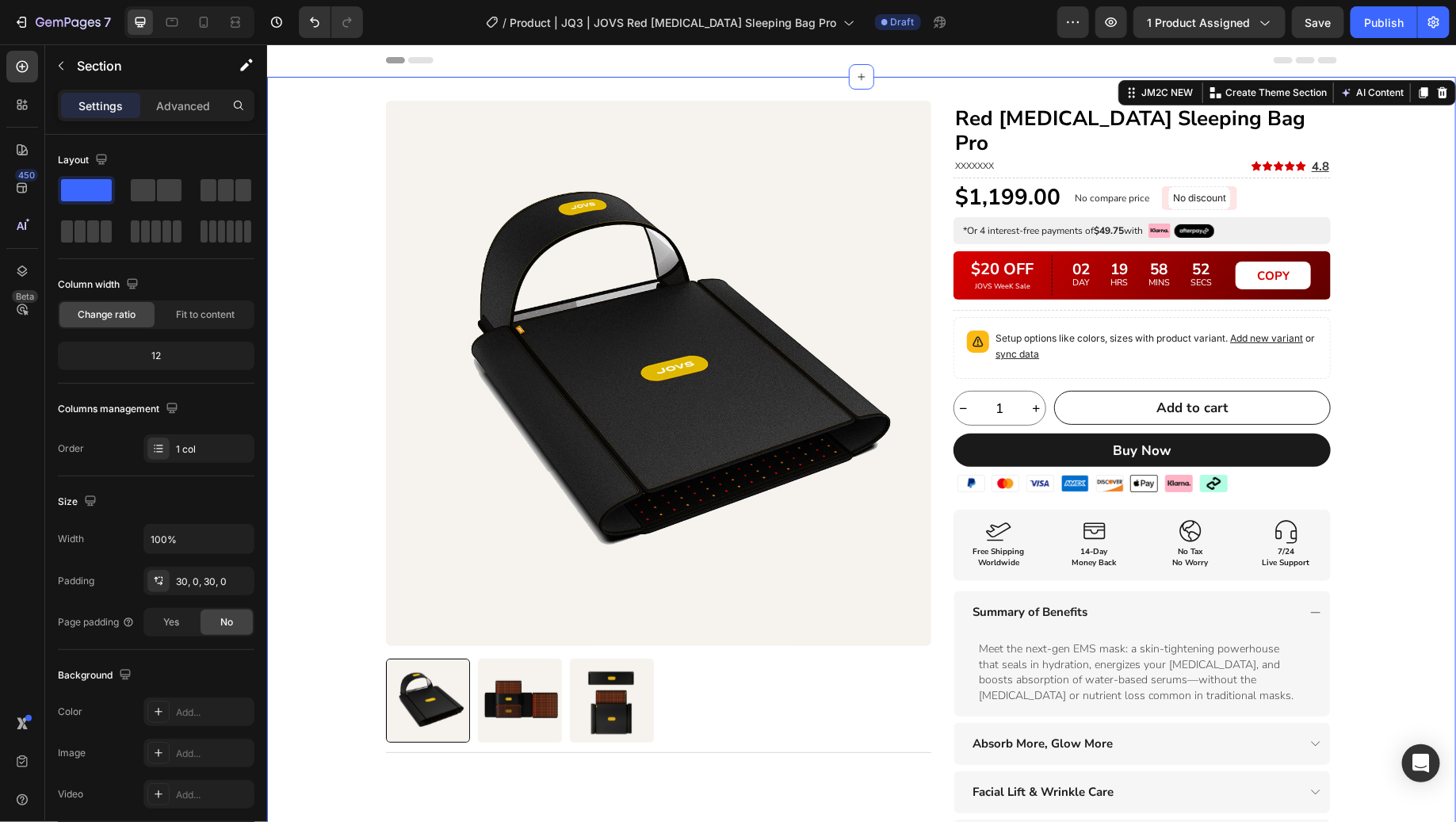
scroll to position [9, 0]
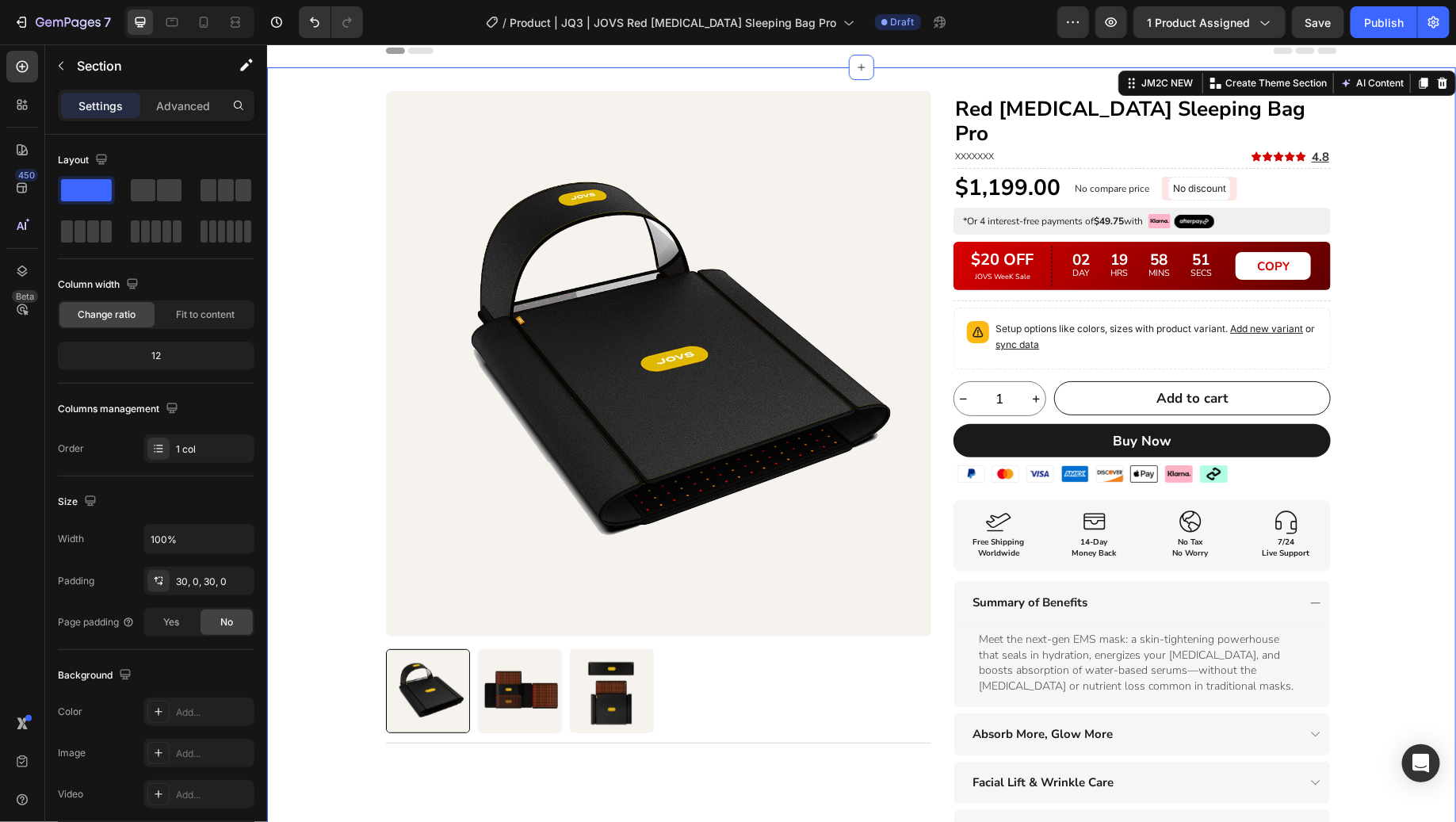
click at [1382, 262] on div "Product Images Title Line Row Red [MEDICAL_DATA] Sleeping Bag Pro Heading XXXXX…" at bounding box center [861, 582] width 1189 height 985
click at [1367, 298] on div "Product Images Title Line Row Red [MEDICAL_DATA] Sleeping Bag Pro Heading XXXXX…" at bounding box center [861, 582] width 1189 height 985
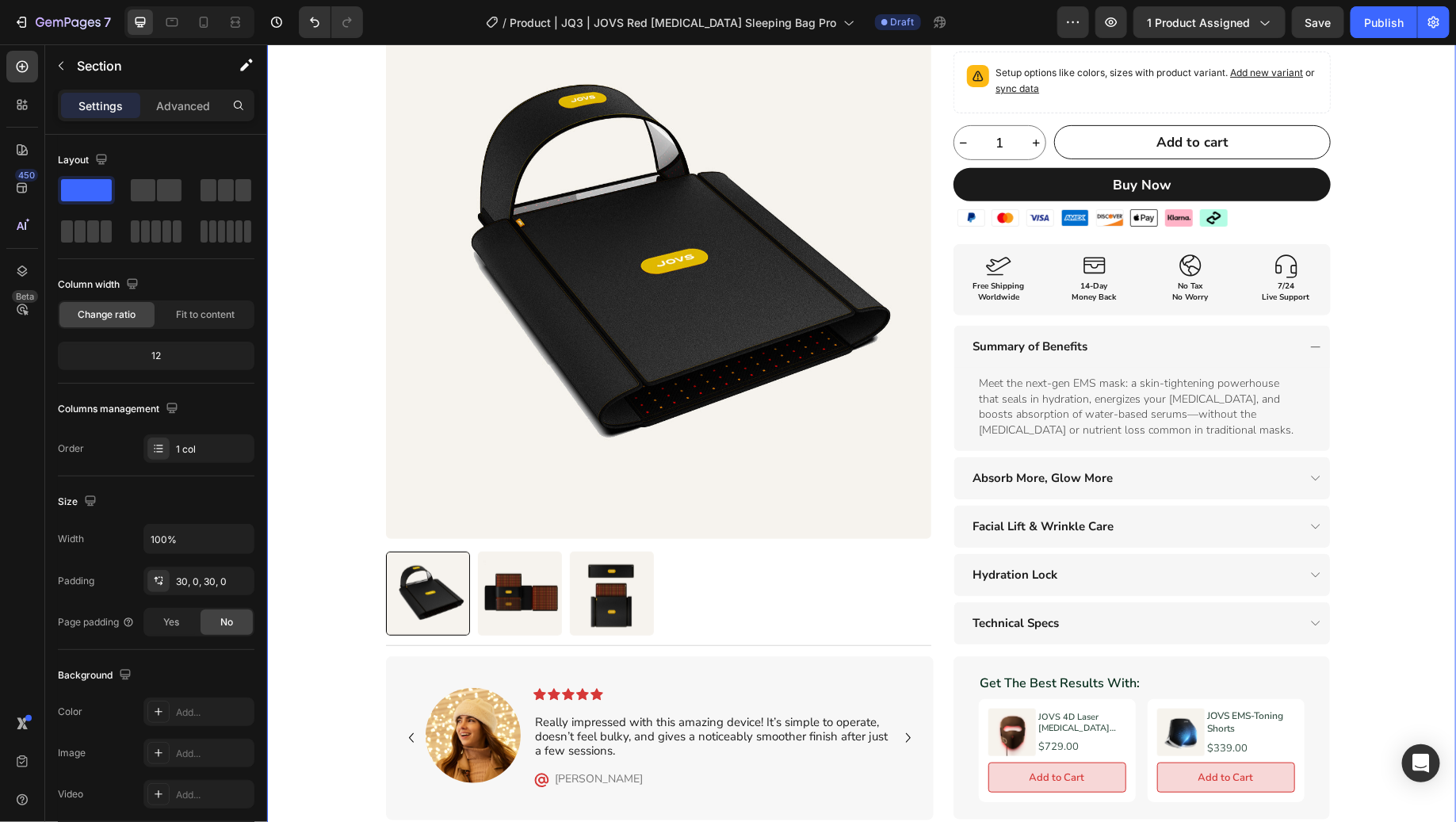
scroll to position [0, 0]
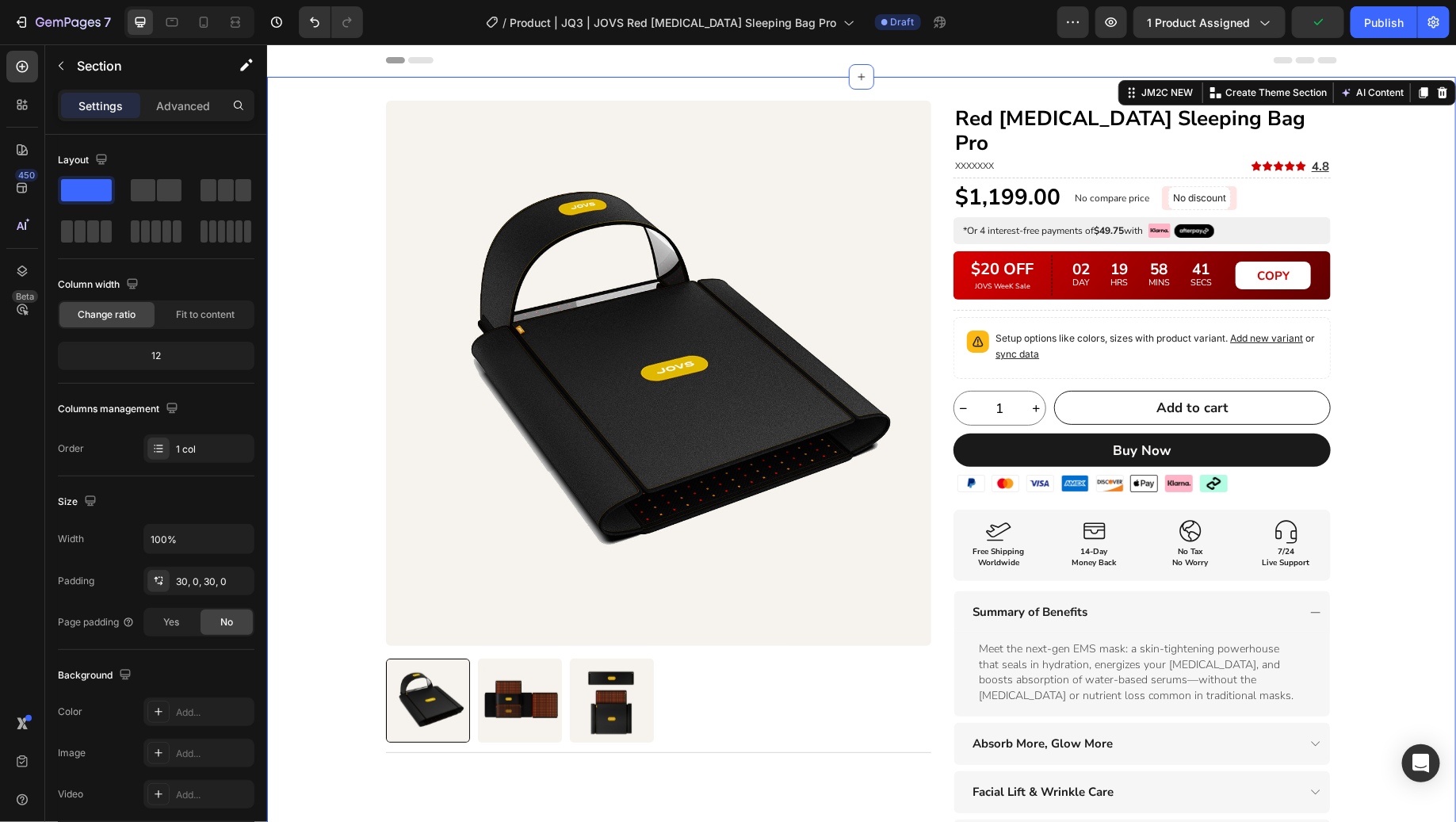
click at [1366, 222] on div "Product Images Title Line Row Red [MEDICAL_DATA] Sleeping Bag Pro Heading XXXXX…" at bounding box center [861, 592] width 1189 height 985
click at [937, 230] on div "Product Images Title Line Row Red [MEDICAL_DATA] Sleeping Bag Pro Heading XXXXX…" at bounding box center [861, 510] width 951 height 821
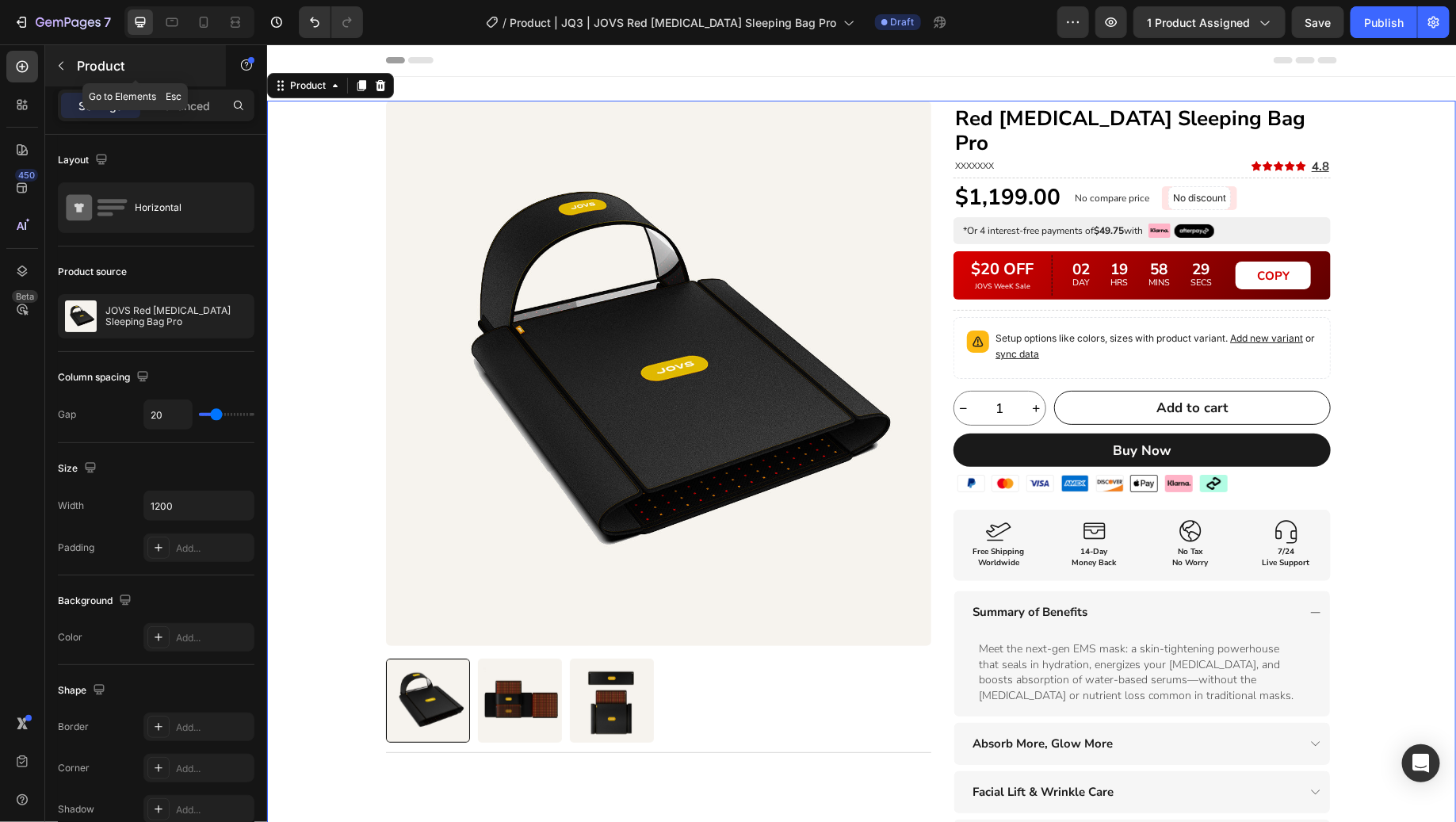
click at [96, 81] on div "Product" at bounding box center [136, 66] width 181 height 41
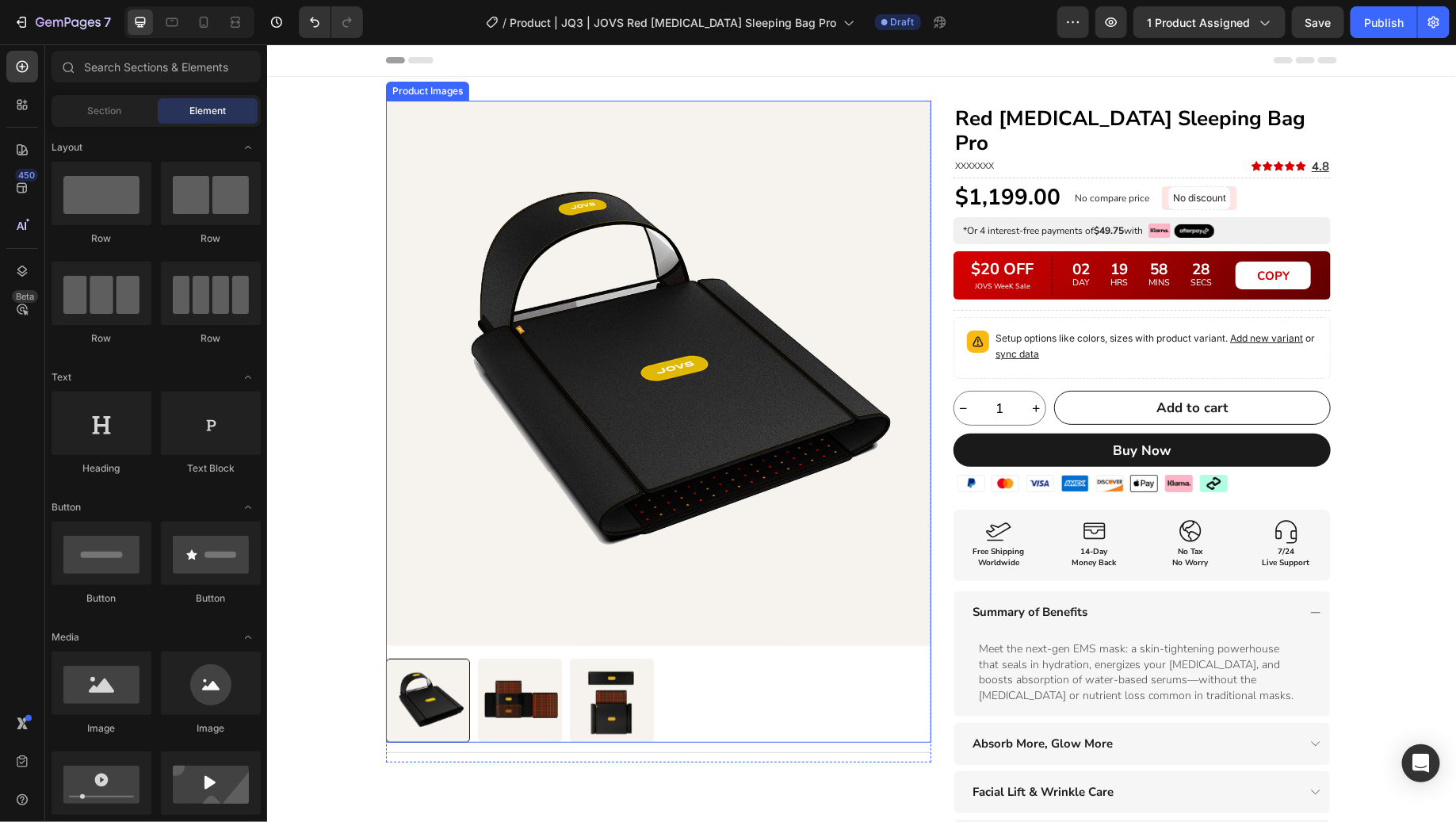
click at [907, 235] on img at bounding box center [658, 372] width 545 height 545
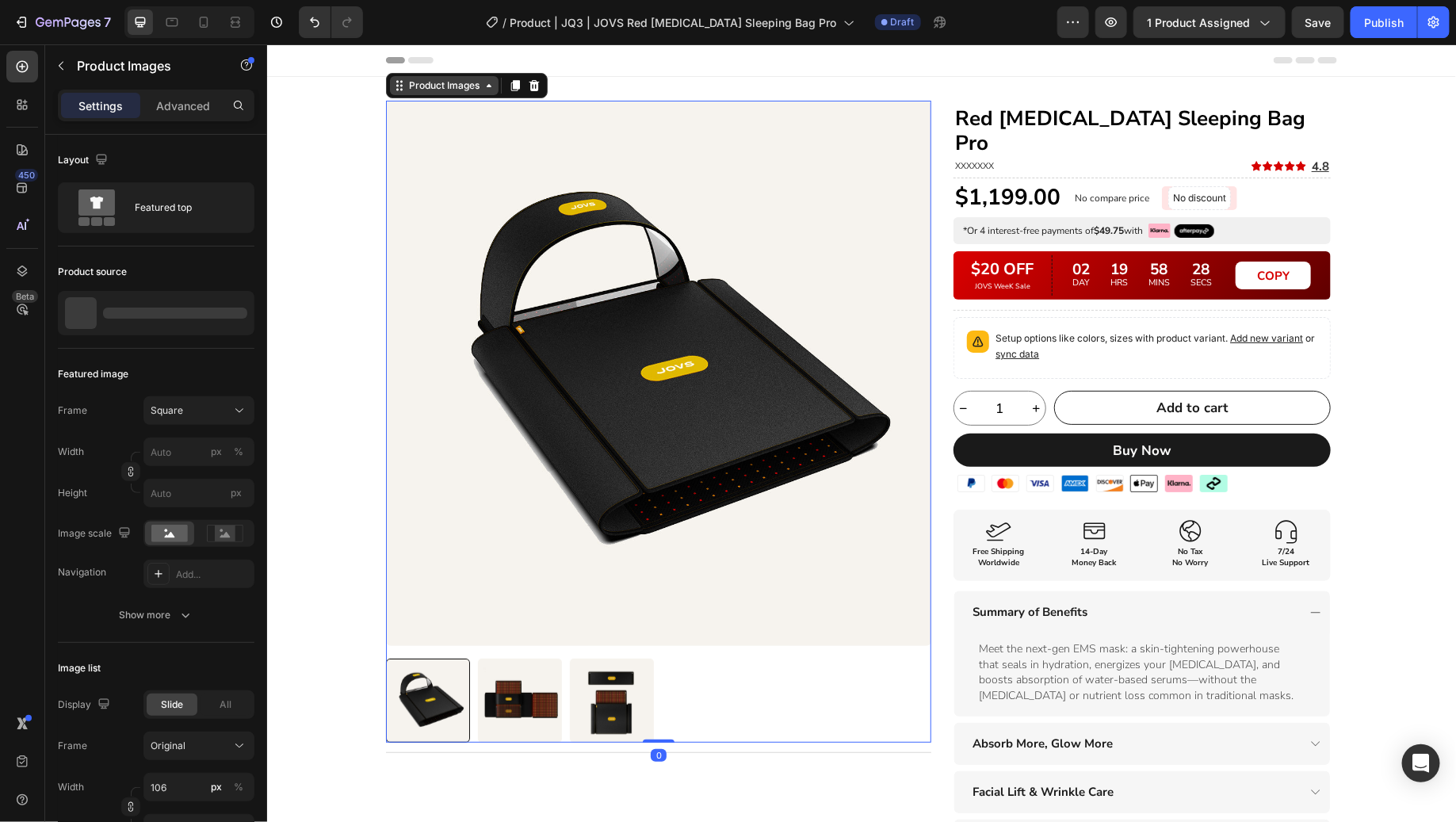
click at [392, 91] on div "Product Images" at bounding box center [443, 85] width 108 height 19
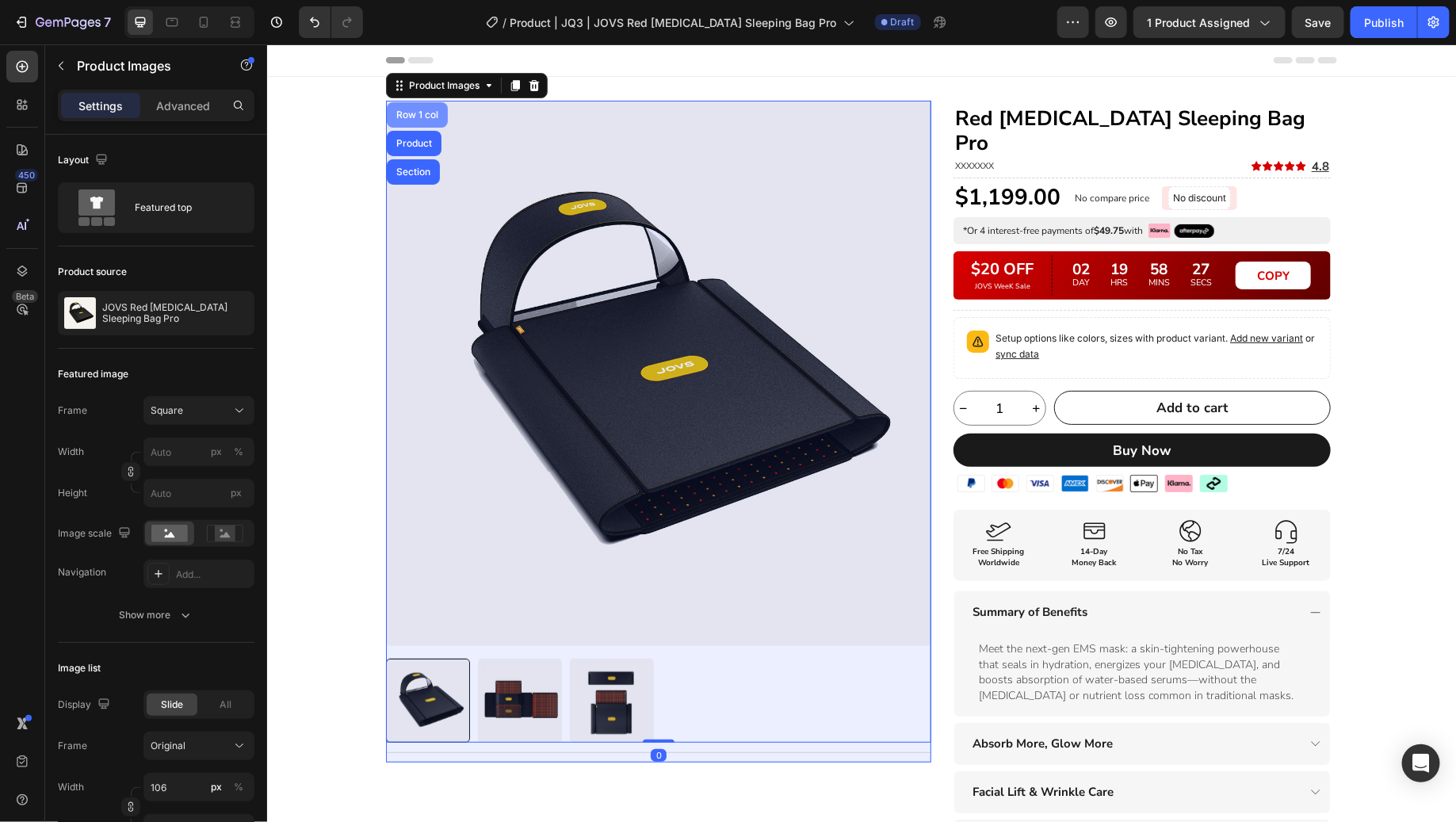
click at [423, 124] on div "Row 1 col" at bounding box center [416, 113] width 61 height 25
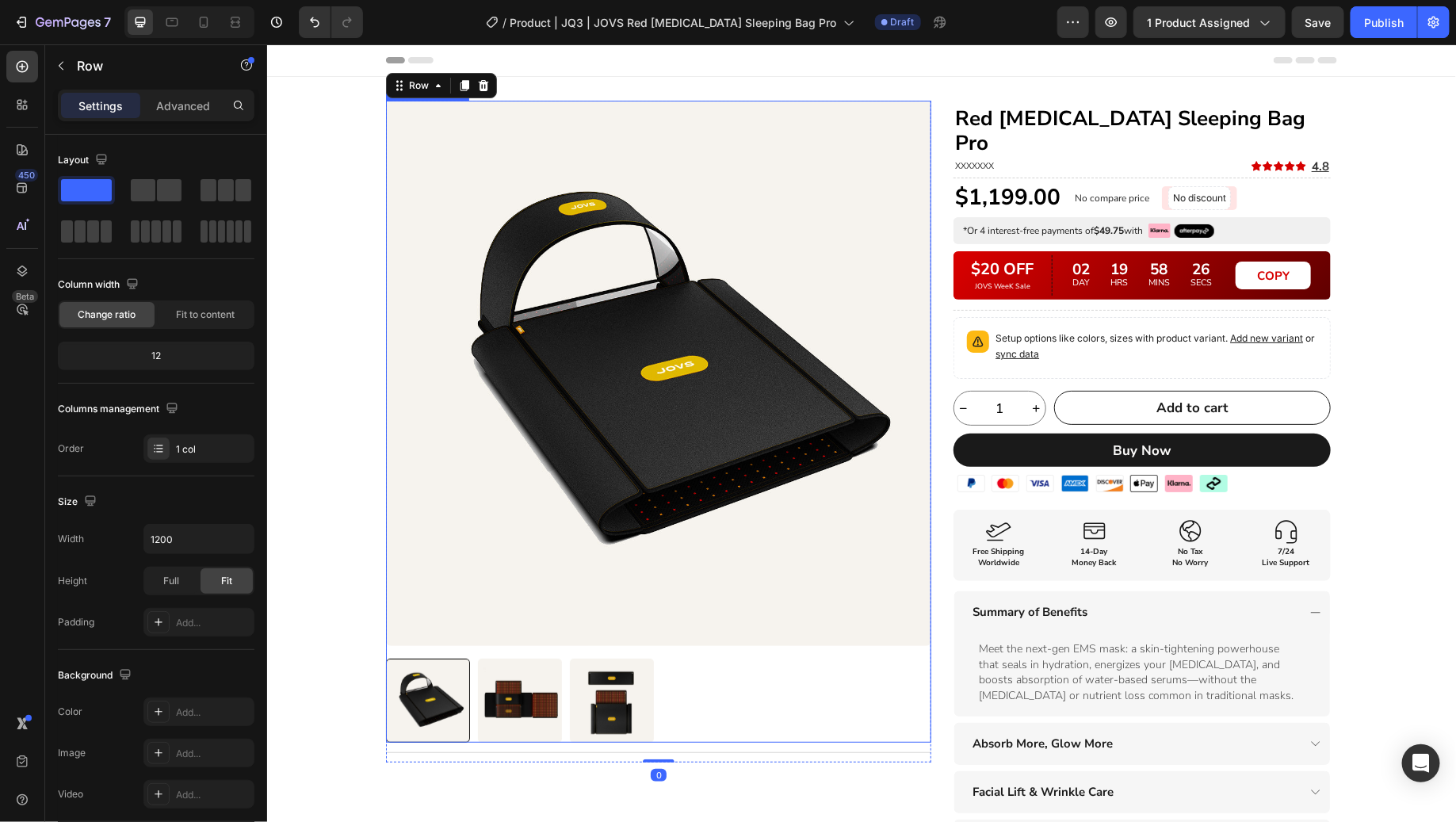
click at [444, 157] on img at bounding box center [658, 372] width 545 height 545
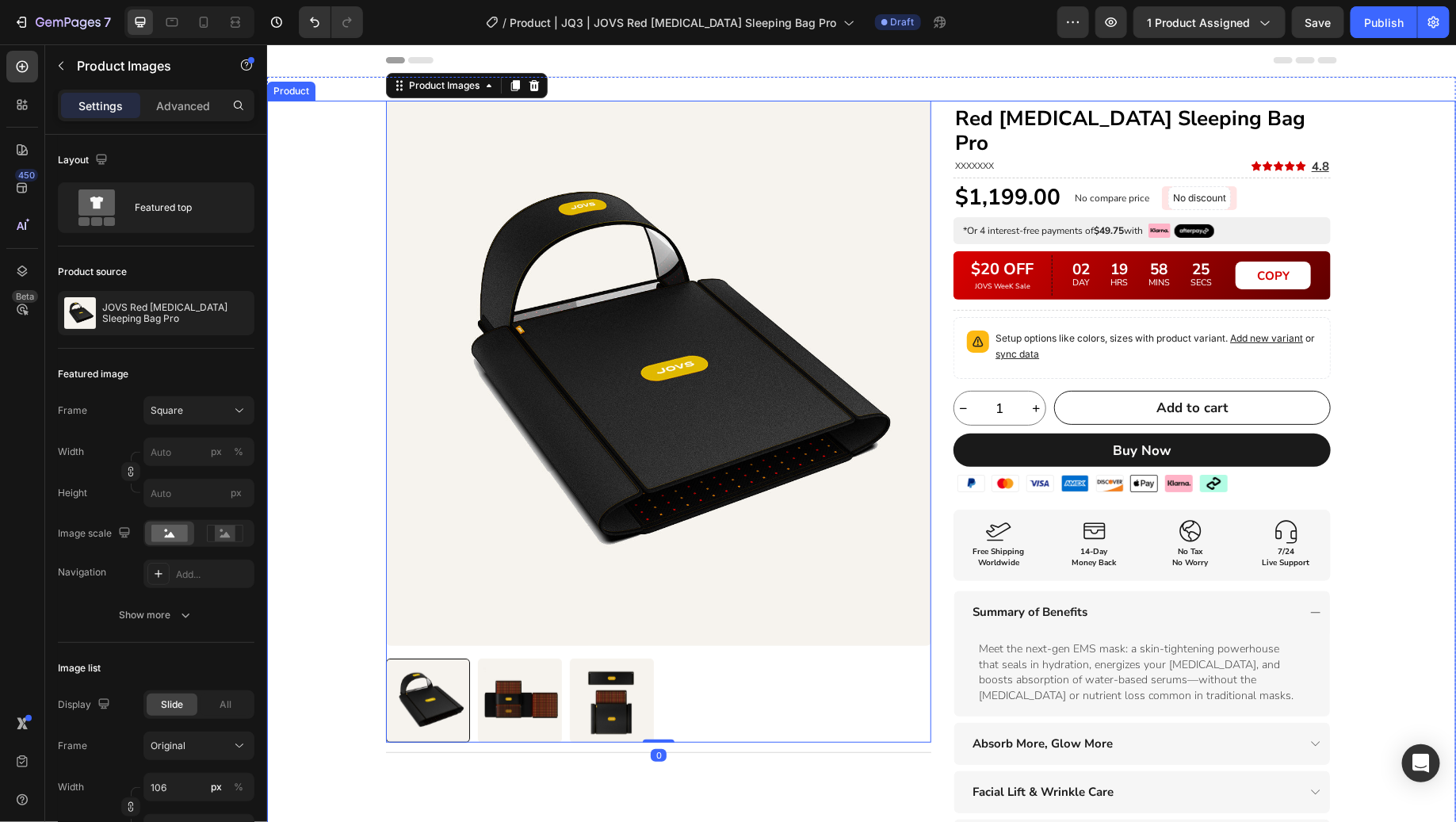
click at [937, 185] on div "Product Images 0 Title Line Row Red [MEDICAL_DATA] Sleeping Bag Pro Heading XXX…" at bounding box center [861, 510] width 951 height 821
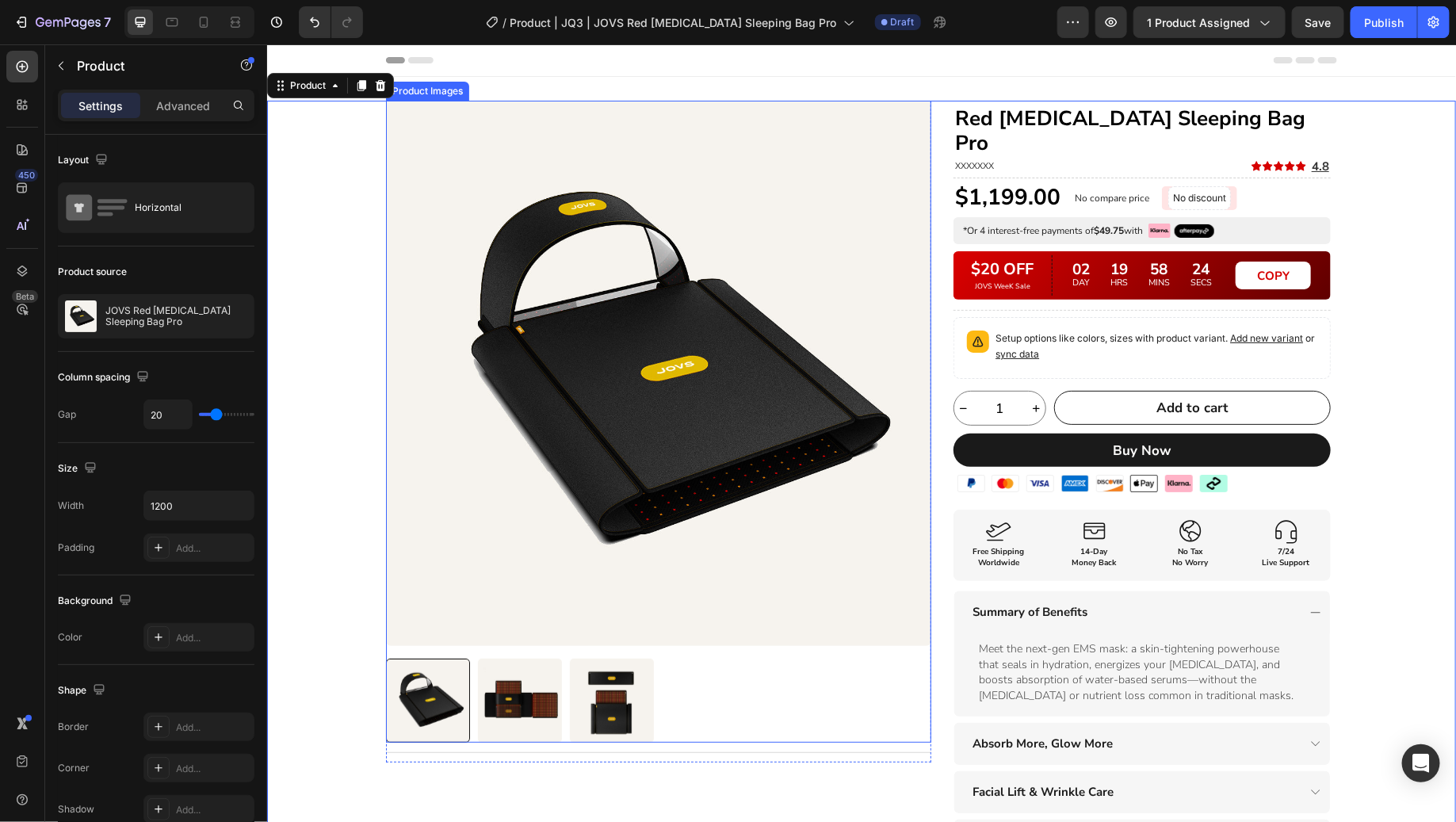
click at [500, 176] on img at bounding box center [658, 372] width 545 height 545
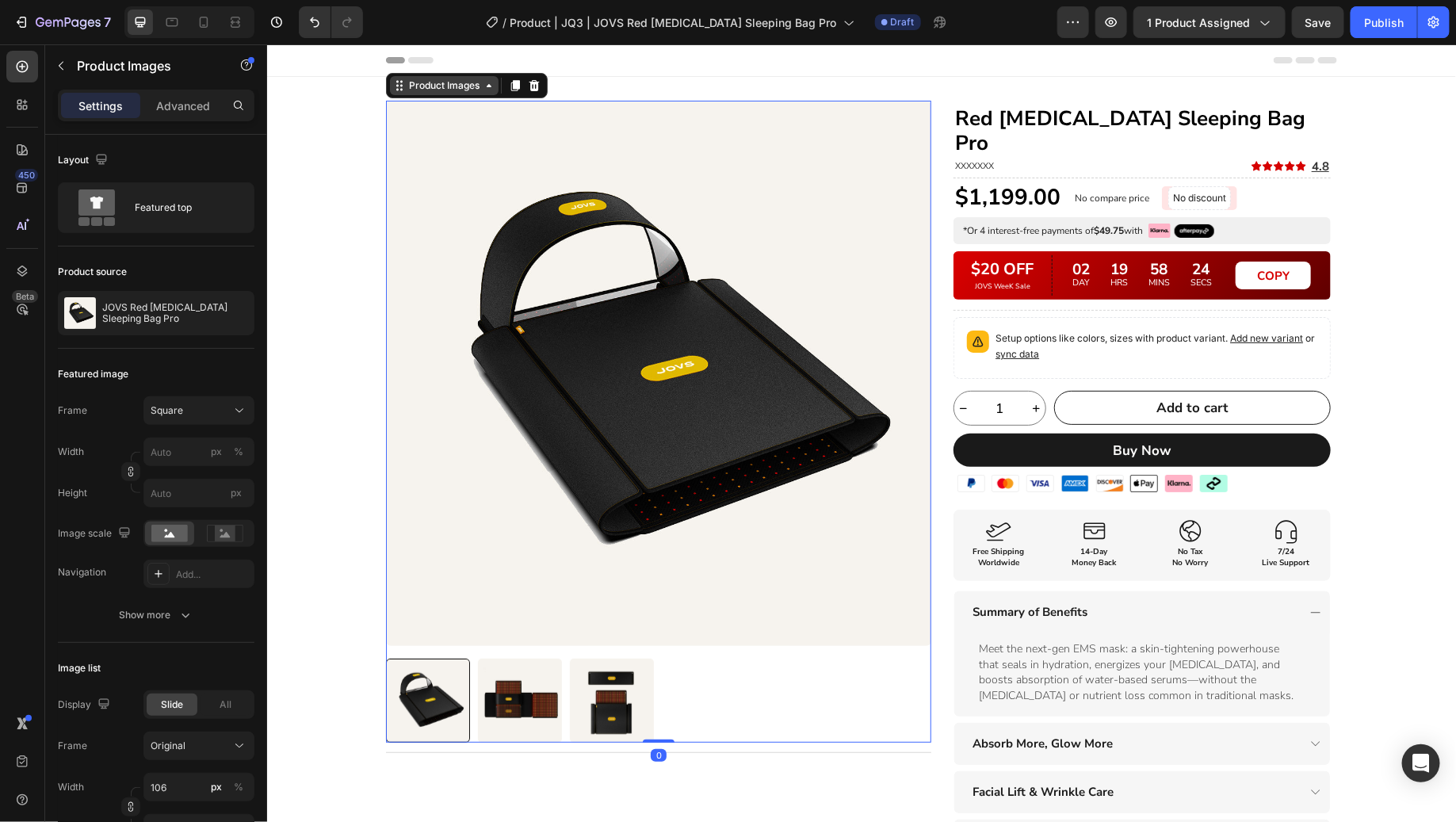
click at [452, 87] on div "Product Images" at bounding box center [443, 84] width 77 height 15
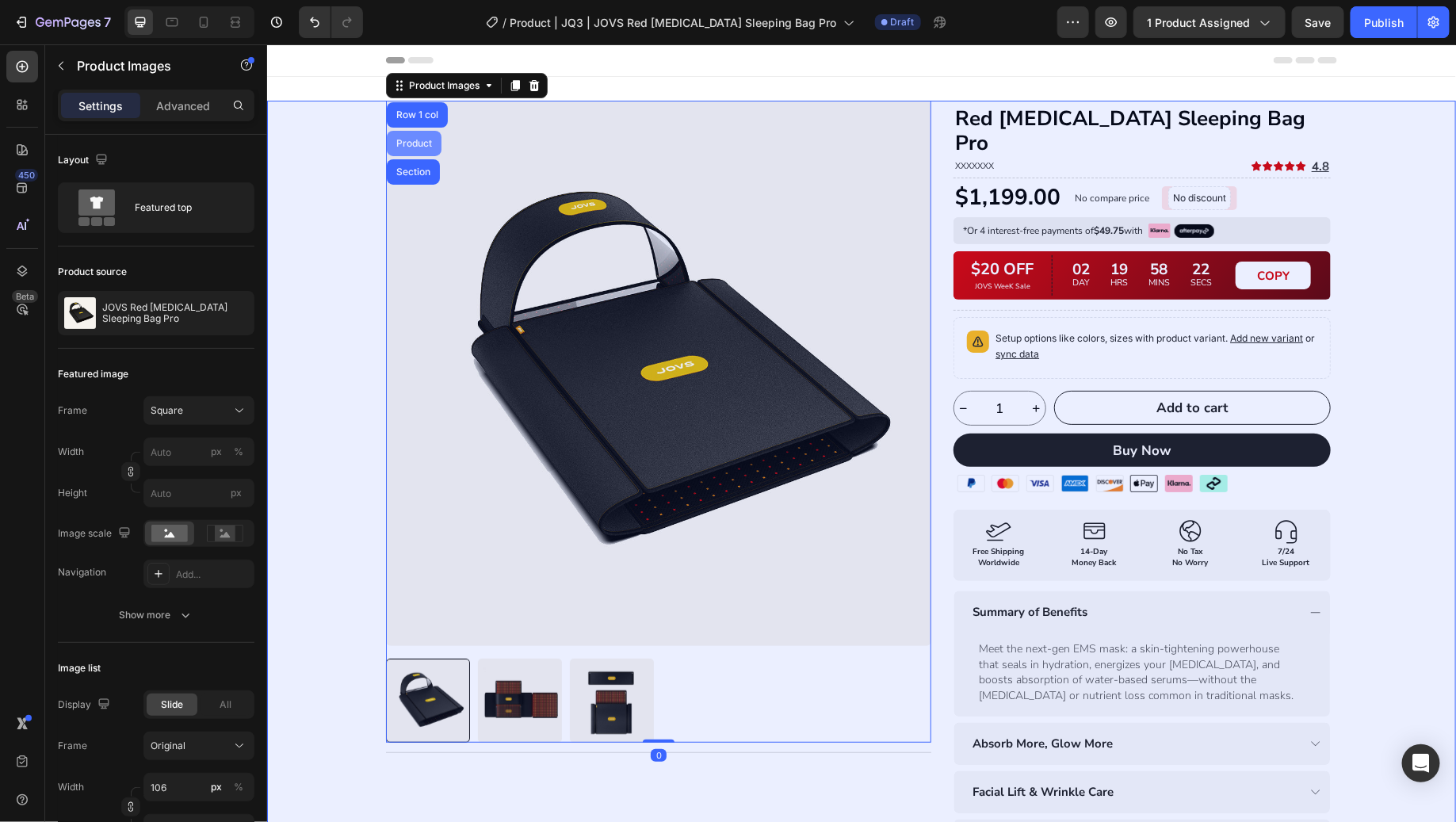
click at [421, 136] on div "Product" at bounding box center [414, 142] width 55 height 25
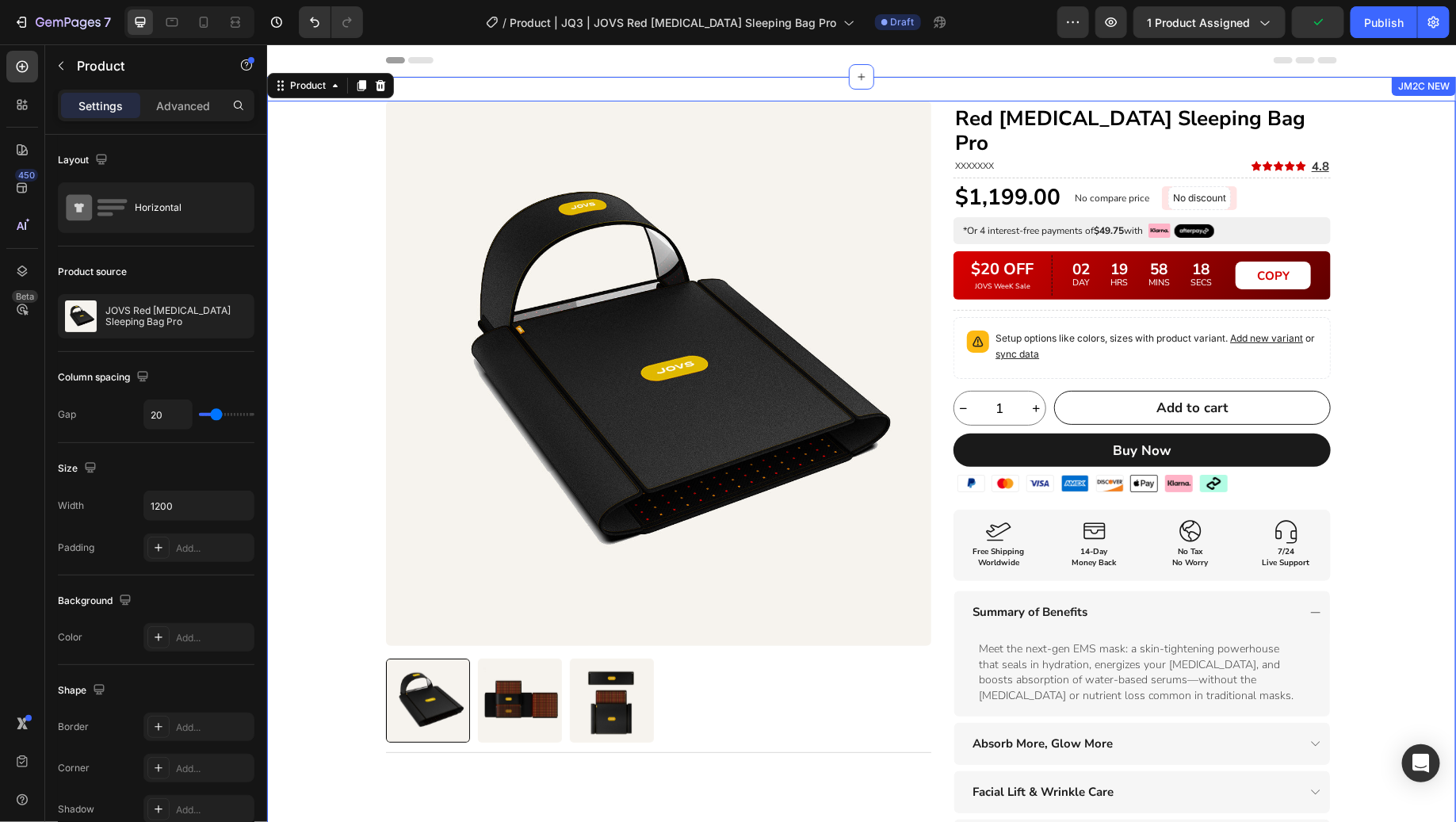
click at [319, 172] on div "Product Images Title Line Row Red [MEDICAL_DATA] Sleeping Bag Pro Heading XXXXX…" at bounding box center [861, 592] width 1189 height 985
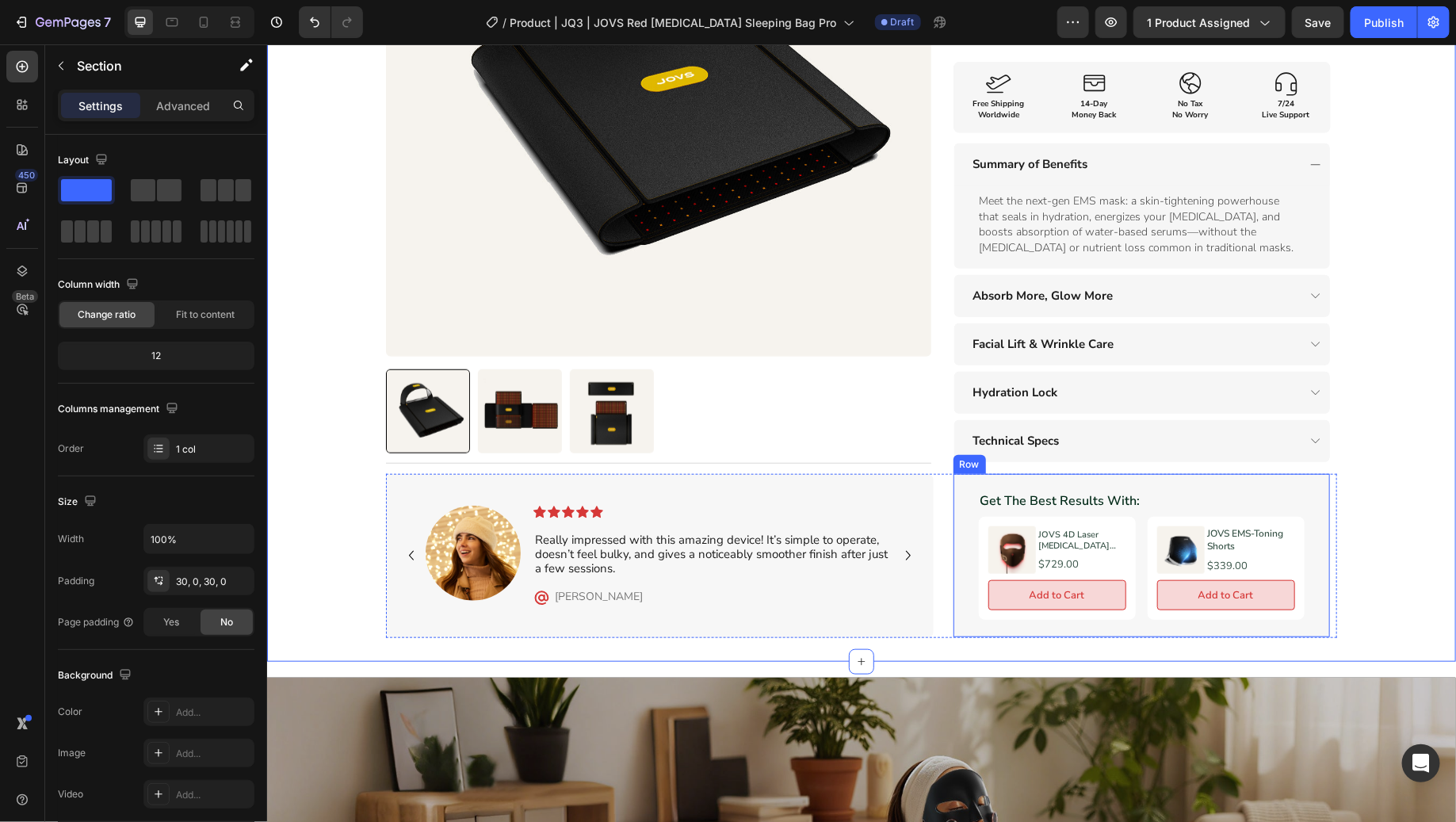
scroll to position [452, 0]
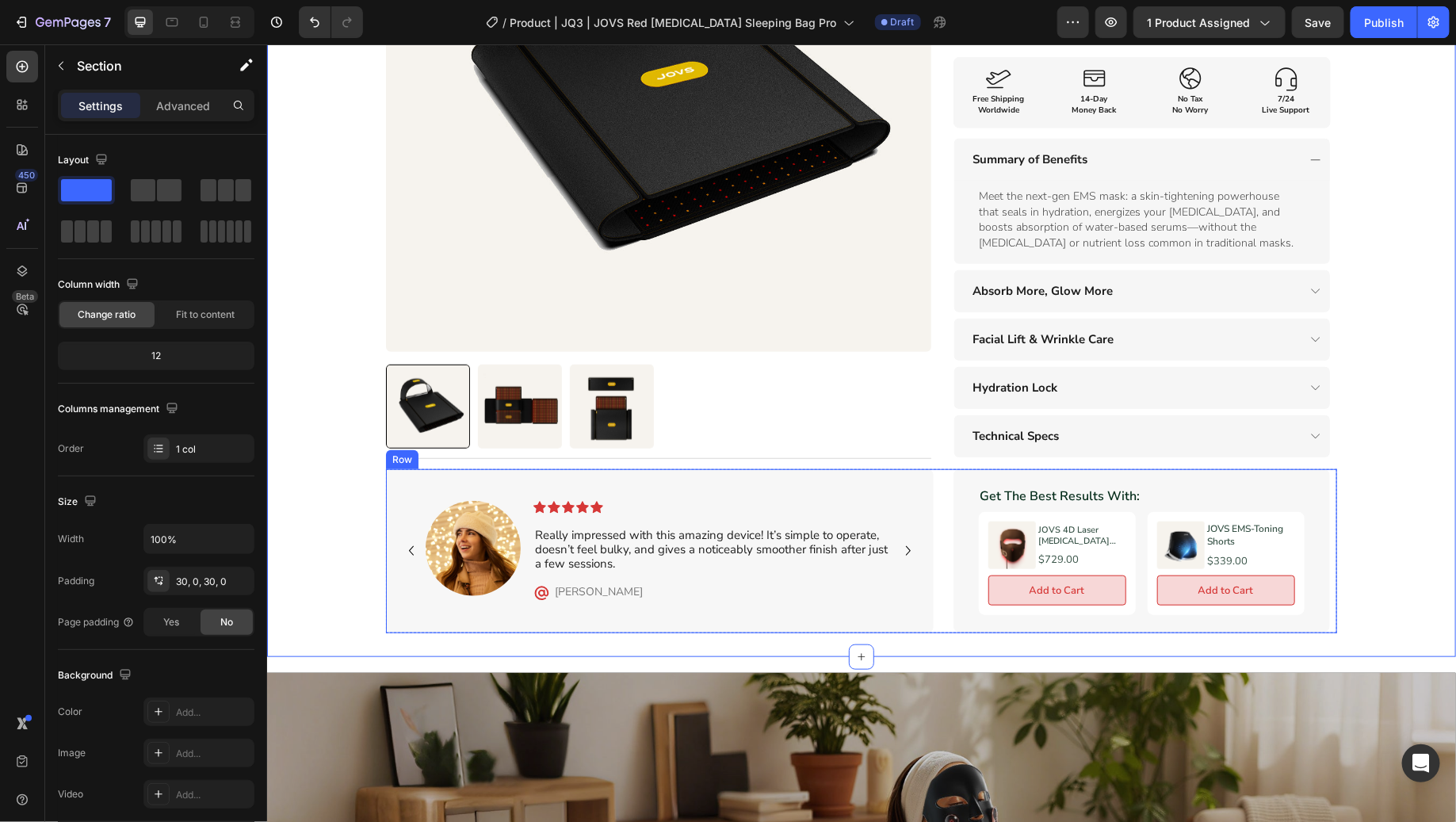
click at [944, 502] on div "Get The Best Results With: Text Block Product Images JOVS 4D Laser [MEDICAL_DAT…" at bounding box center [1140, 550] width 391 height 164
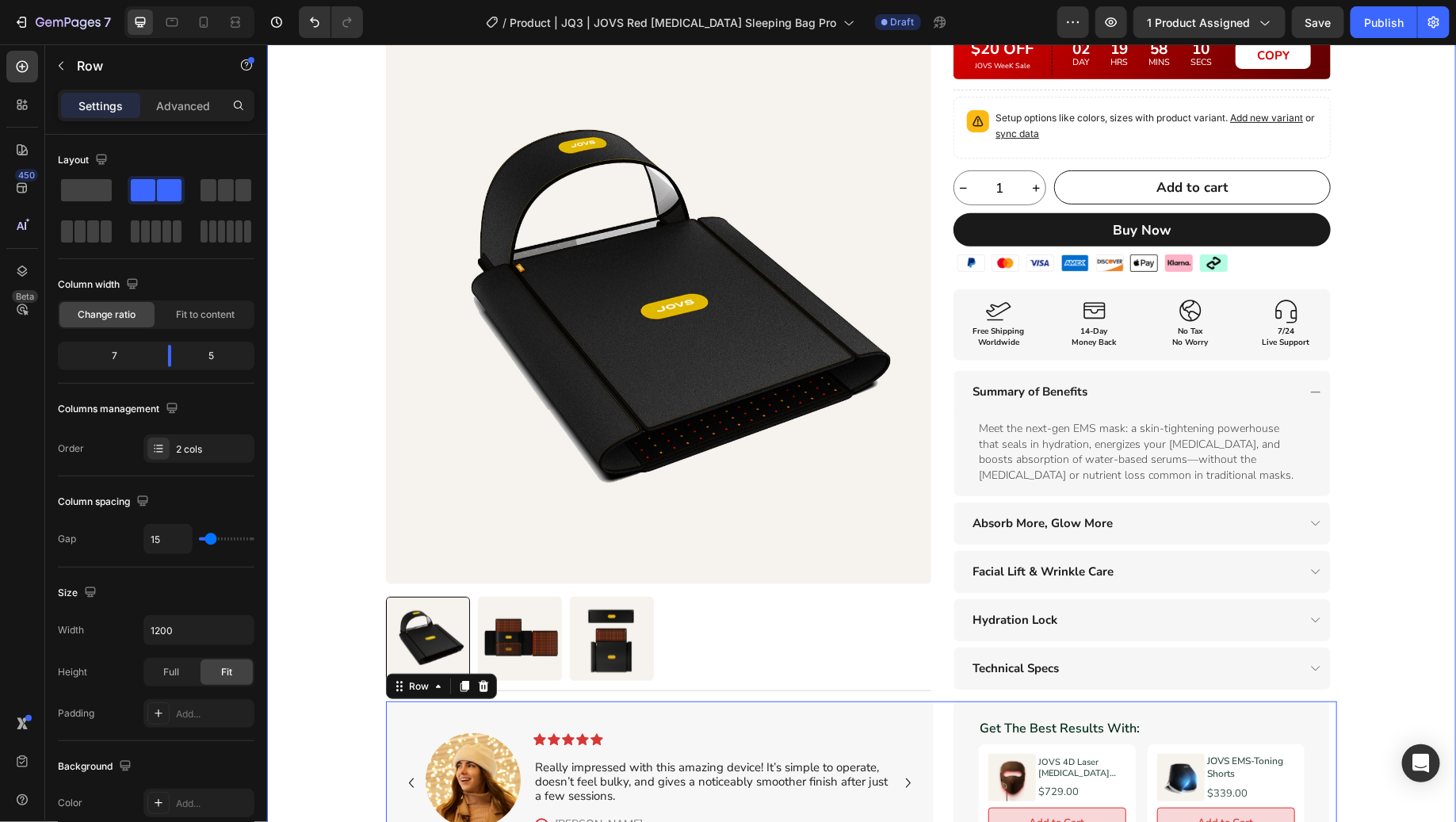
scroll to position [215, 0]
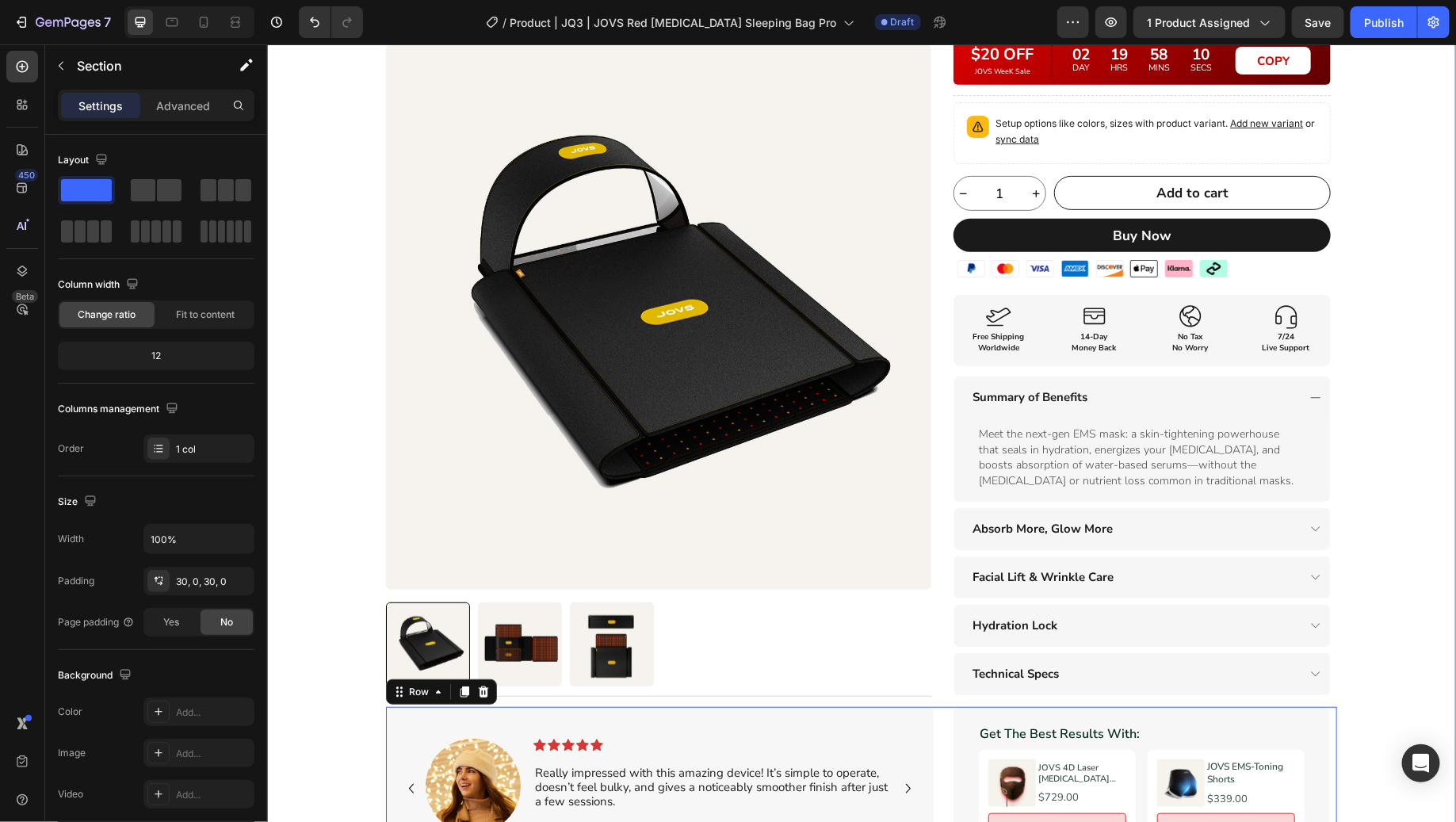
click at [1361, 303] on div "Product Images Title Line Row Red [MEDICAL_DATA] Sleeping Bag Pro Heading XXXXX…" at bounding box center [861, 377] width 1189 height 985
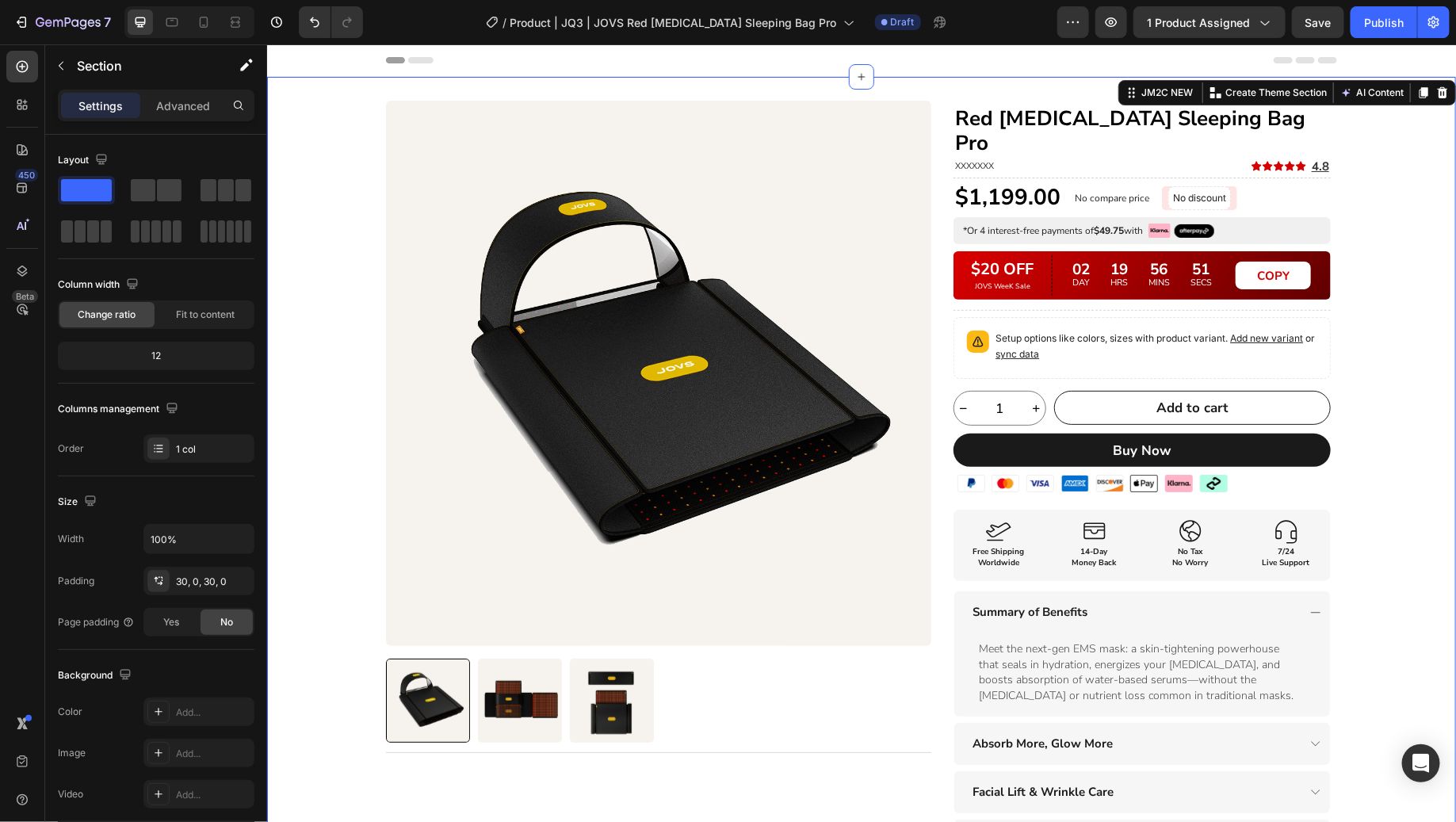
click at [1387, 278] on div "Product Images Title Line Row Red [MEDICAL_DATA] Sleeping Bag Pro Heading XXXXX…" at bounding box center [861, 592] width 1189 height 985
click at [1324, 21] on span "Save" at bounding box center [1318, 22] width 26 height 14
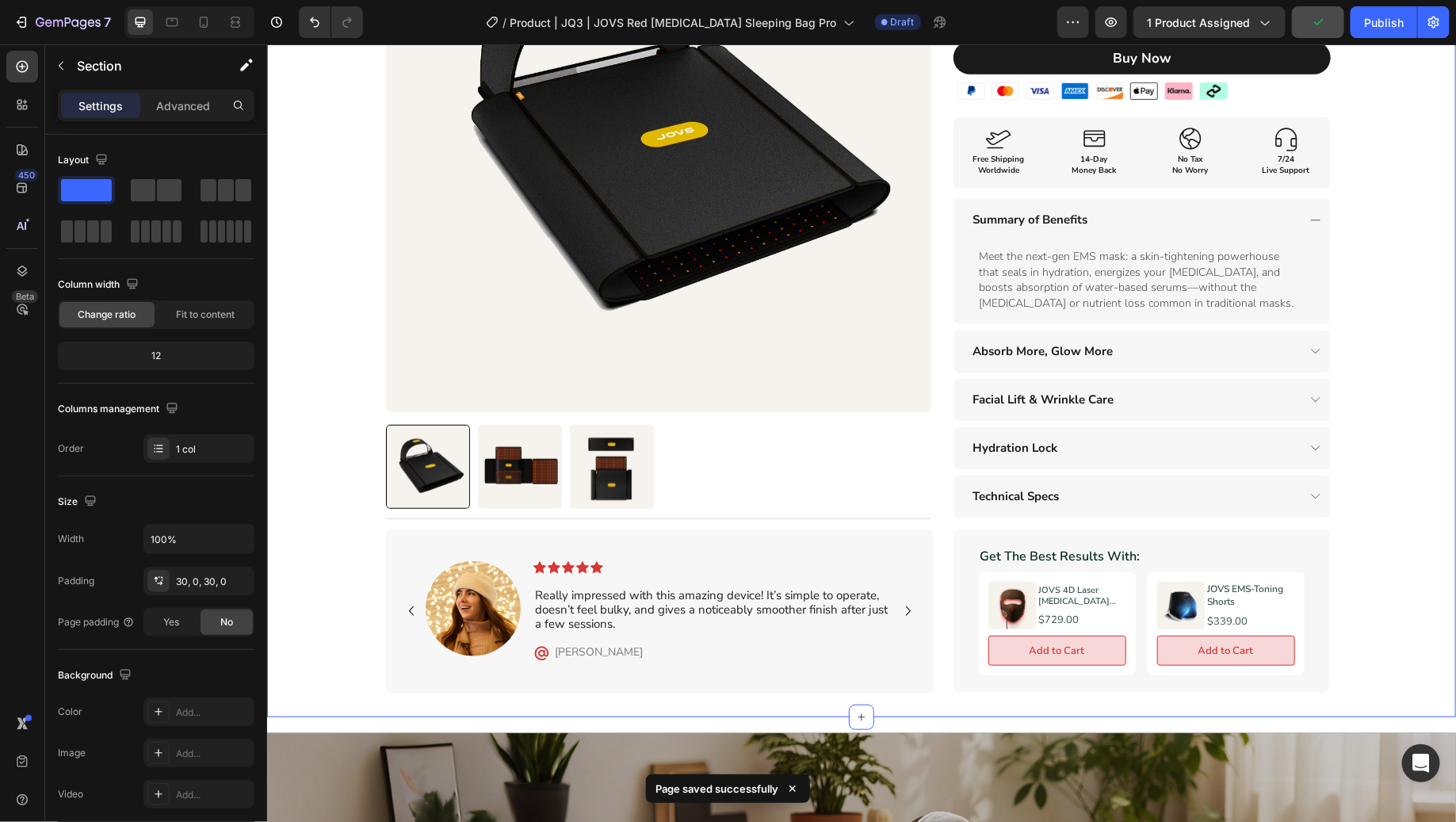
scroll to position [402, 0]
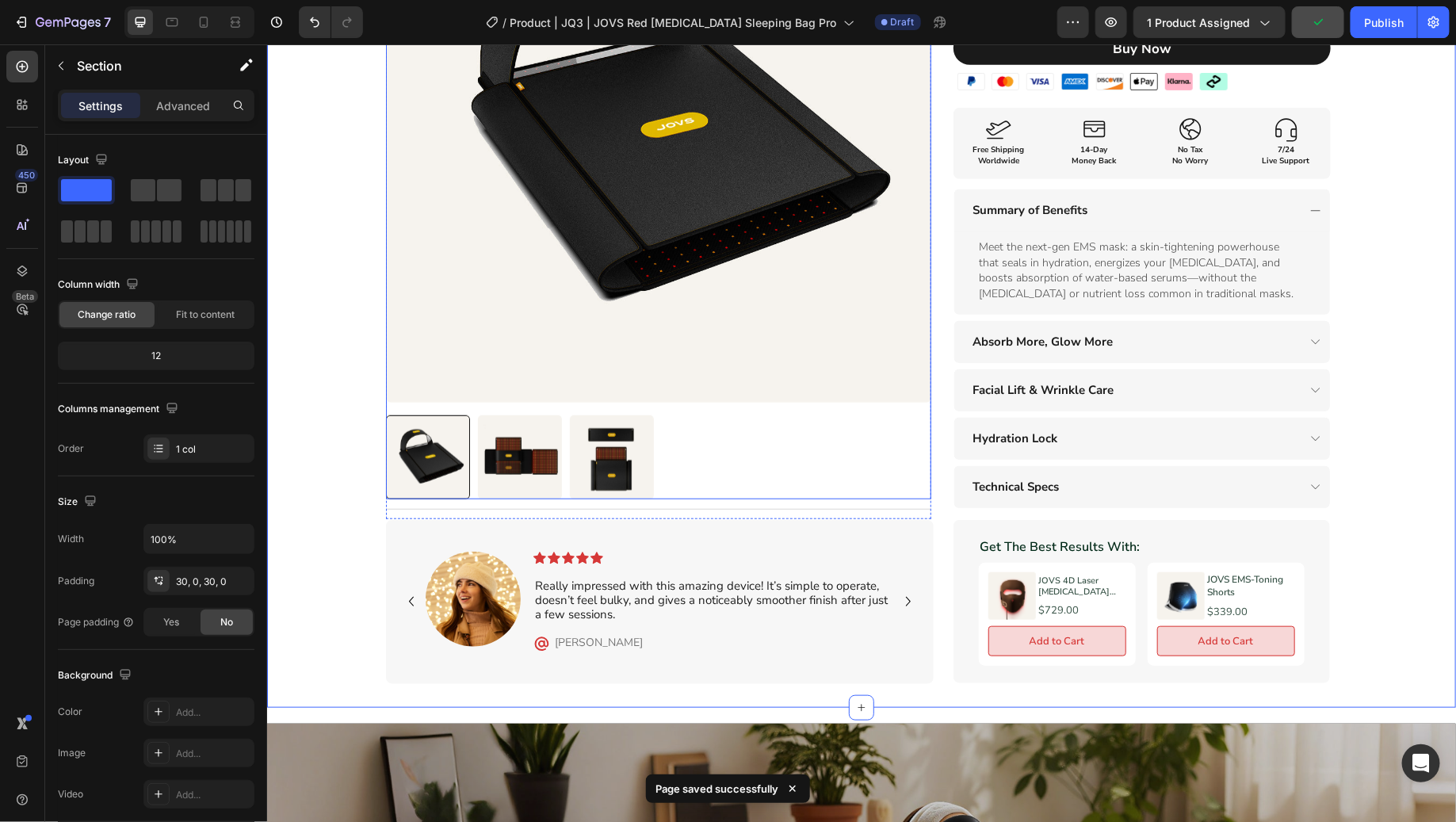
click at [904, 415] on div at bounding box center [658, 457] width 545 height 84
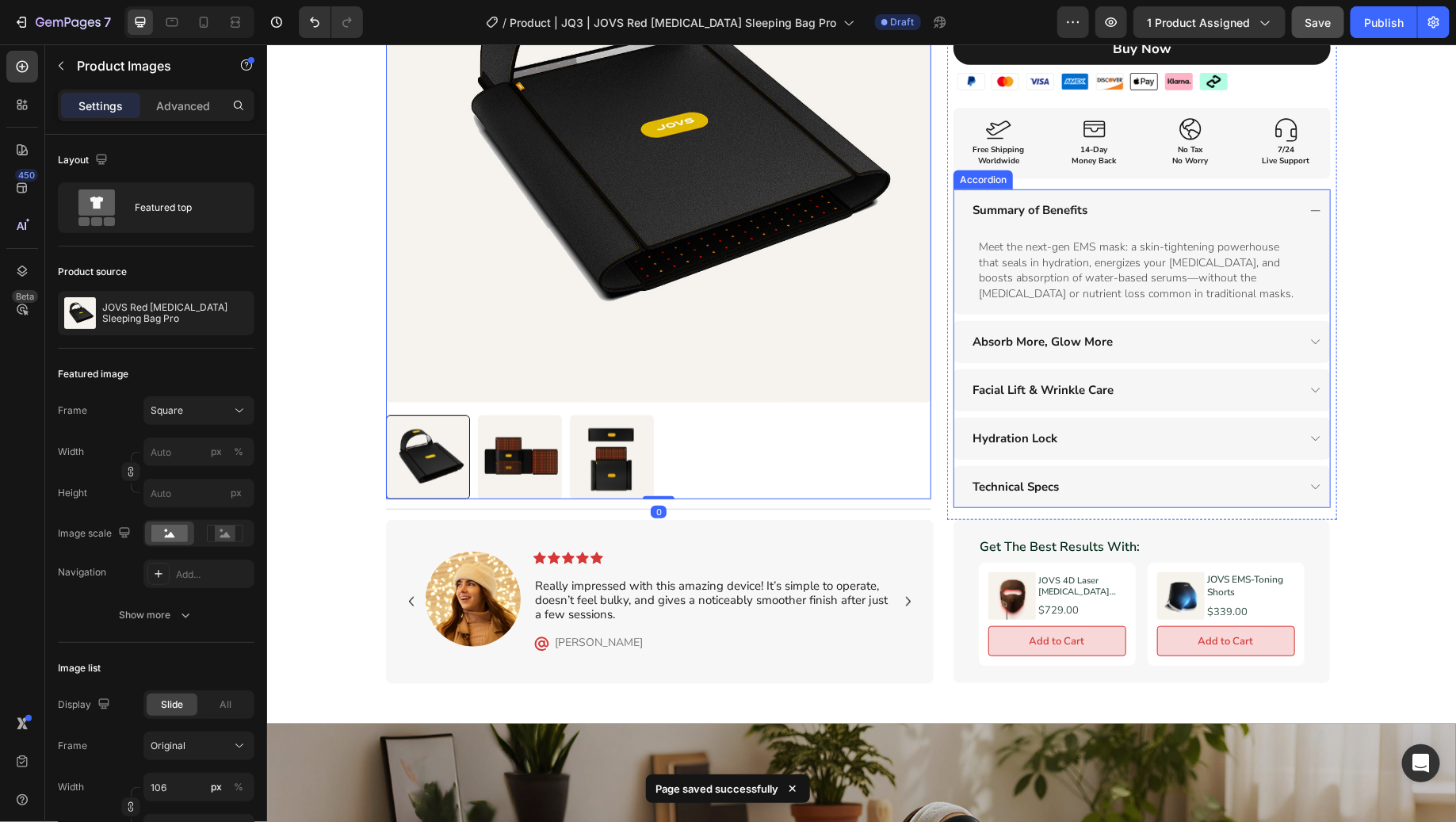
click at [946, 405] on div "$1,199.00 Product Price Product Price No compare price Product Price No discoun…" at bounding box center [1140, 150] width 390 height 738
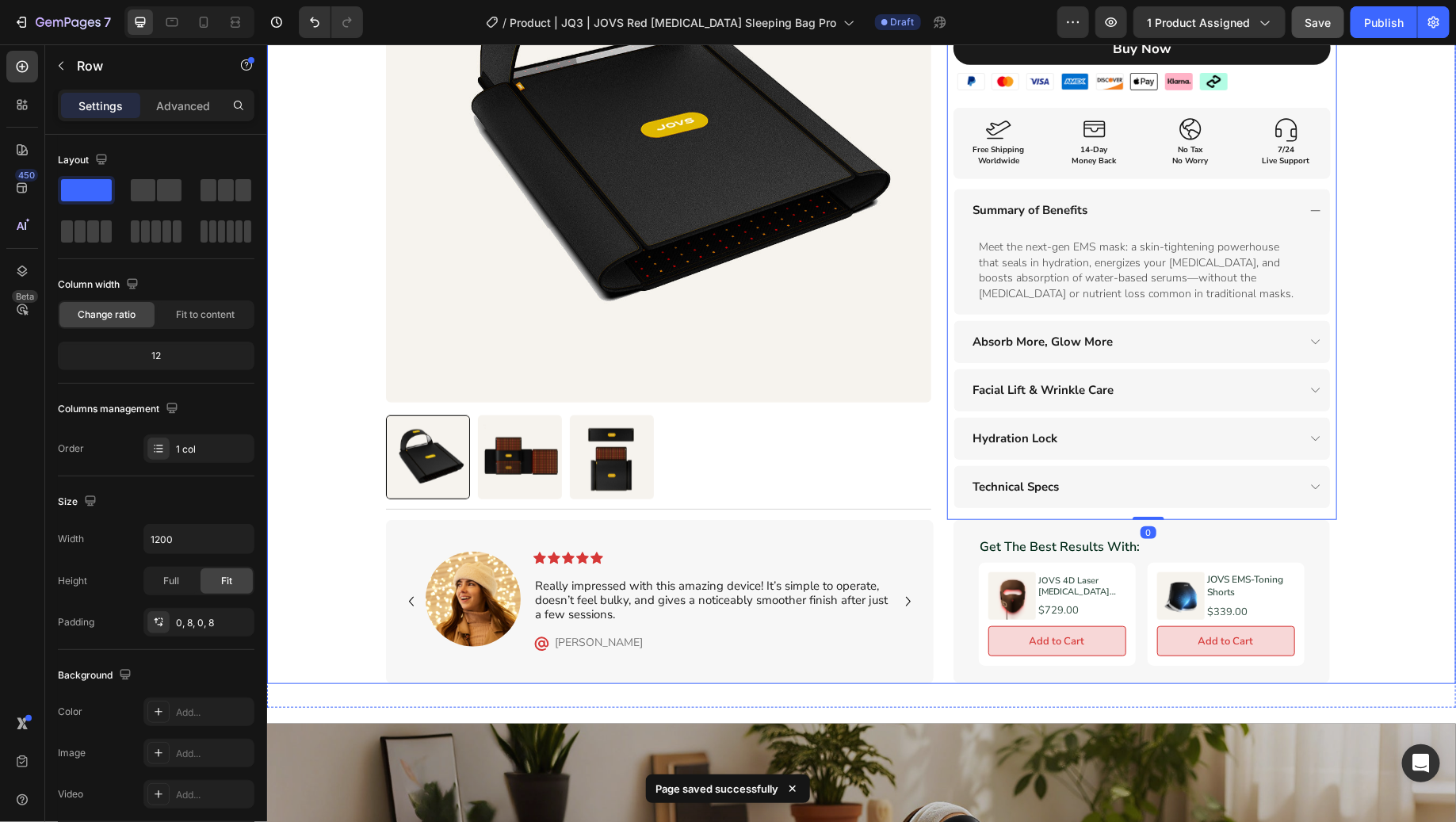
click at [932, 460] on div "Product Images Title Line Row Red [MEDICAL_DATA] Sleeping Bag Pro Heading XXXXX…" at bounding box center [861, 108] width 951 height 821
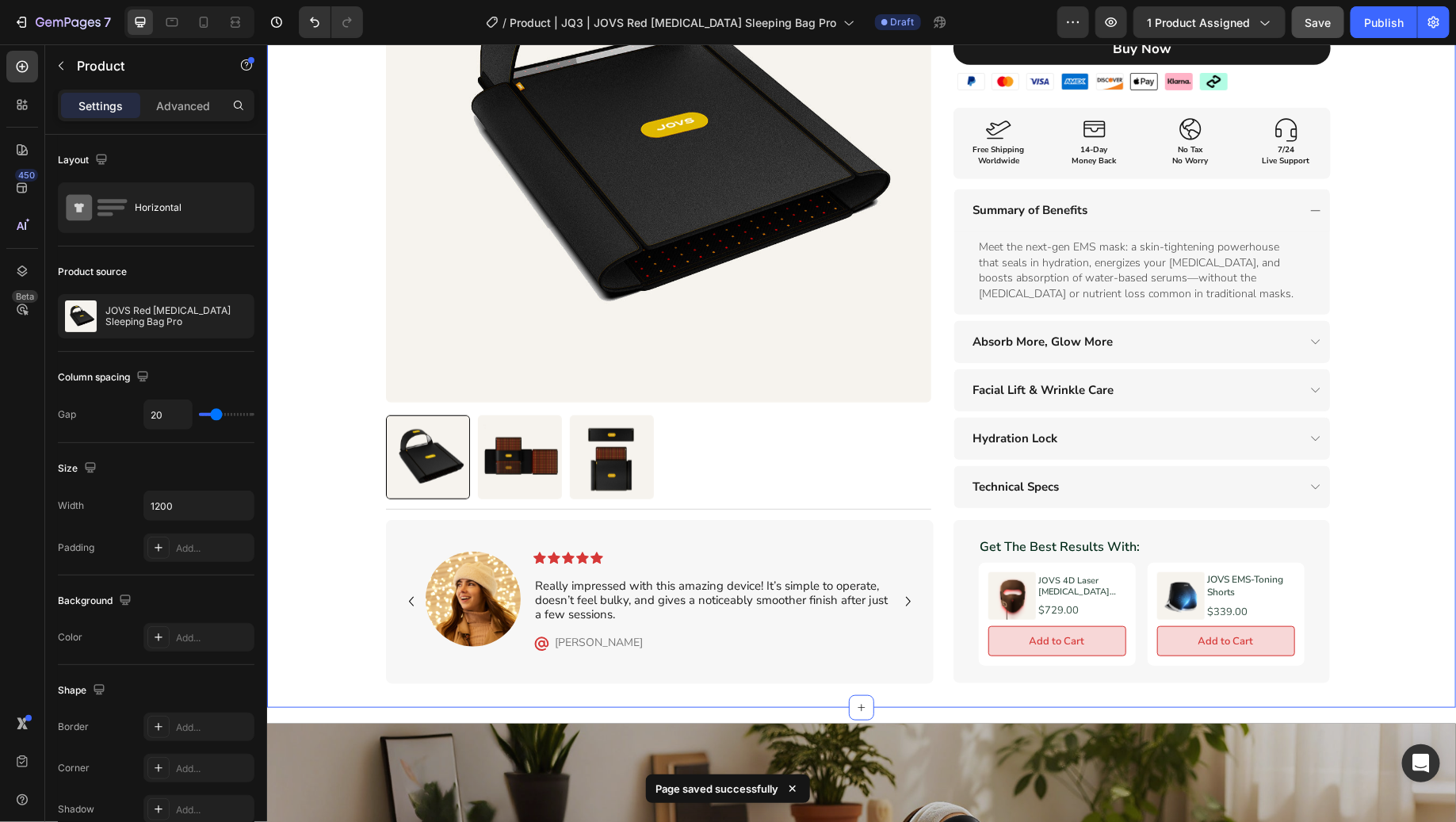
click at [1386, 448] on div "Product Images Title Line Row Red [MEDICAL_DATA] Sleeping Bag Pro Heading XXXXX…" at bounding box center [861, 190] width 1189 height 985
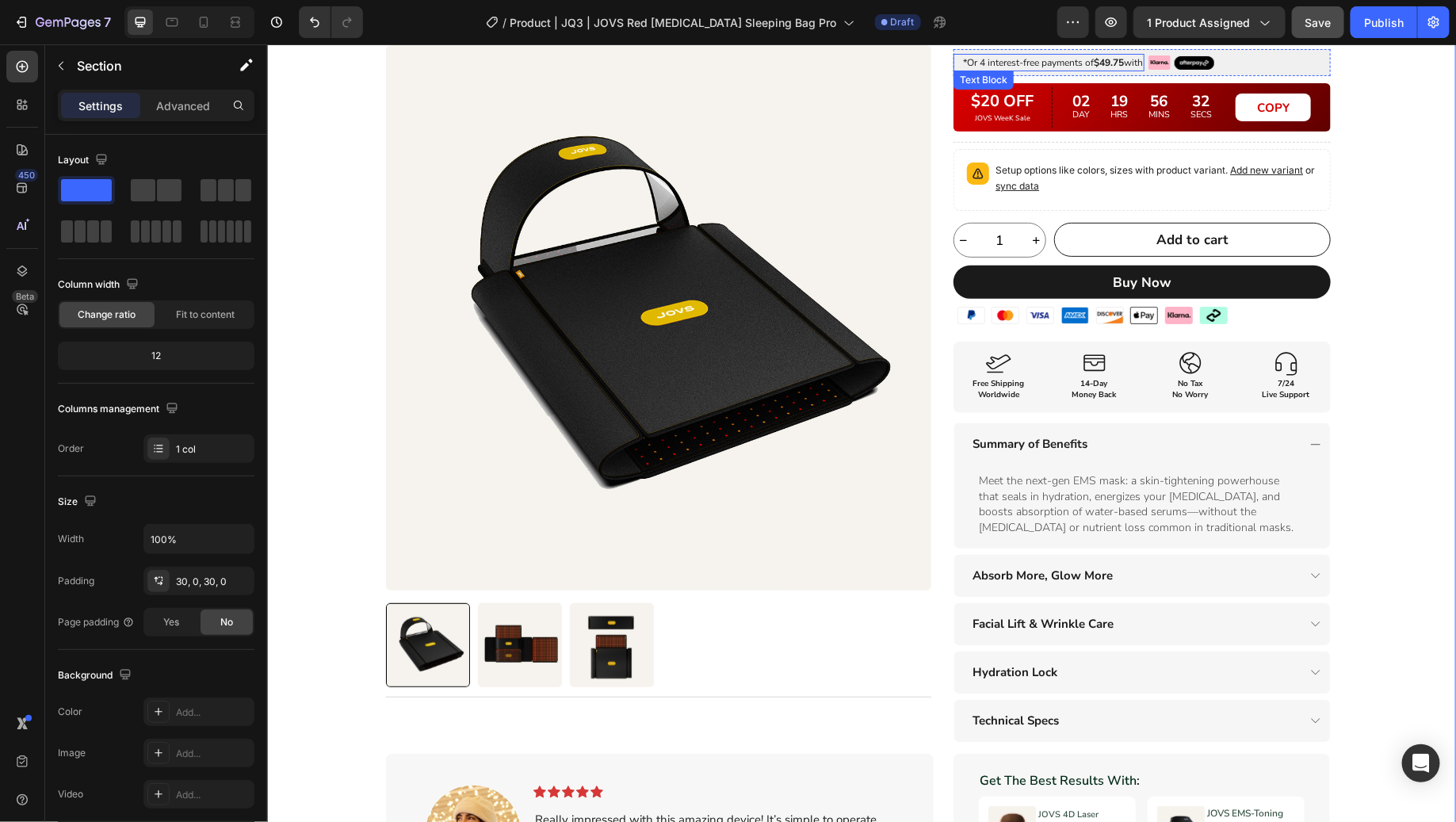
scroll to position [0, 0]
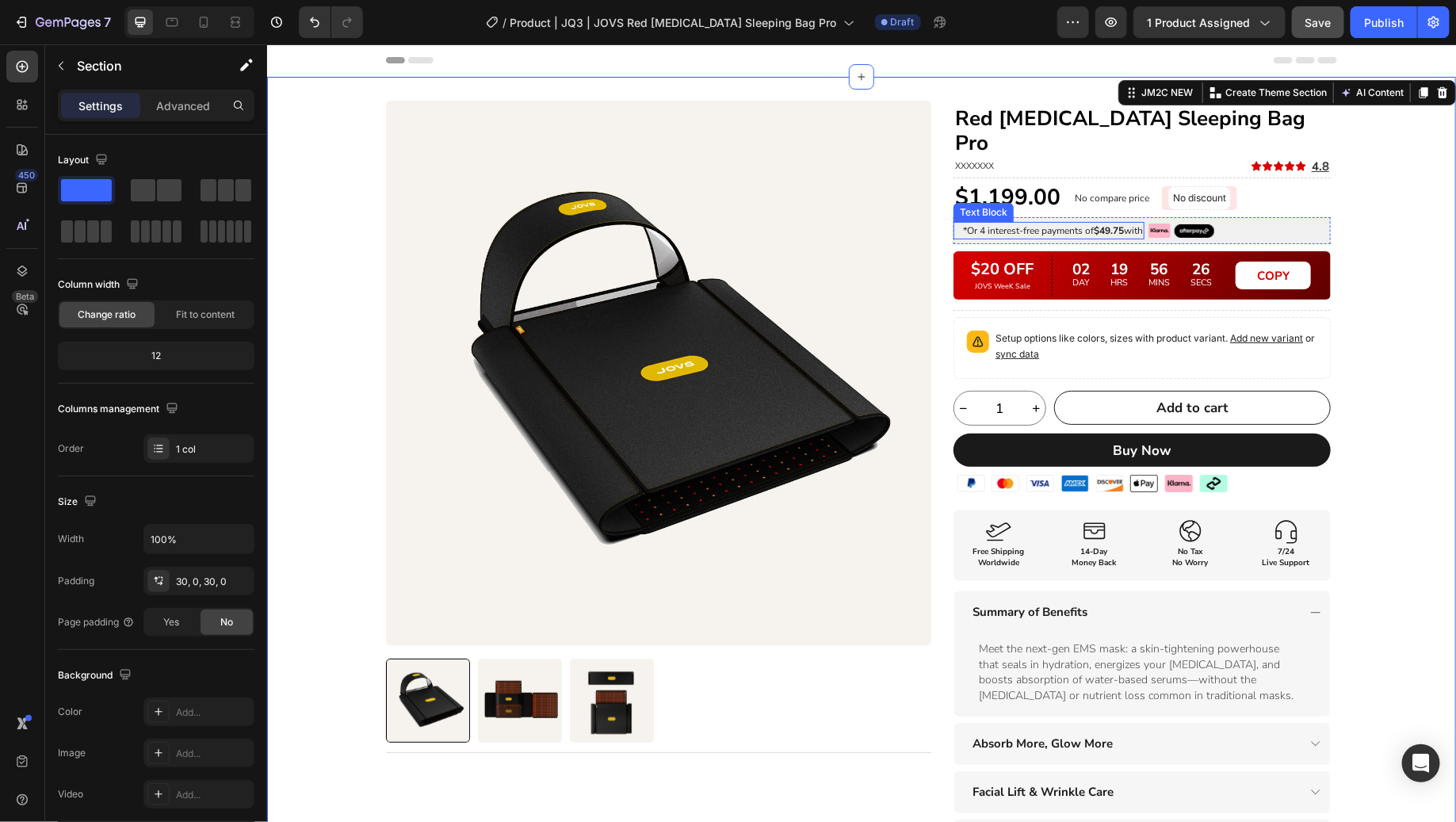
click at [1105, 224] on strong "$49.75" at bounding box center [1108, 230] width 30 height 13
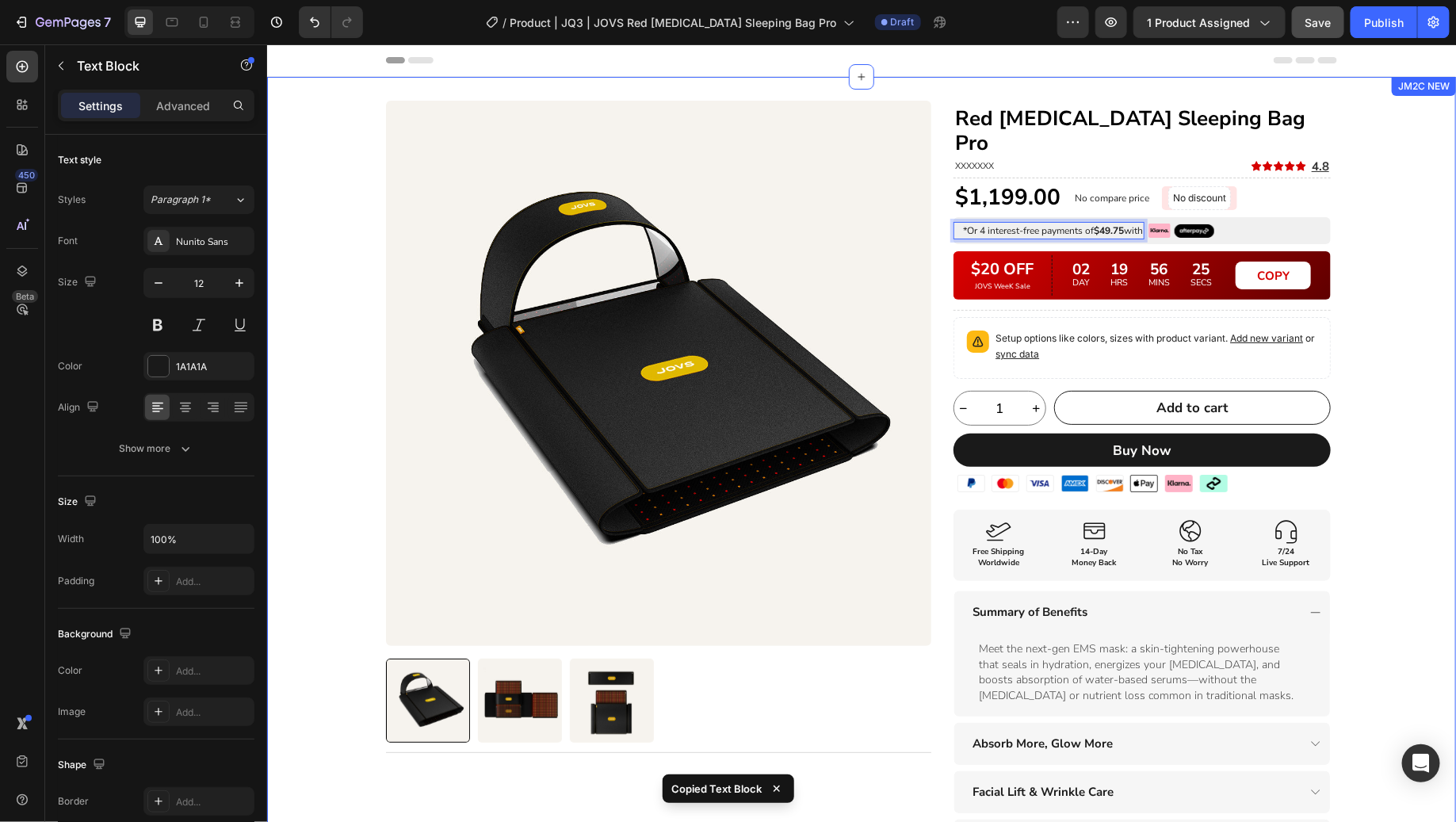
click at [1373, 249] on div "Product Images Title Line Row Red [MEDICAL_DATA] Sleeping Bag Pro Heading XXXXX…" at bounding box center [861, 592] width 1189 height 985
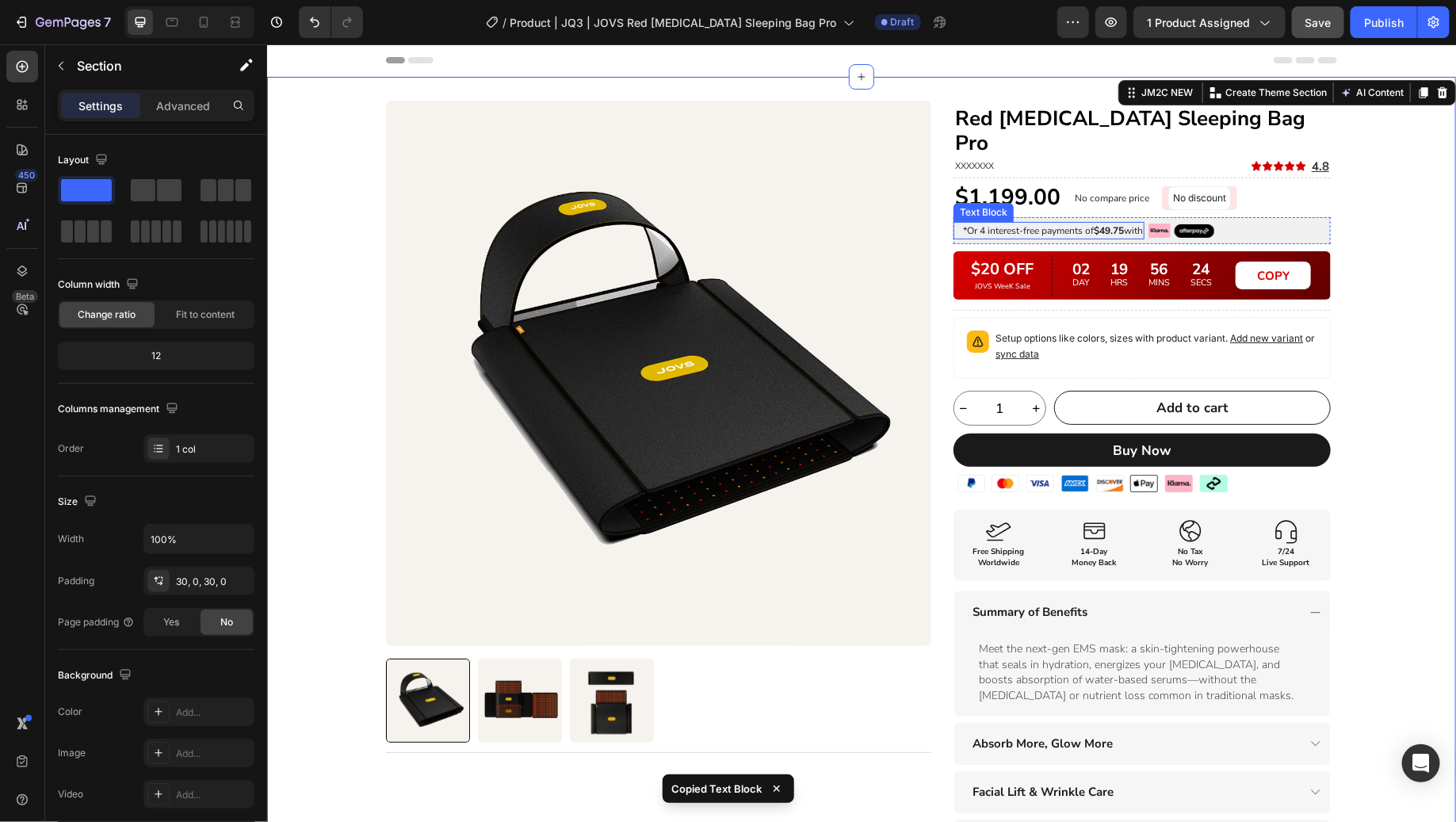
click at [1100, 224] on strong "$49.75" at bounding box center [1108, 230] width 30 height 13
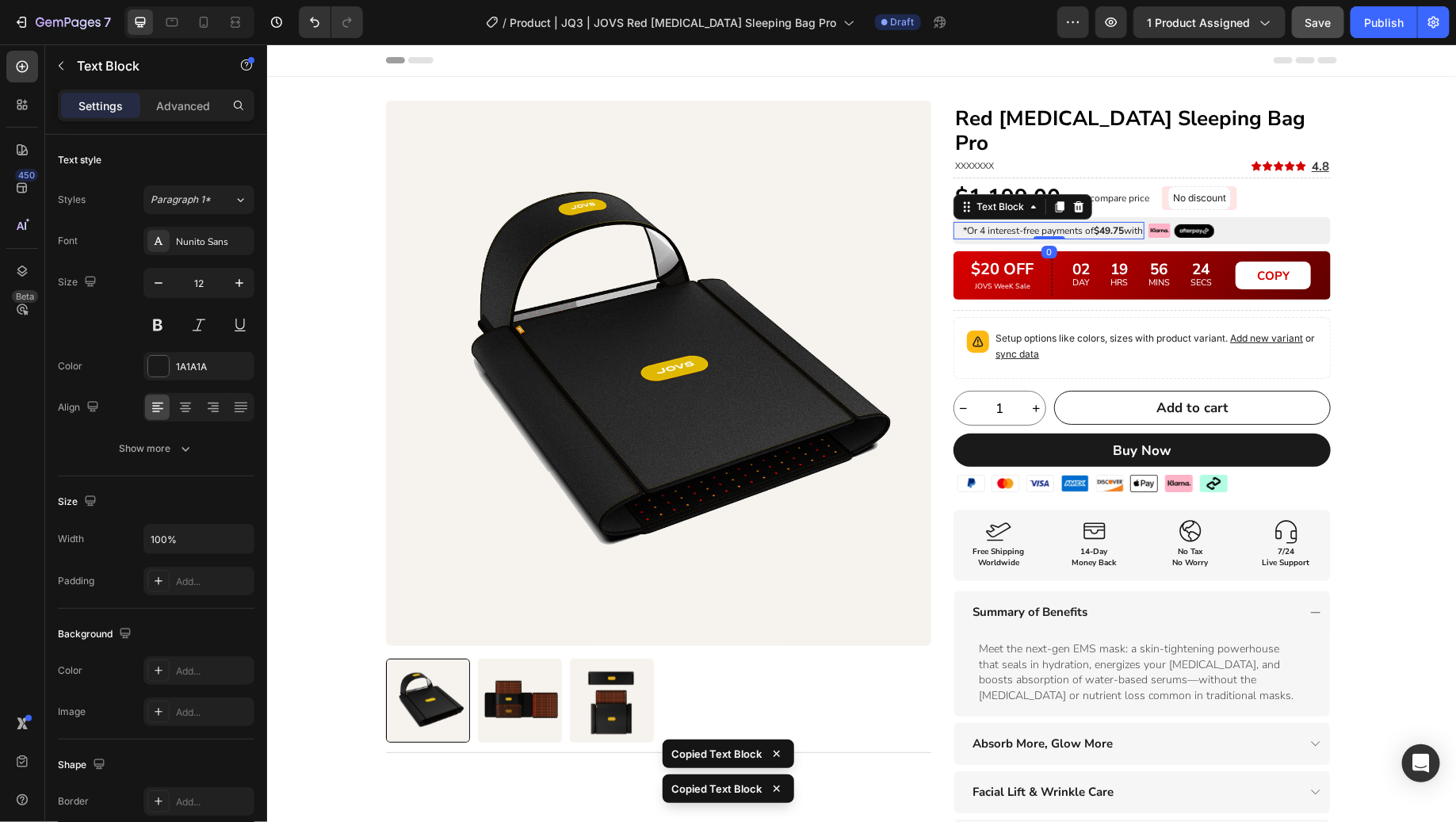
click at [1109, 224] on strong "$49.75" at bounding box center [1108, 230] width 30 height 13
copy strong "49.75"
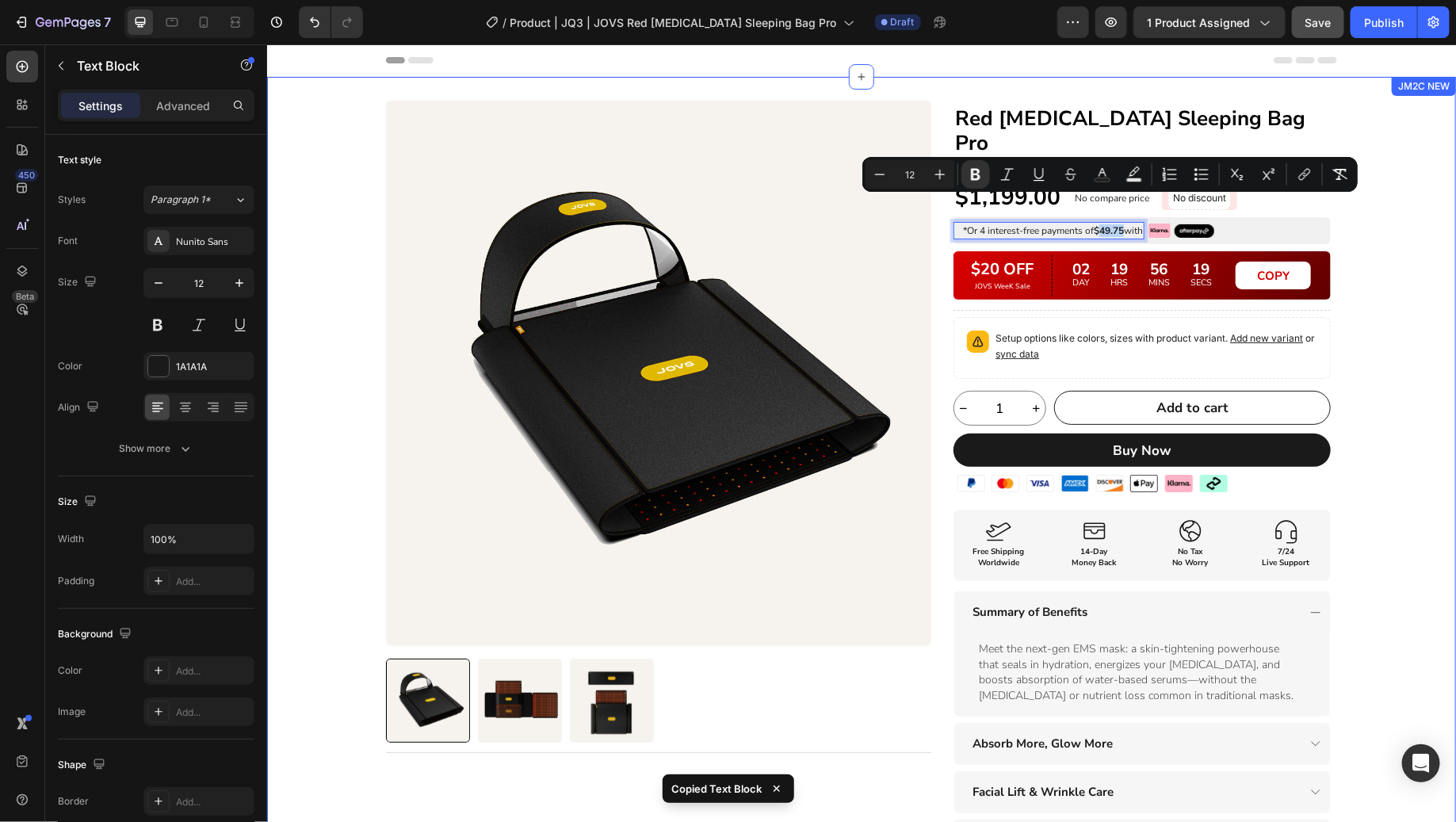
click at [1356, 197] on div "Product Images Title Line Row Red [MEDICAL_DATA] Sleeping Bag Pro Heading XXXXX…" at bounding box center [861, 592] width 1189 height 985
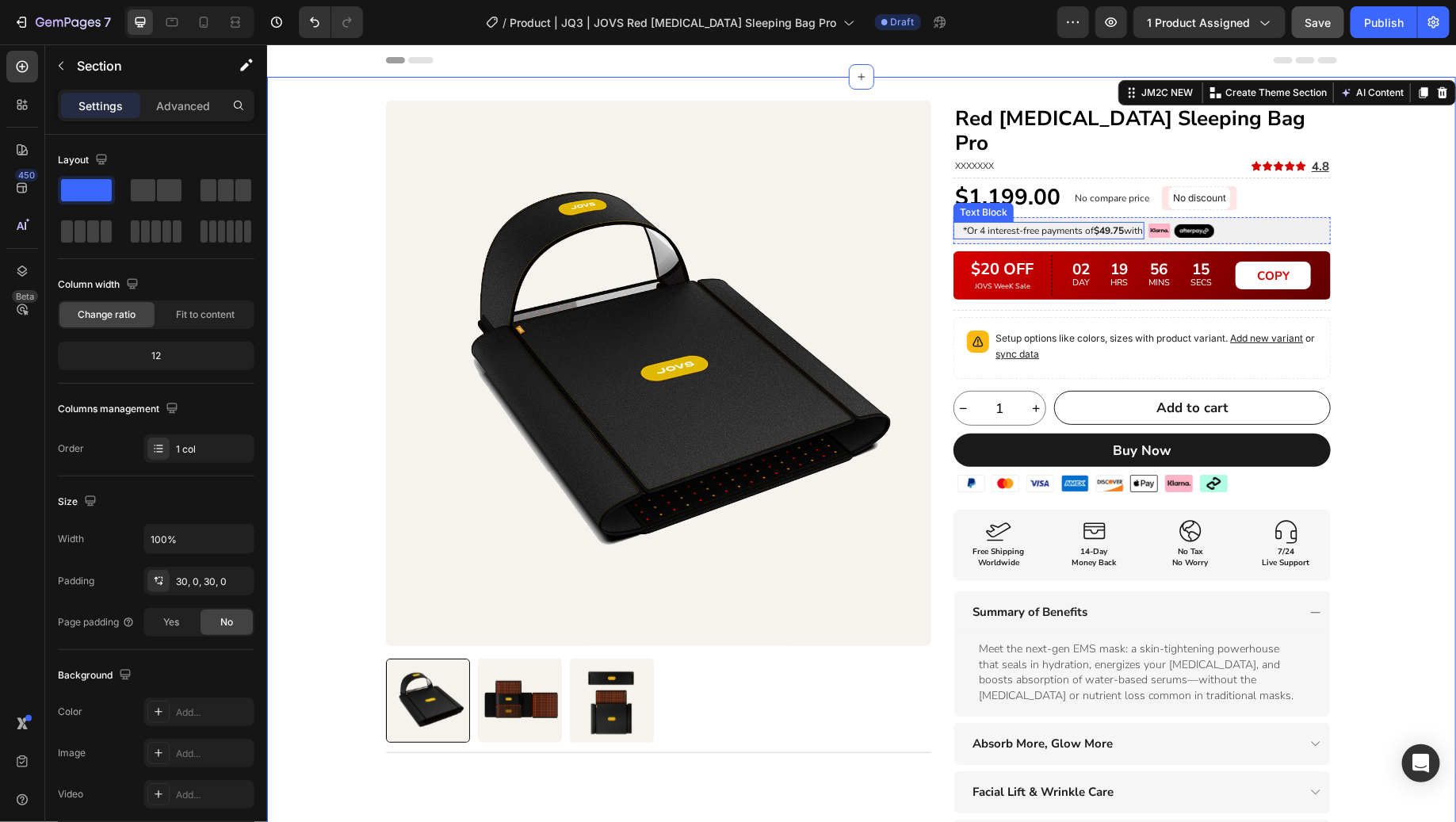
click at [1107, 224] on strong "$49.75" at bounding box center [1108, 230] width 30 height 13
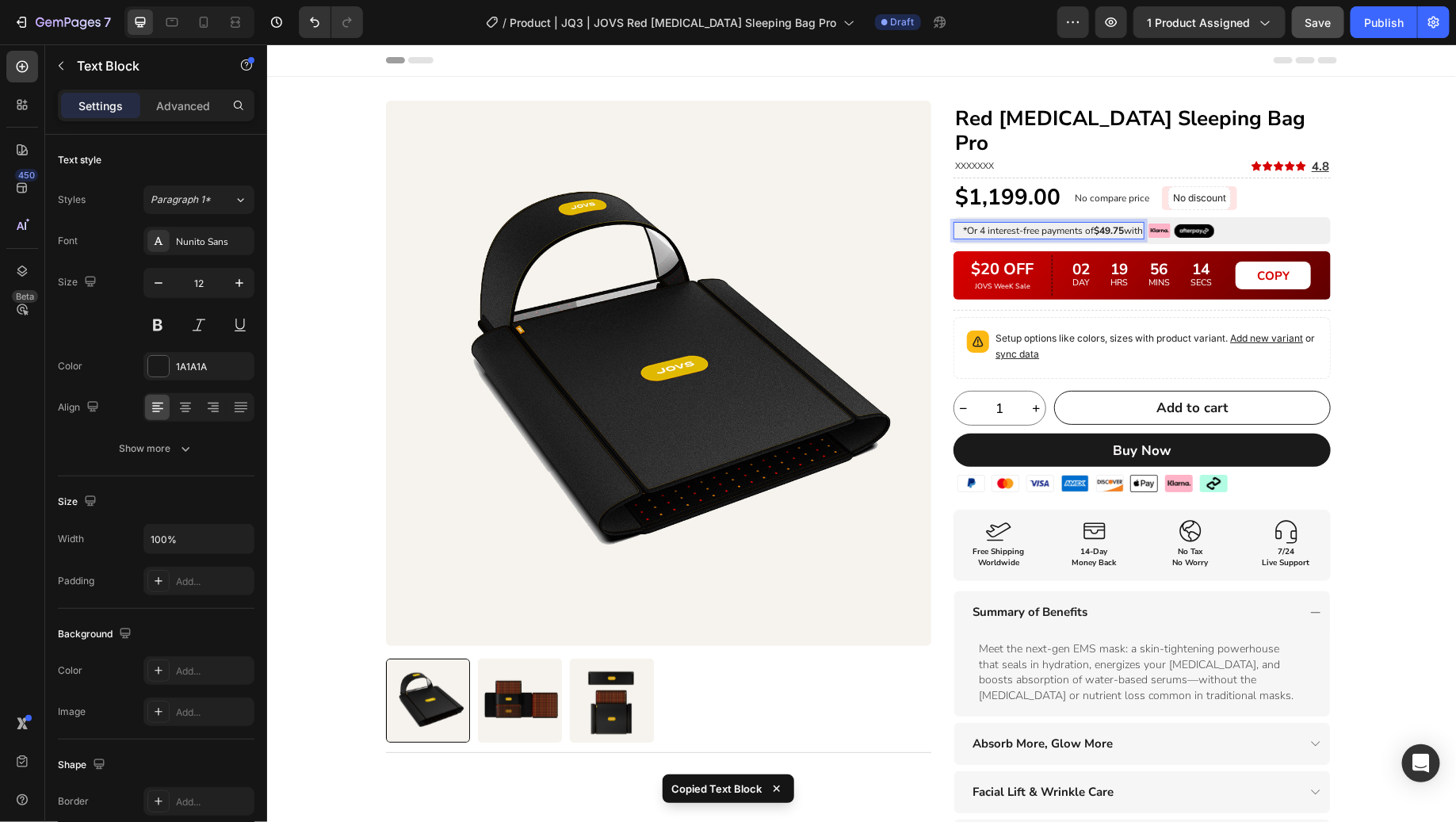
click at [1100, 224] on strong "$49.75" at bounding box center [1108, 230] width 30 height 13
copy strong "49.75"
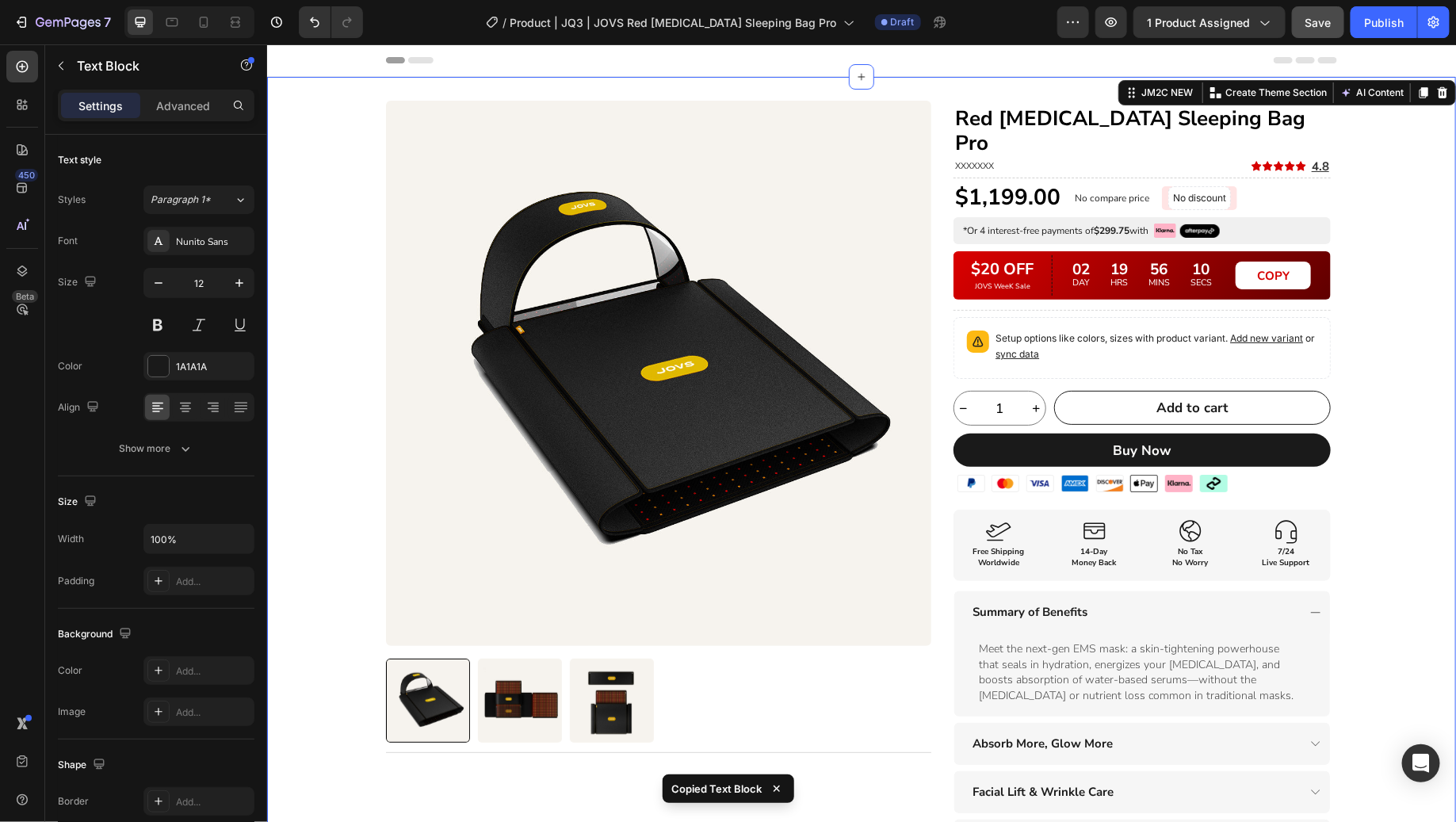
click at [1365, 279] on div "Product Images Title Line Row Red [MEDICAL_DATA] Sleeping Bag Pro Heading XXXXX…" at bounding box center [861, 592] width 1189 height 985
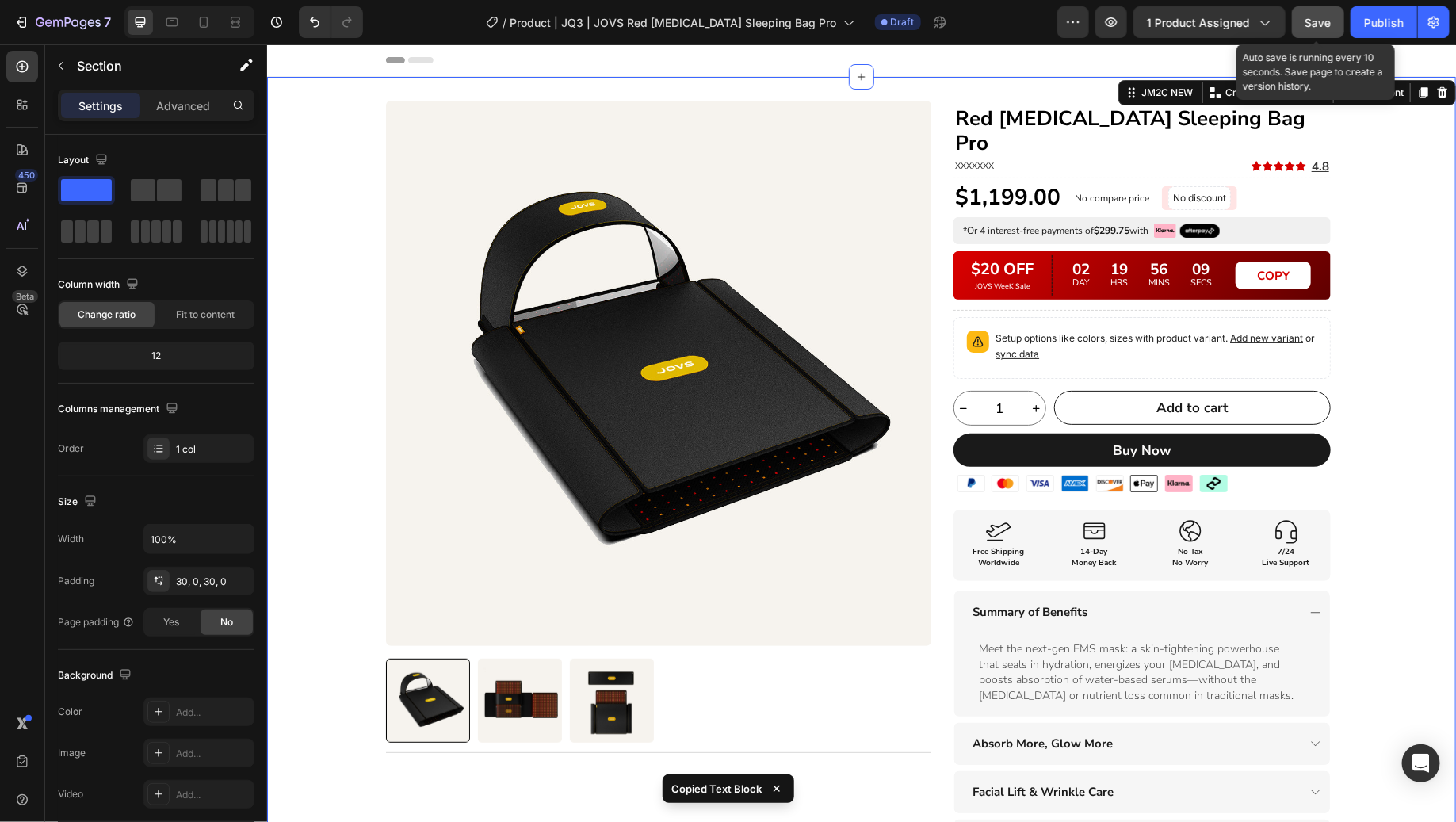
click at [1328, 20] on span "Save" at bounding box center [1318, 22] width 26 height 14
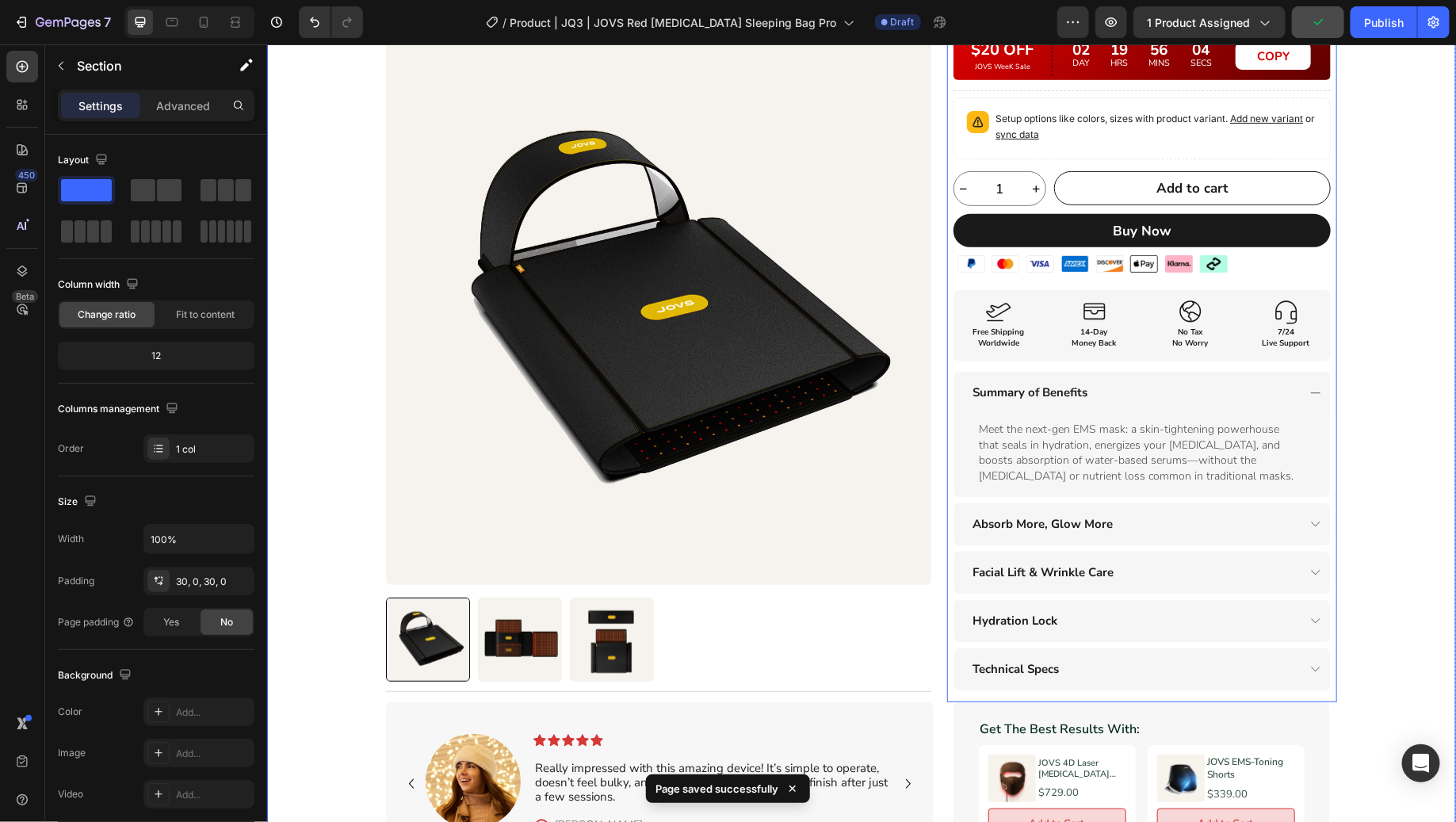
scroll to position [224, 0]
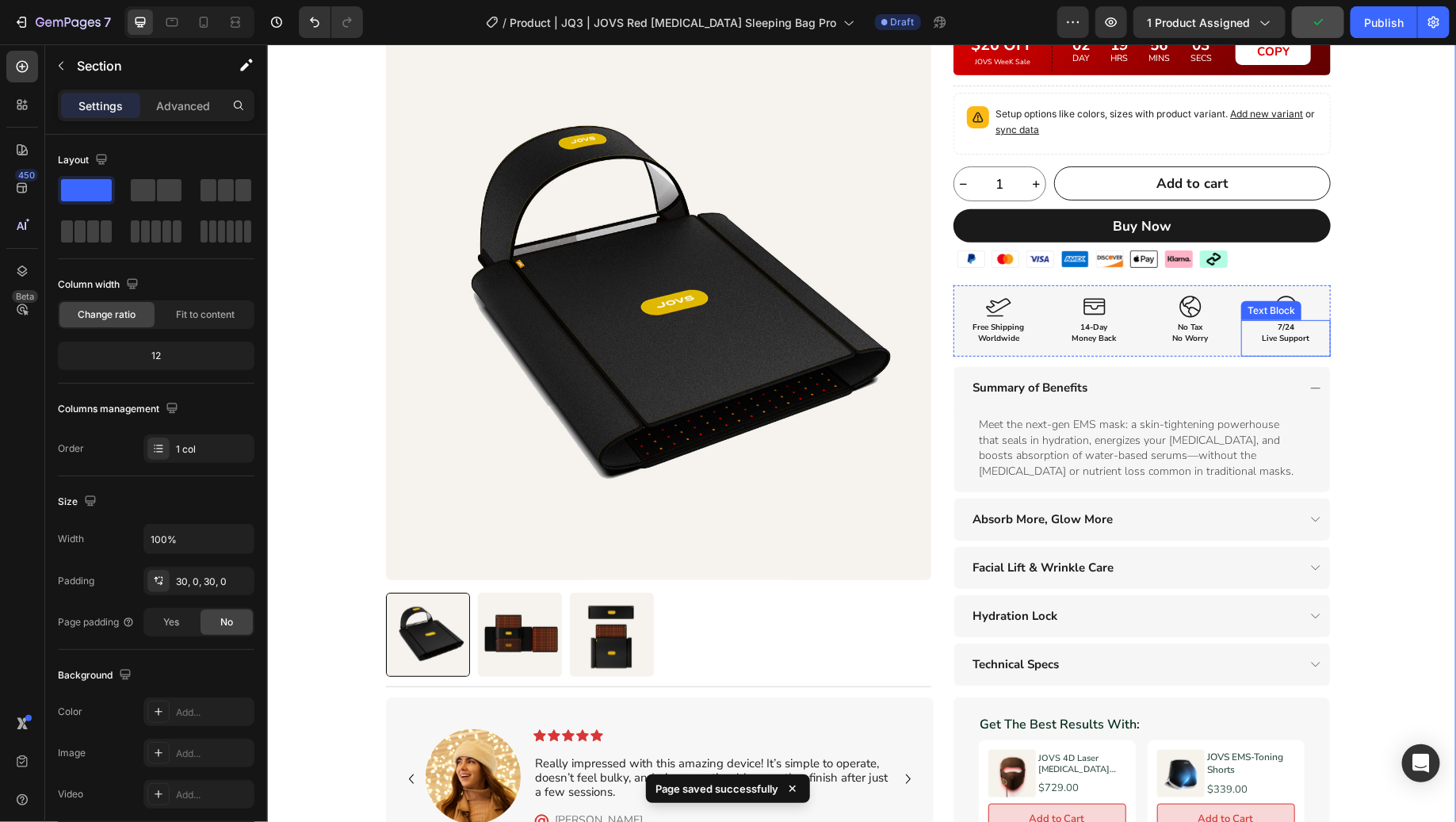
click at [1307, 323] on div "7/24 Live Support Text Block" at bounding box center [1285, 337] width 89 height 36
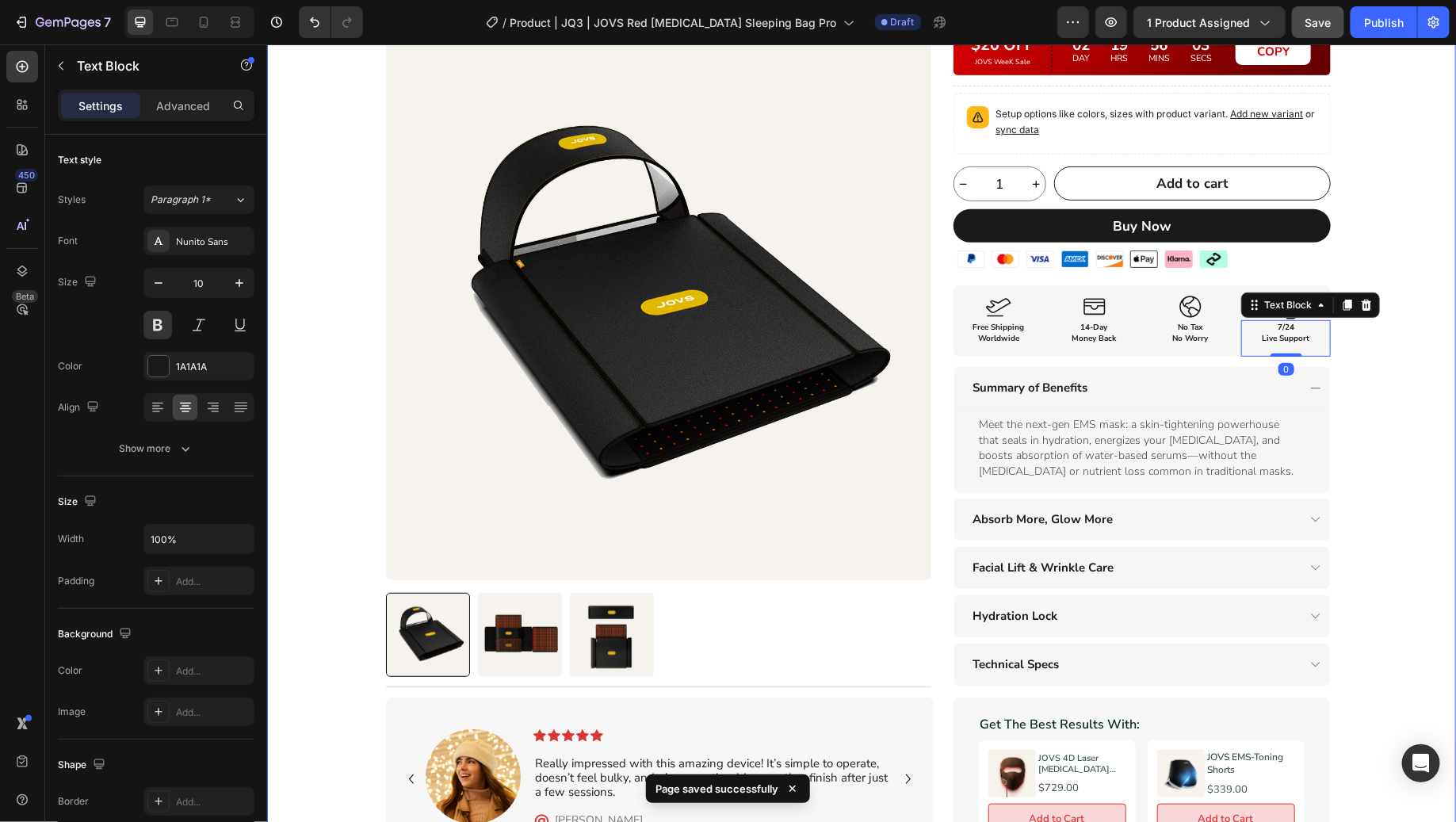
click at [1374, 316] on div "Product Images Title Line Row Red [MEDICAL_DATA] Sleeping Bag Pro Heading XXXXX…" at bounding box center [861, 367] width 1189 height 985
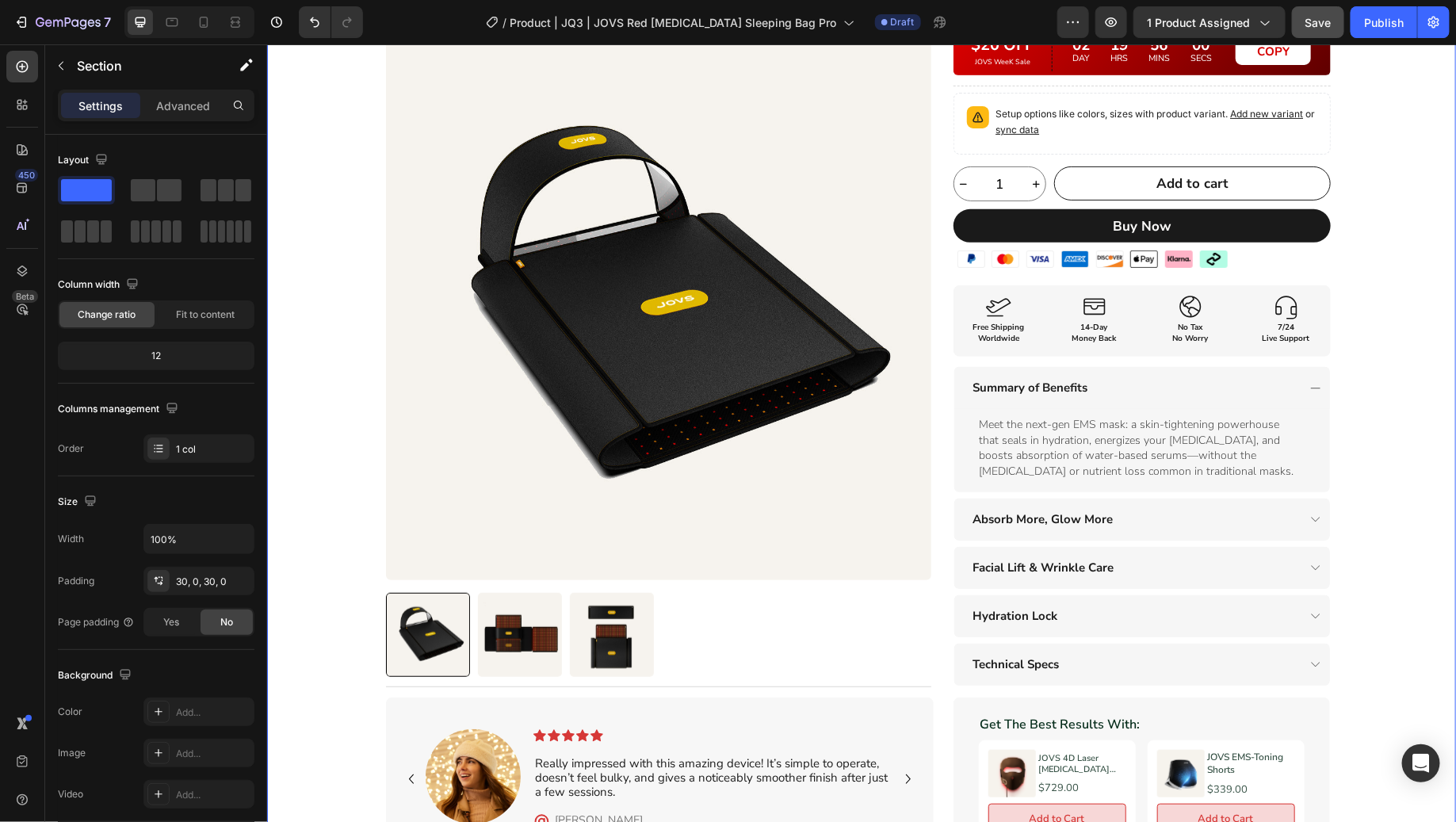
scroll to position [0, 0]
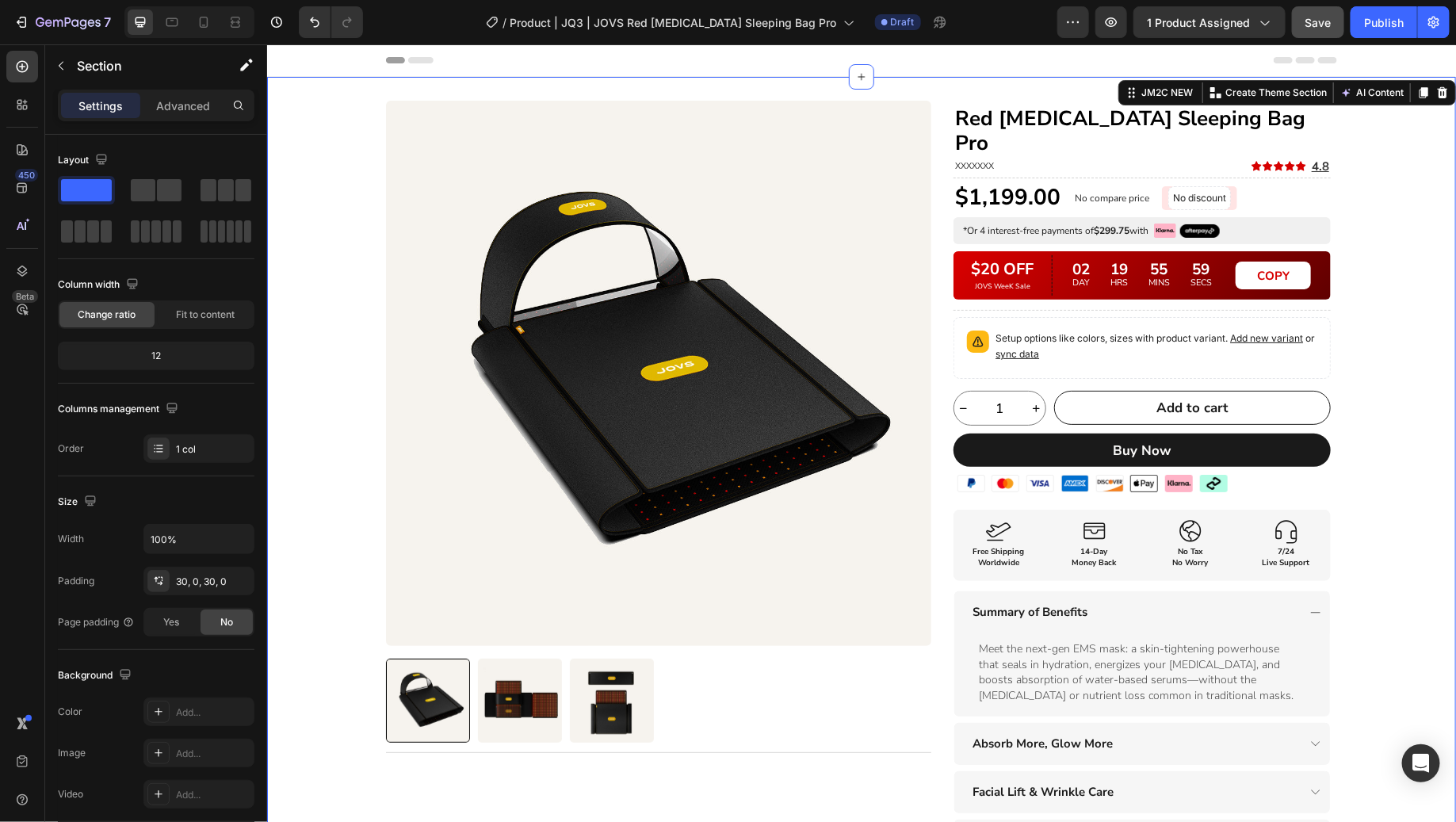
click at [1381, 319] on div "Product Images Title Line Row Red [MEDICAL_DATA] Sleeping Bag Pro Heading XXXXX…" at bounding box center [861, 592] width 1189 height 985
click at [1368, 263] on div "Product Images Title Line Row Red [MEDICAL_DATA] Sleeping Bag Pro Heading XXXXX…" at bounding box center [861, 592] width 1189 height 985
click at [1397, 273] on div "Product Images Title Line Row Red [MEDICAL_DATA] Sleeping Bag Pro Heading XXXXX…" at bounding box center [861, 592] width 1189 height 985
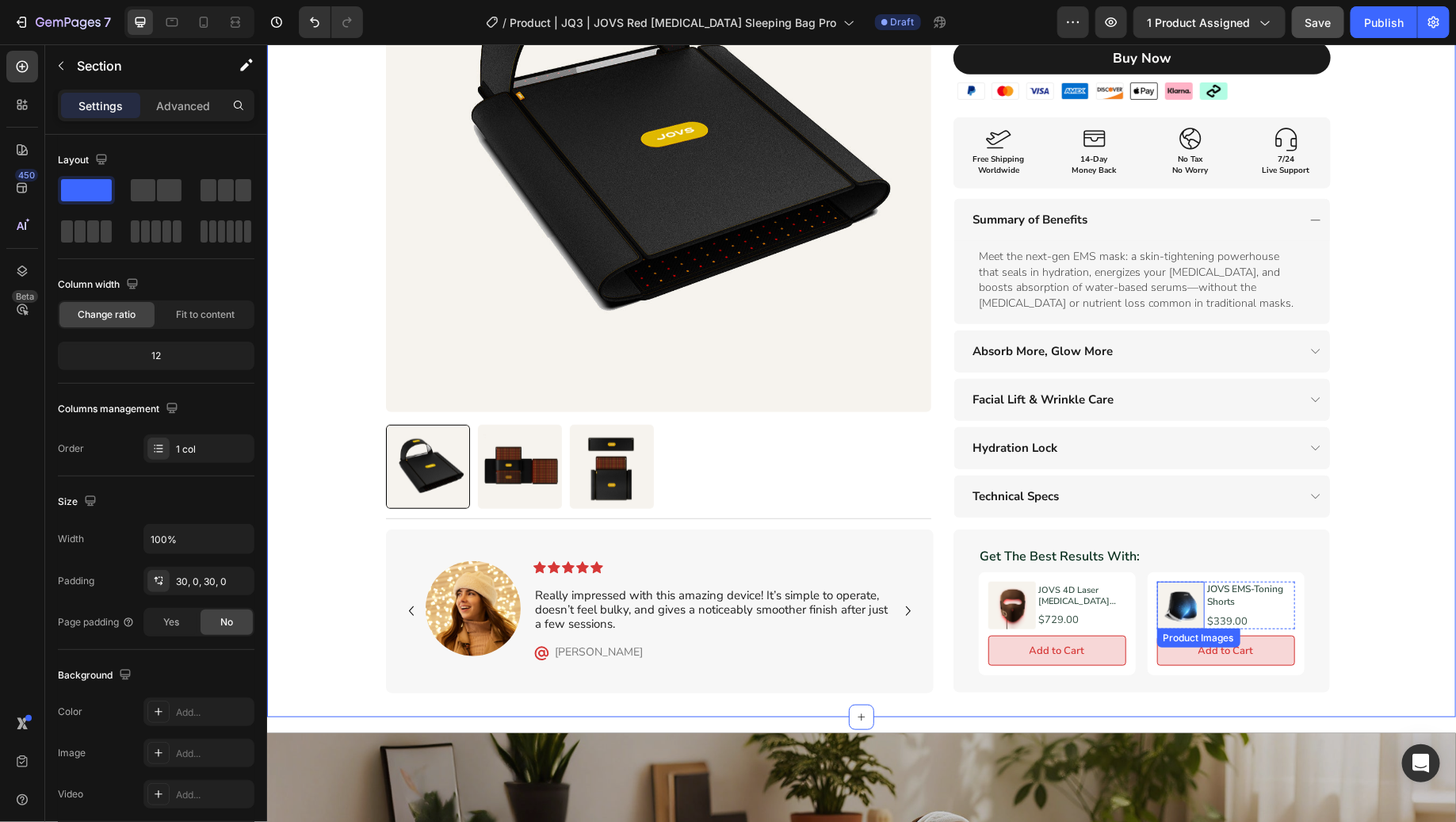
scroll to position [384, 0]
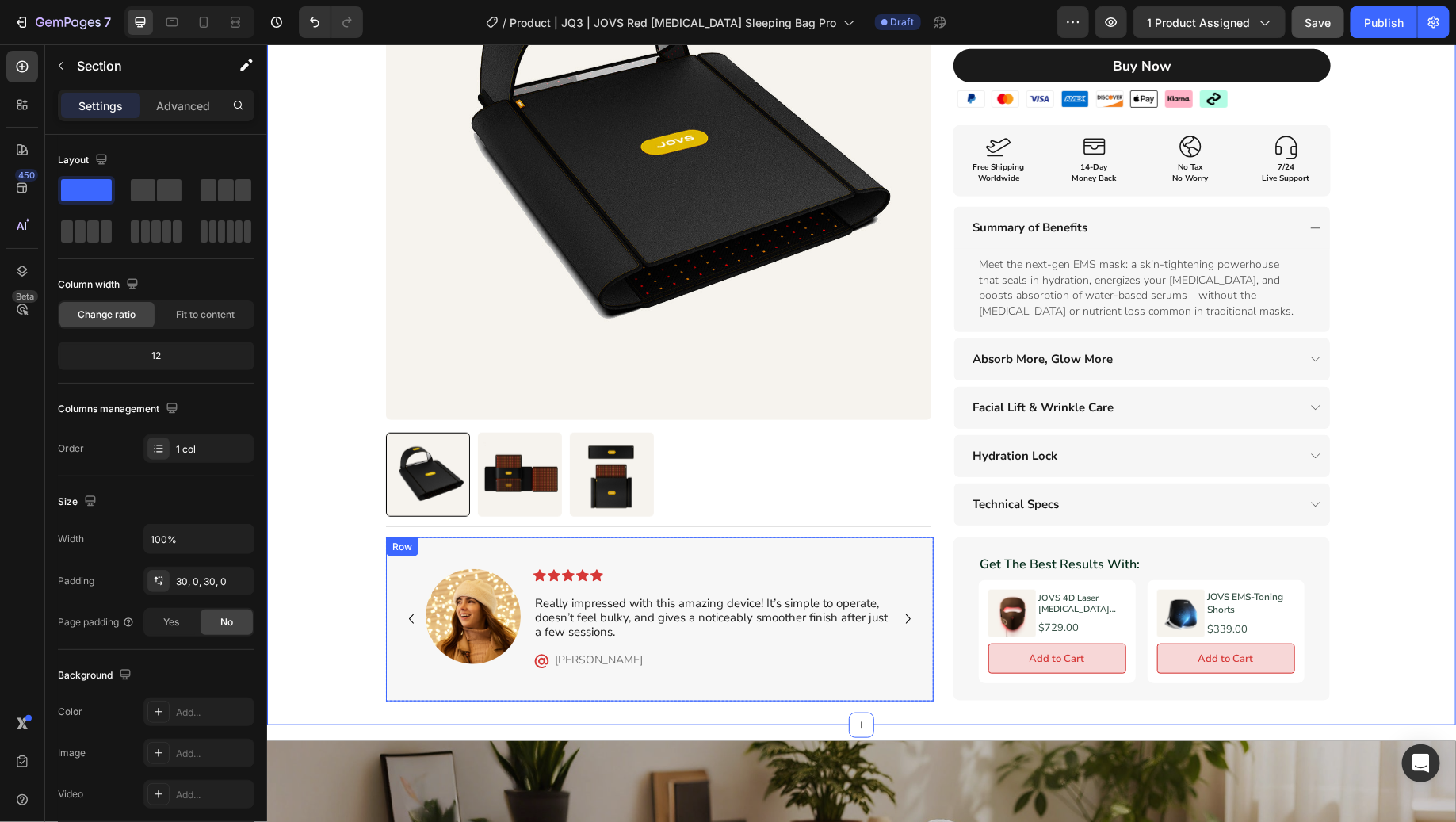
click at [920, 537] on div "Image Icon Icon Icon Icon Icon Icon List Really impressed with this amazing dev…" at bounding box center [659, 618] width 548 height 164
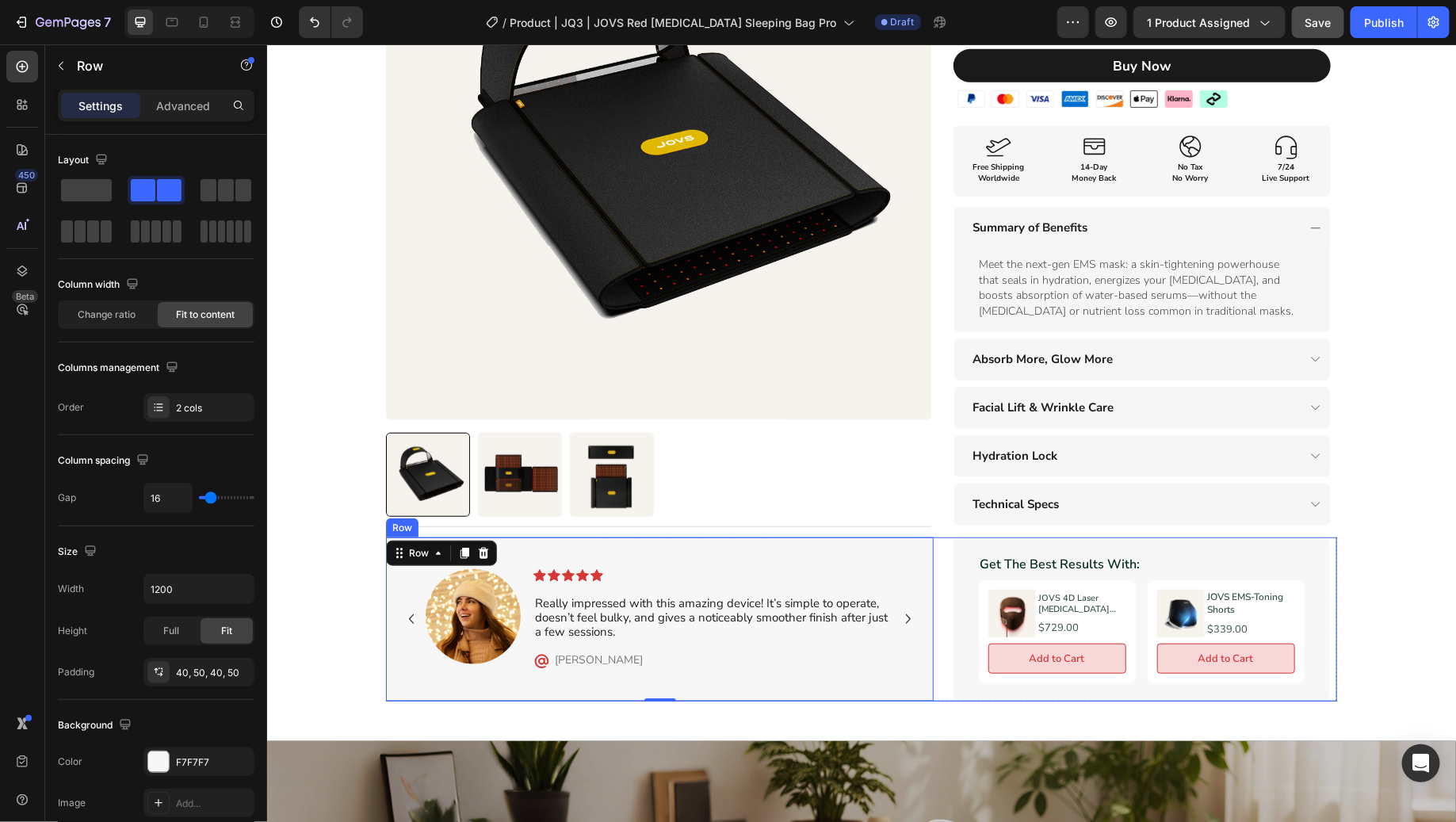
click at [930, 537] on div "Get The Best Results With: Text Block Product Images JOVS 4D Laser [MEDICAL_DAT…" at bounding box center [861, 618] width 951 height 164
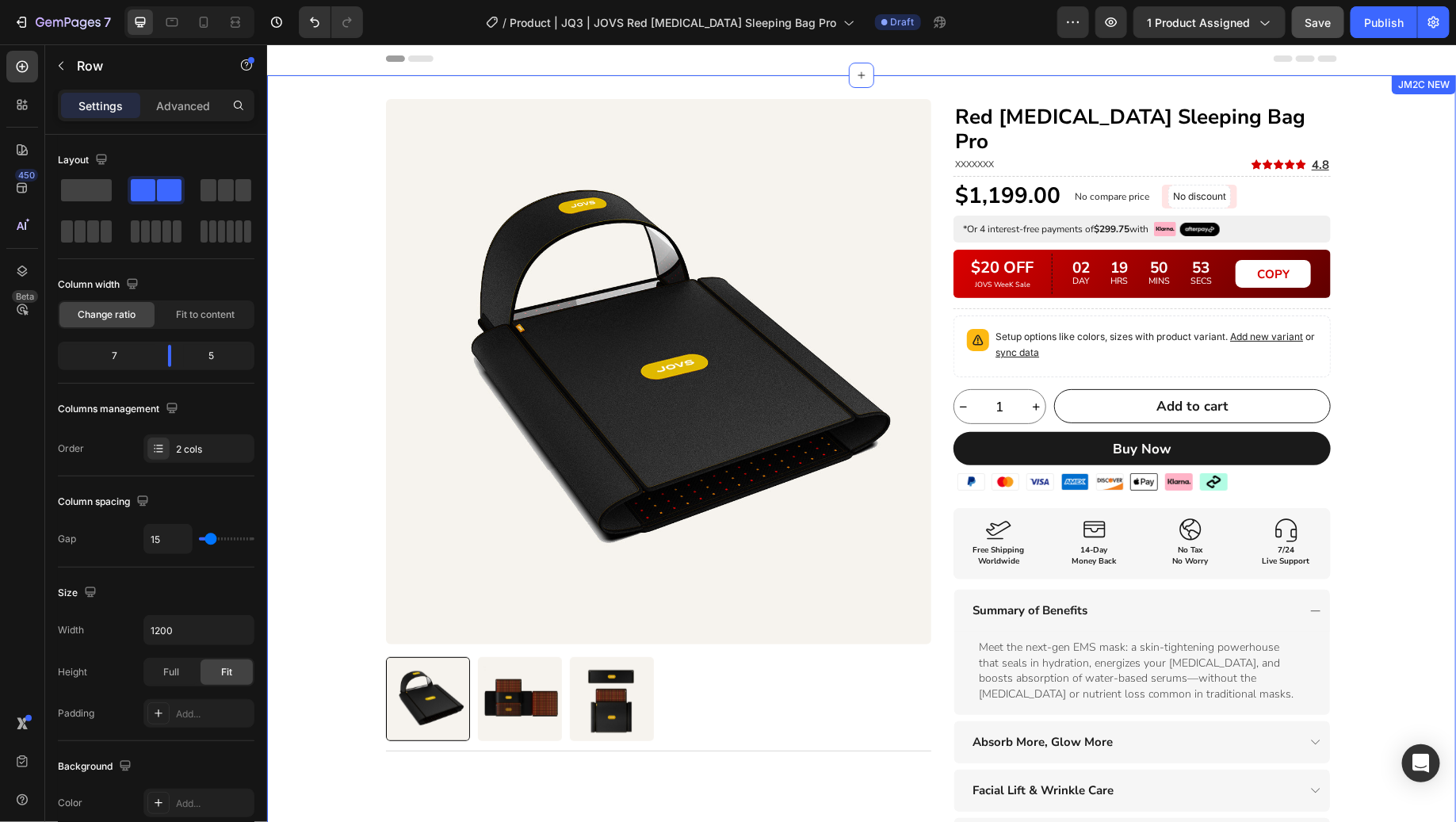
scroll to position [0, 0]
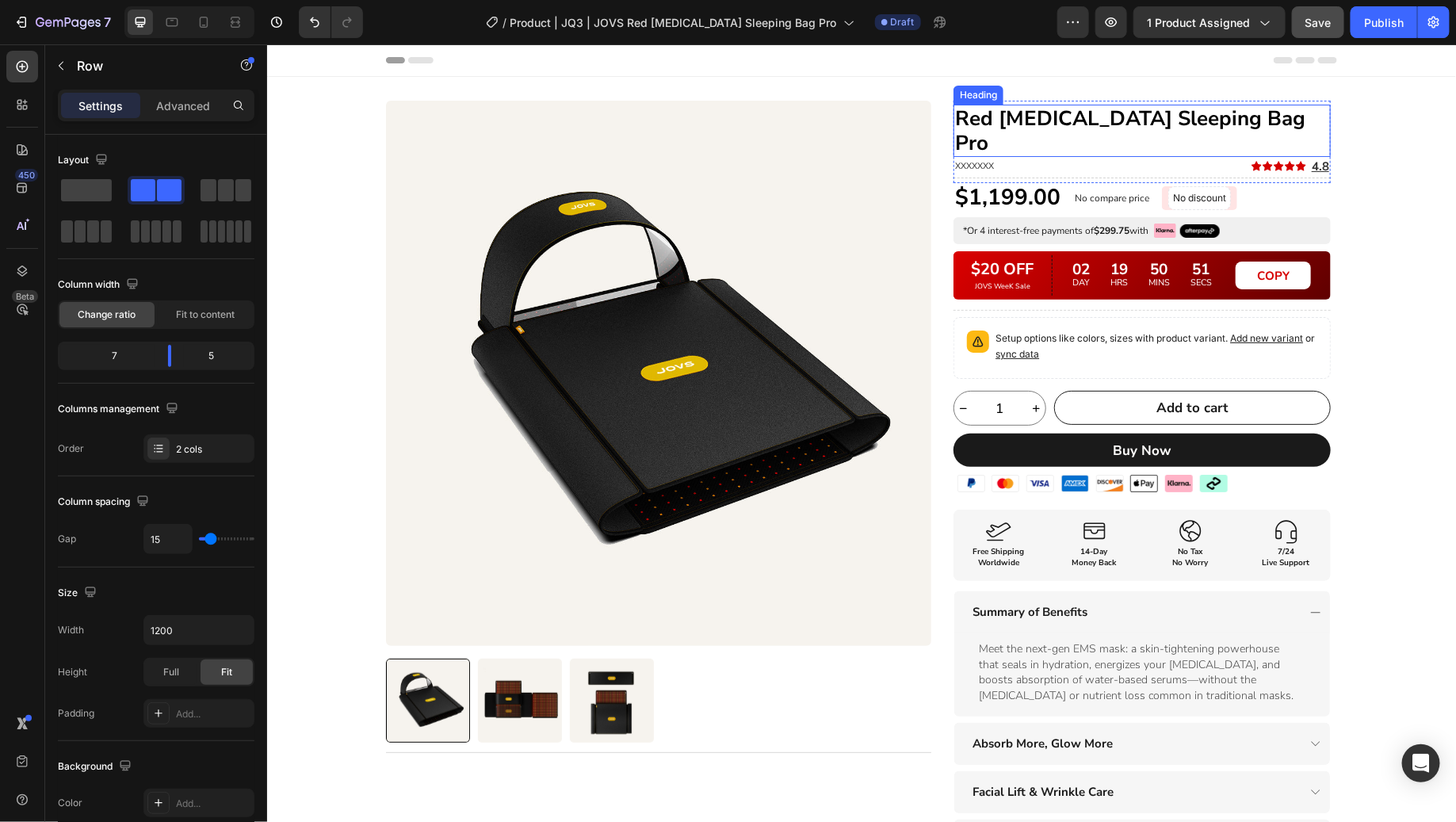
click at [1057, 125] on p "Red [MEDICAL_DATA] Sleeping Bag Pro" at bounding box center [1141, 130] width 374 height 49
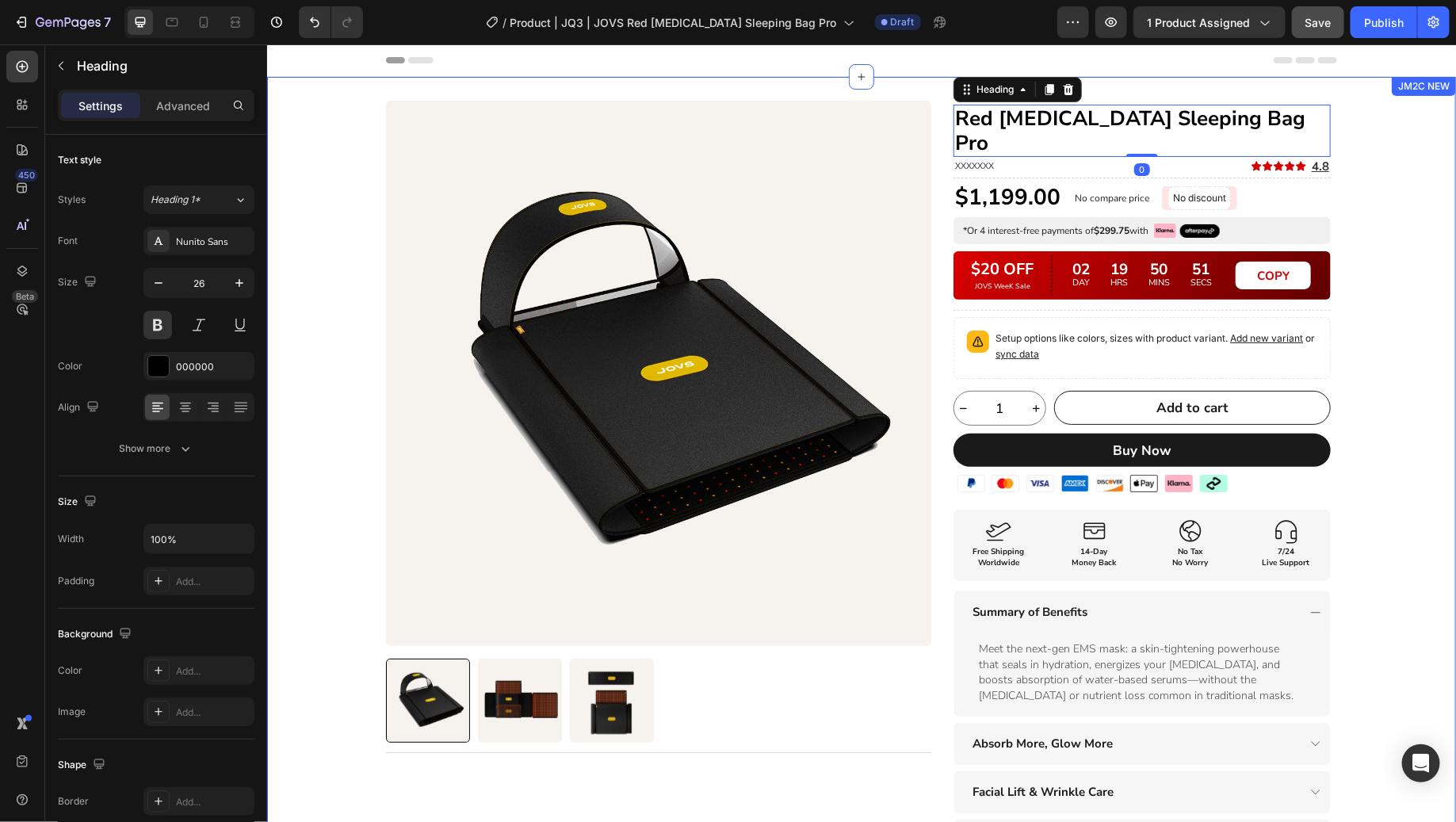
click at [1368, 278] on div "Product Images Title Line Row Red [MEDICAL_DATA] Sleeping Bag Pro Heading 0 XXX…" at bounding box center [861, 592] width 1189 height 985
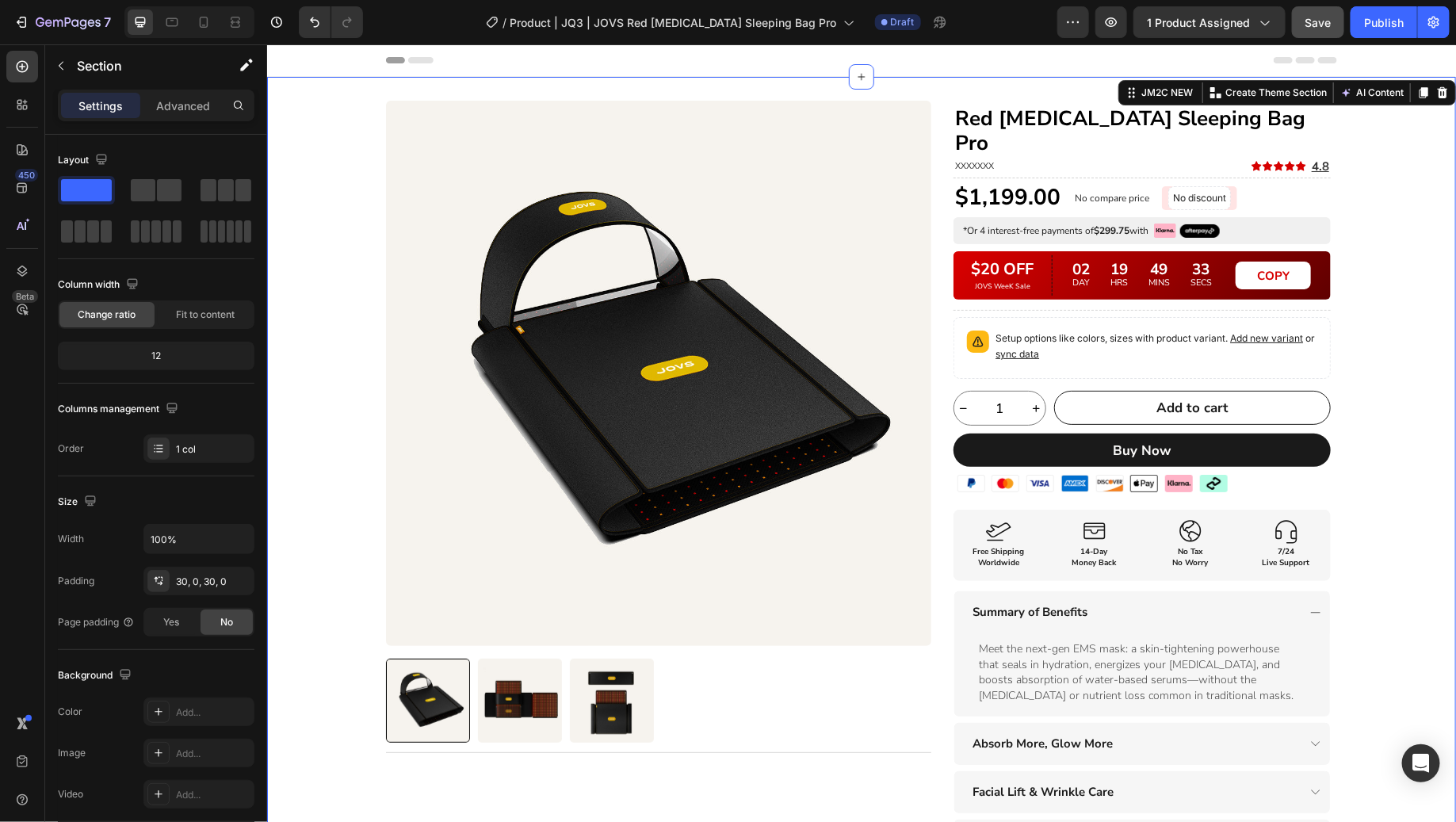
drag, startPoint x: 1391, startPoint y: 327, endPoint x: 1387, endPoint y: 316, distance: 11.7
click at [1391, 327] on div "Product Images Title Line Row Red [MEDICAL_DATA] Sleeping Bag Pro Heading XXXXX…" at bounding box center [861, 592] width 1189 height 985
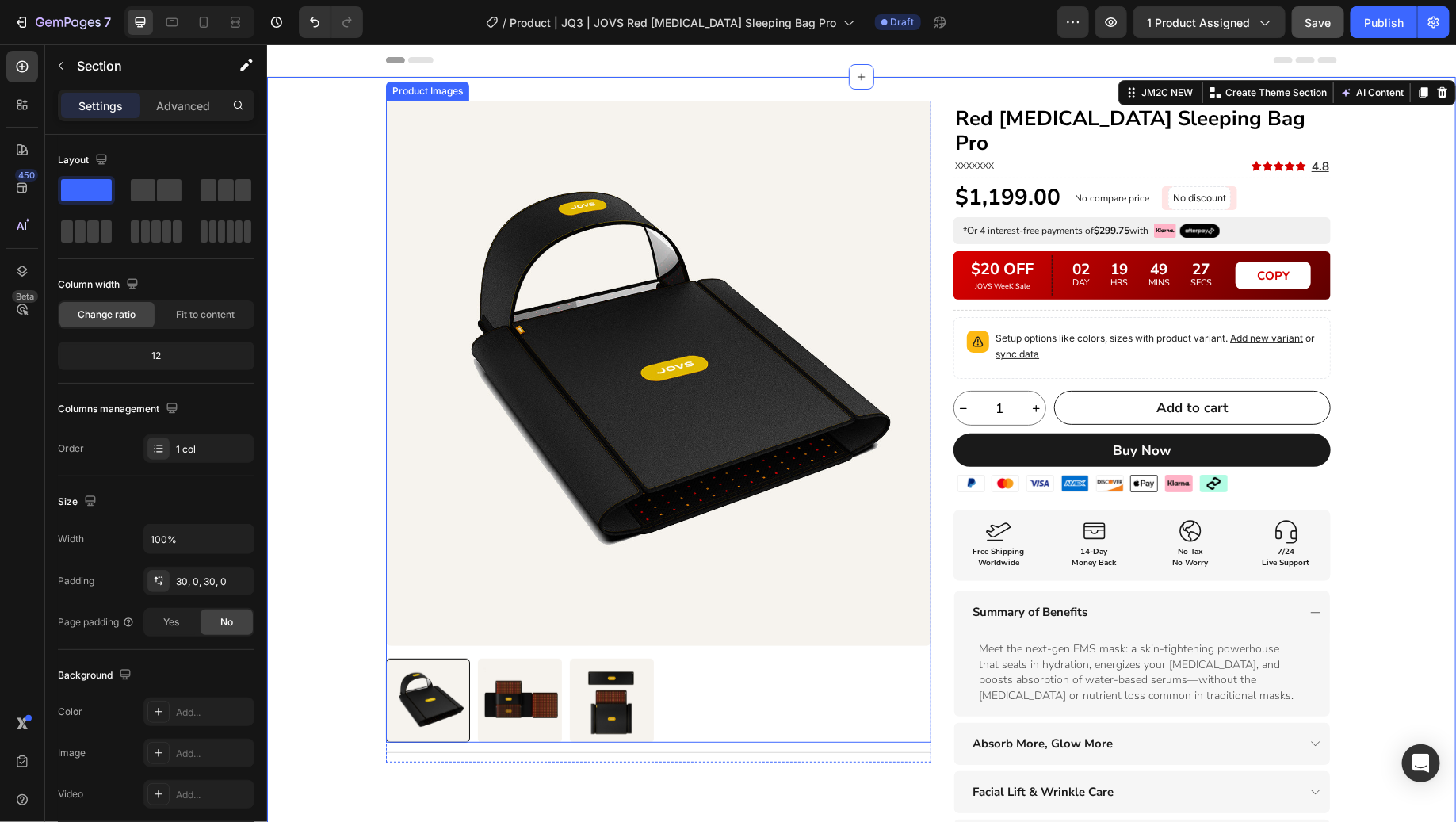
click at [503, 708] on img at bounding box center [519, 700] width 84 height 84
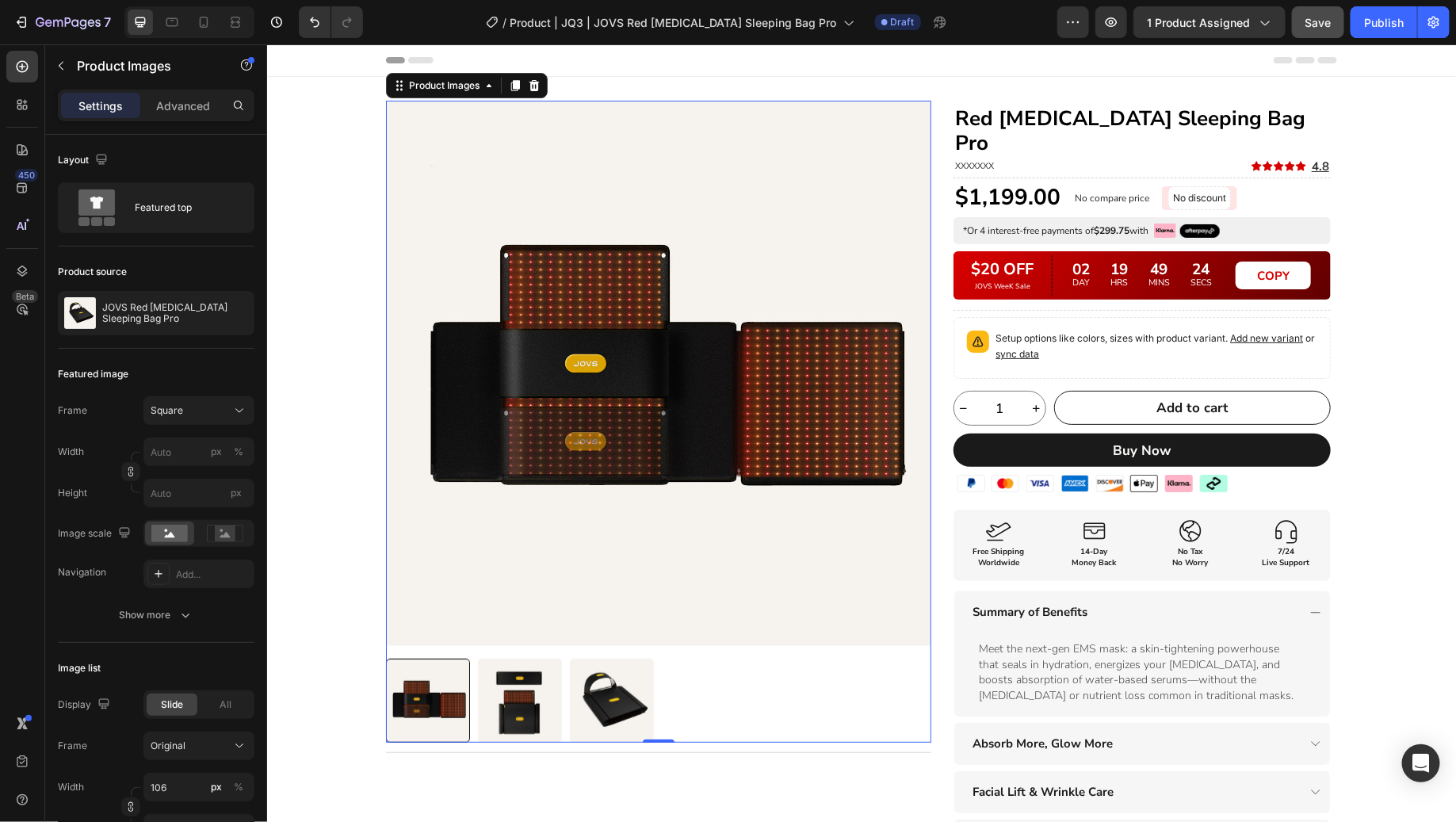
click at [592, 700] on img at bounding box center [611, 700] width 84 height 84
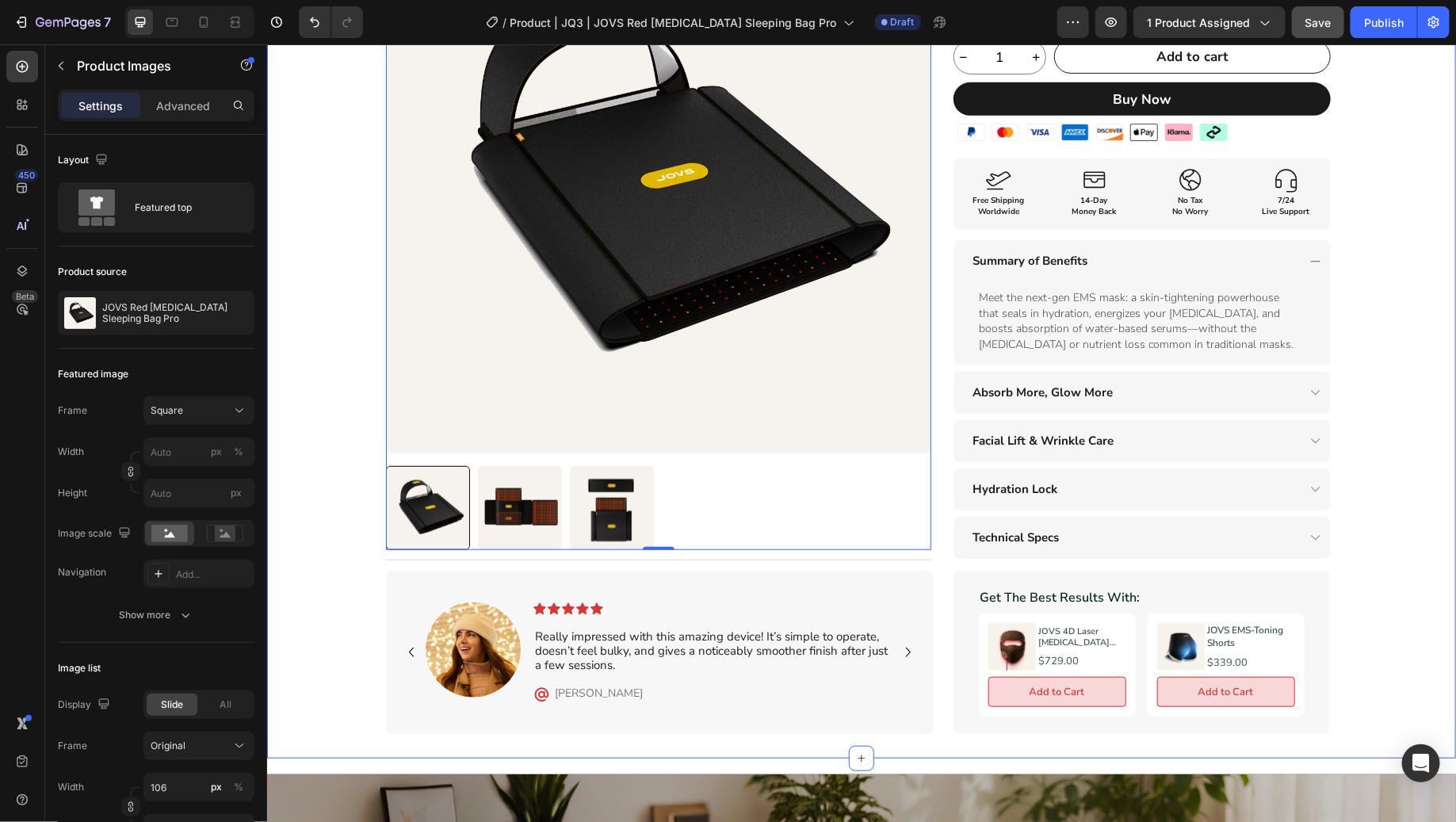
scroll to position [369, 0]
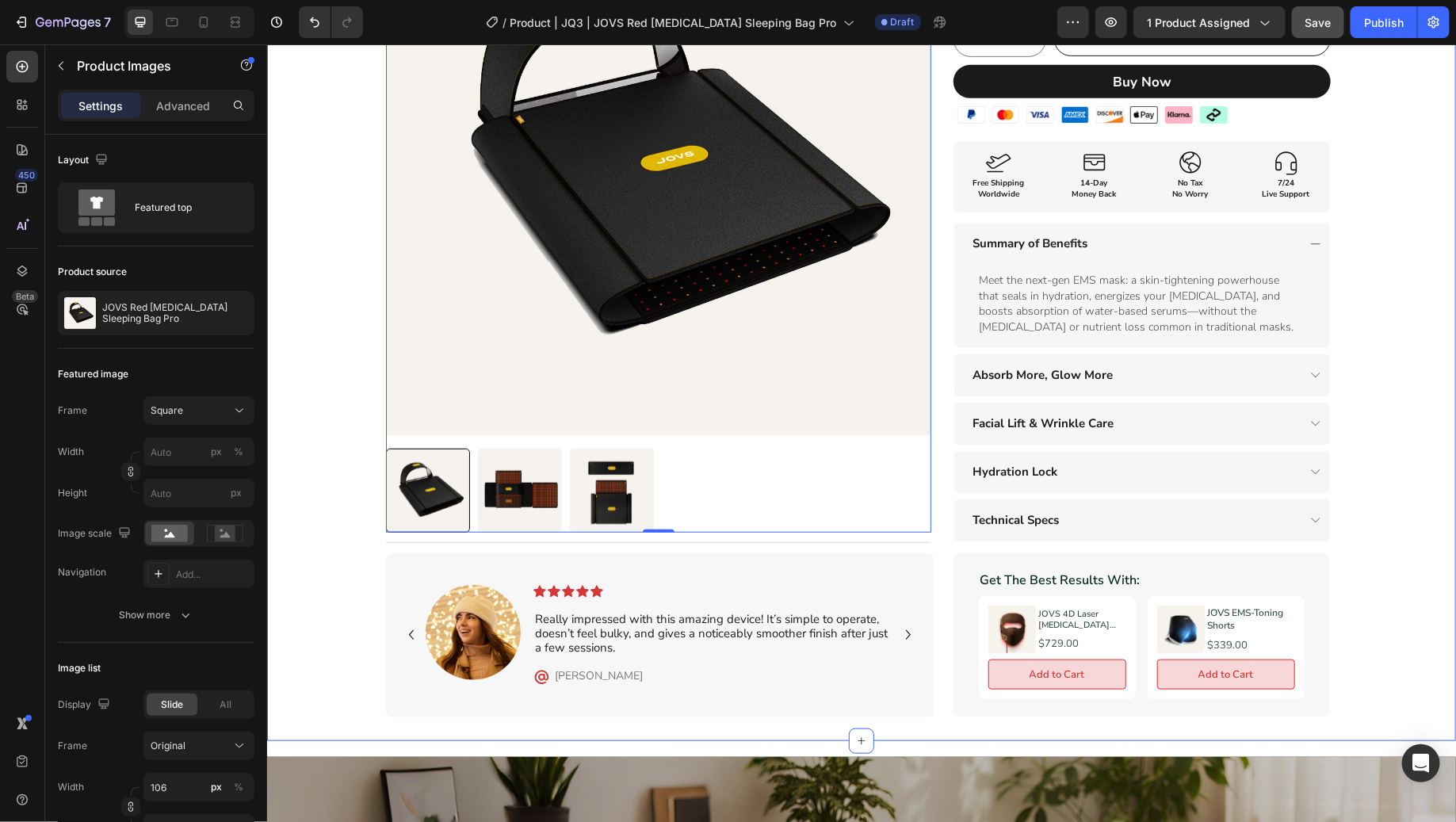
click at [1370, 484] on div "Product Images 0 Title Line Row Red [MEDICAL_DATA] Sleeping Bag Pro Heading XXX…" at bounding box center [861, 224] width 1189 height 985
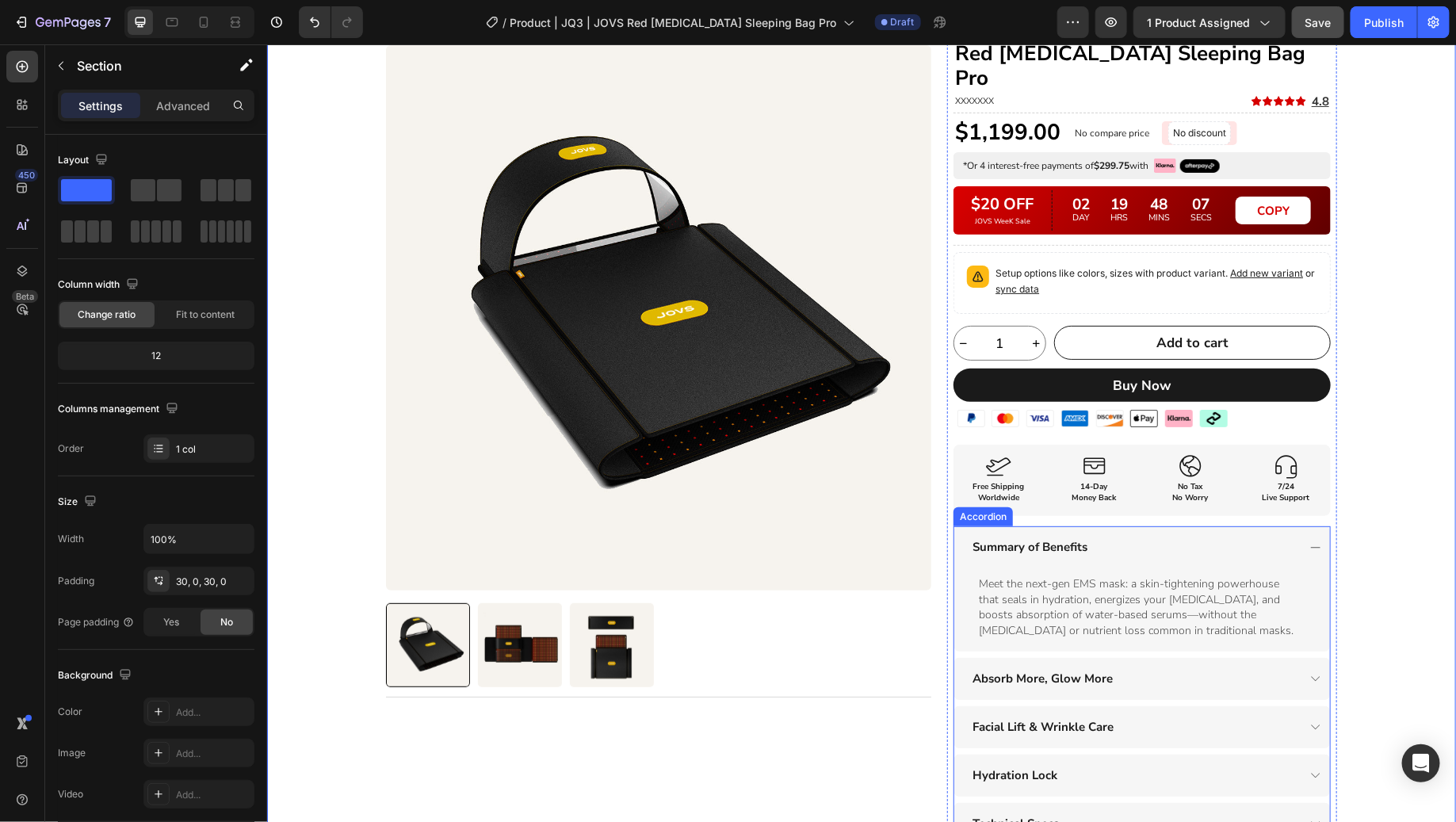
scroll to position [0, 0]
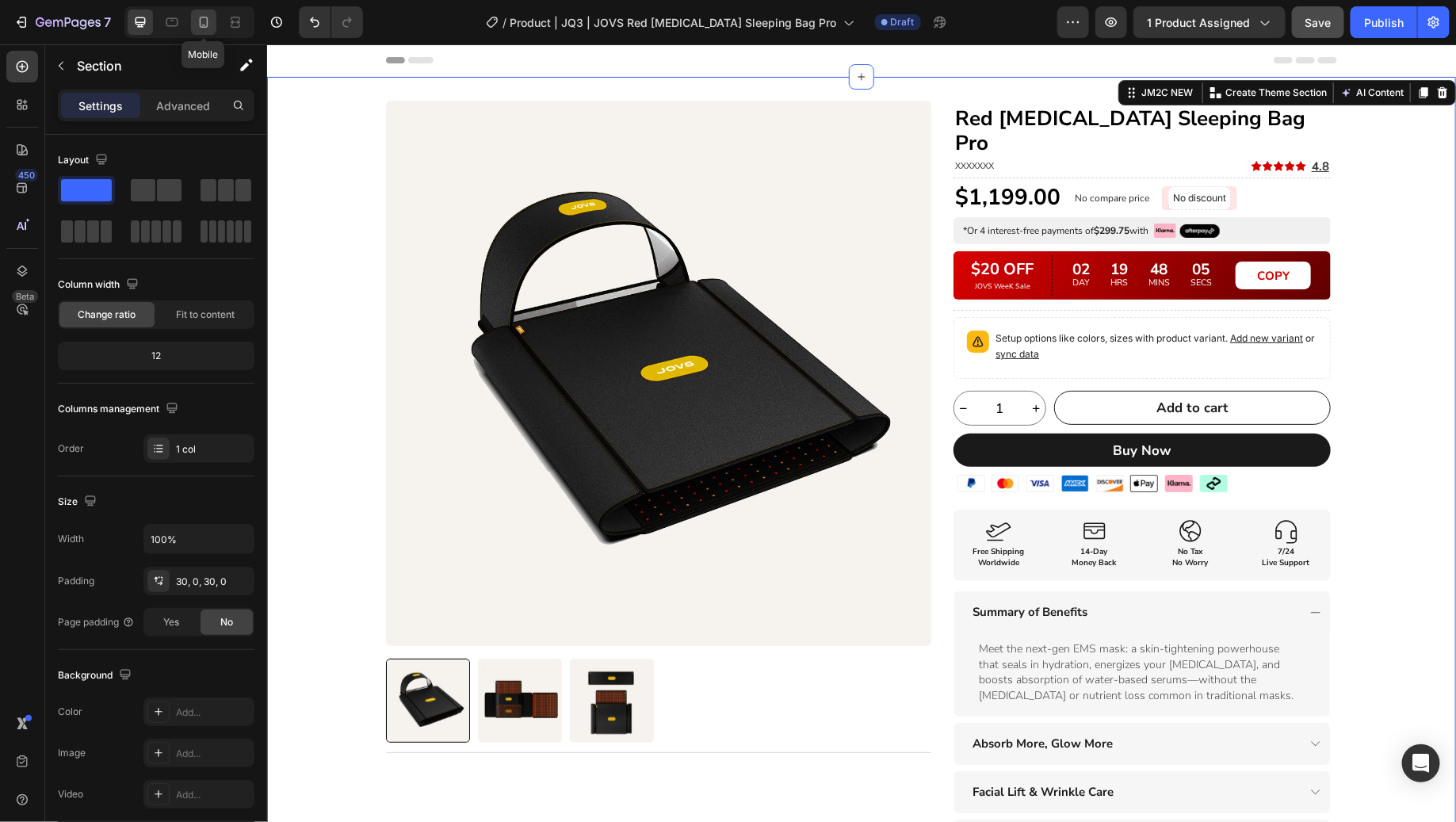
click at [211, 24] on div at bounding box center [203, 21] width 25 height 25
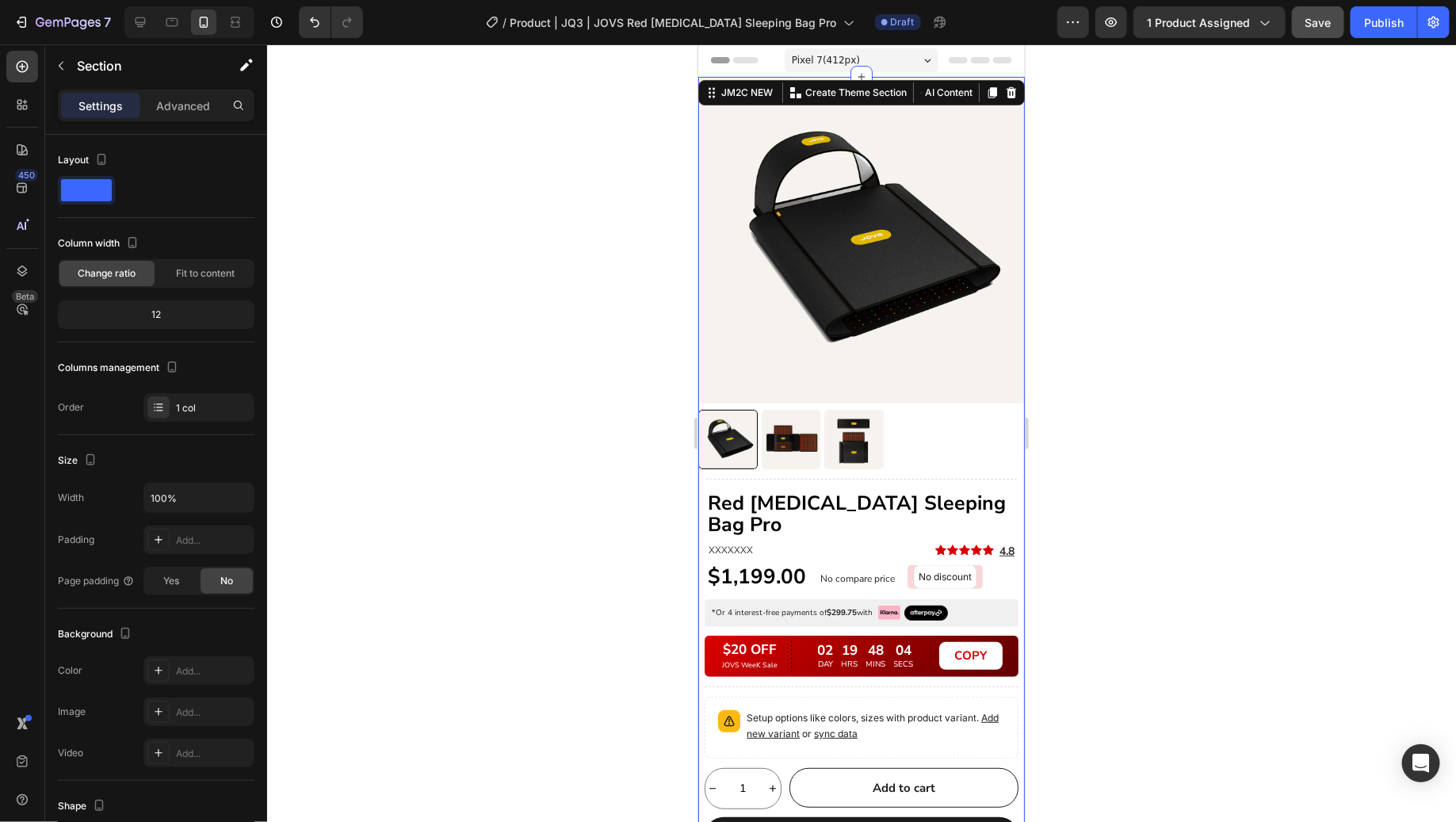
click at [1217, 374] on div at bounding box center [862, 433] width 1189 height 777
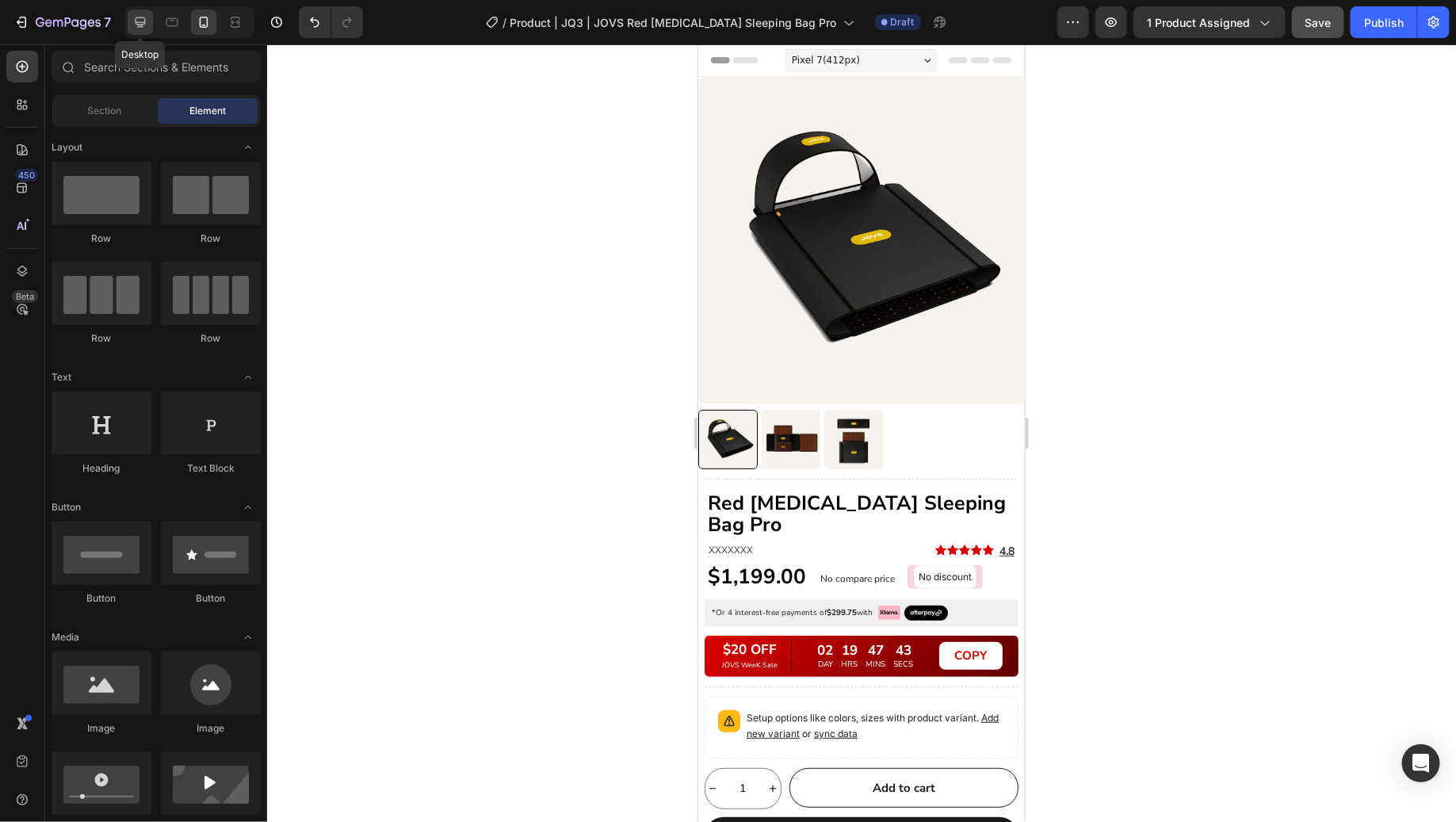
click at [136, 20] on icon at bounding box center [141, 22] width 10 height 10
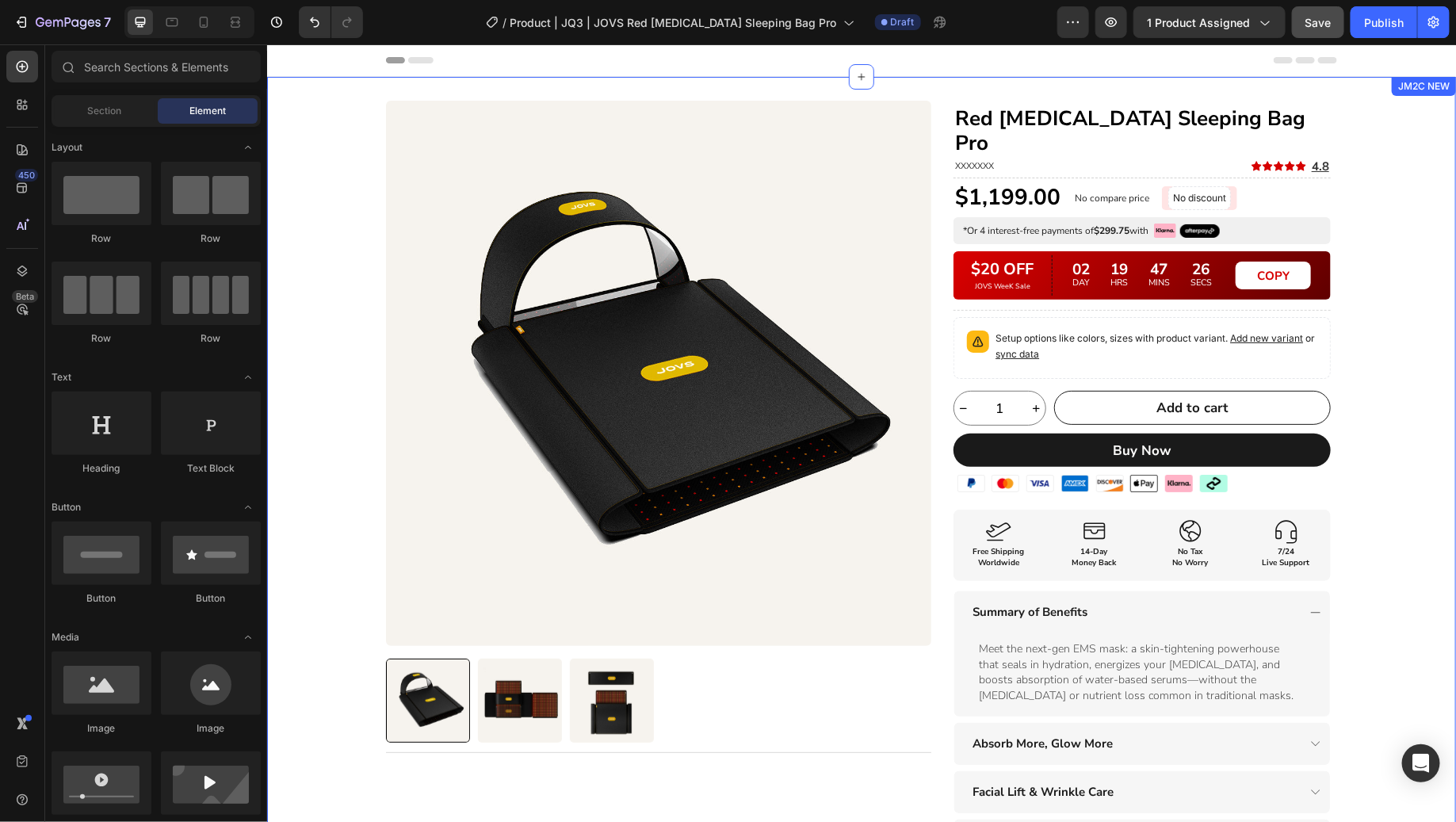
click at [1398, 417] on div "Product Images Title Line Row Red [MEDICAL_DATA] Sleeping Bag Pro Heading XXXXX…" at bounding box center [861, 592] width 1189 height 985
